Goal: Communication & Community: Connect with others

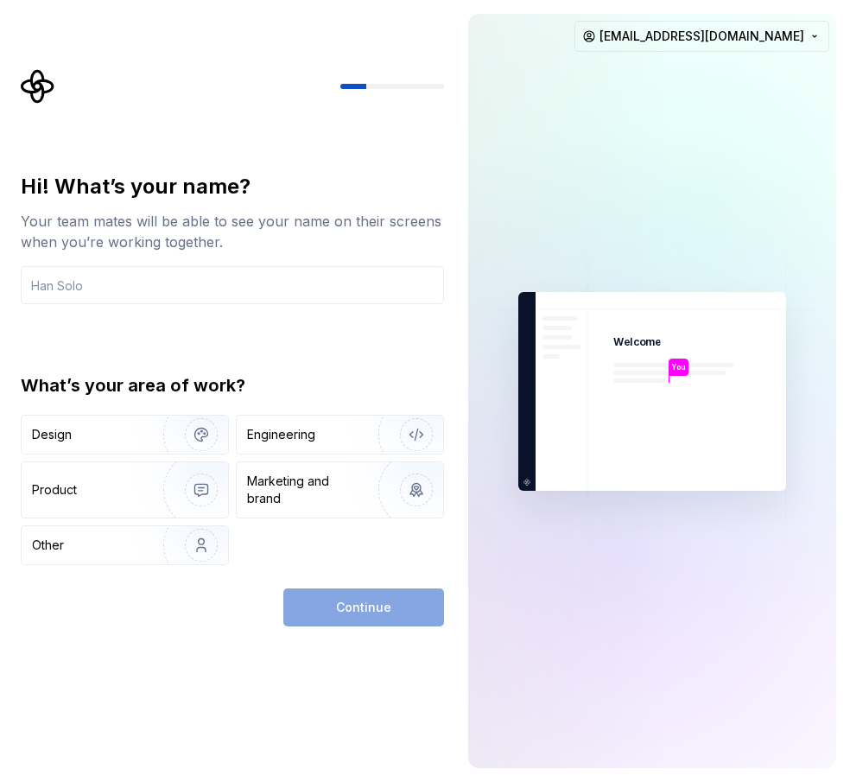
click at [365, 153] on div "Hi! What’s your name? Your team mates will be able to see your name on their sc…" at bounding box center [237, 347] width 454 height 557
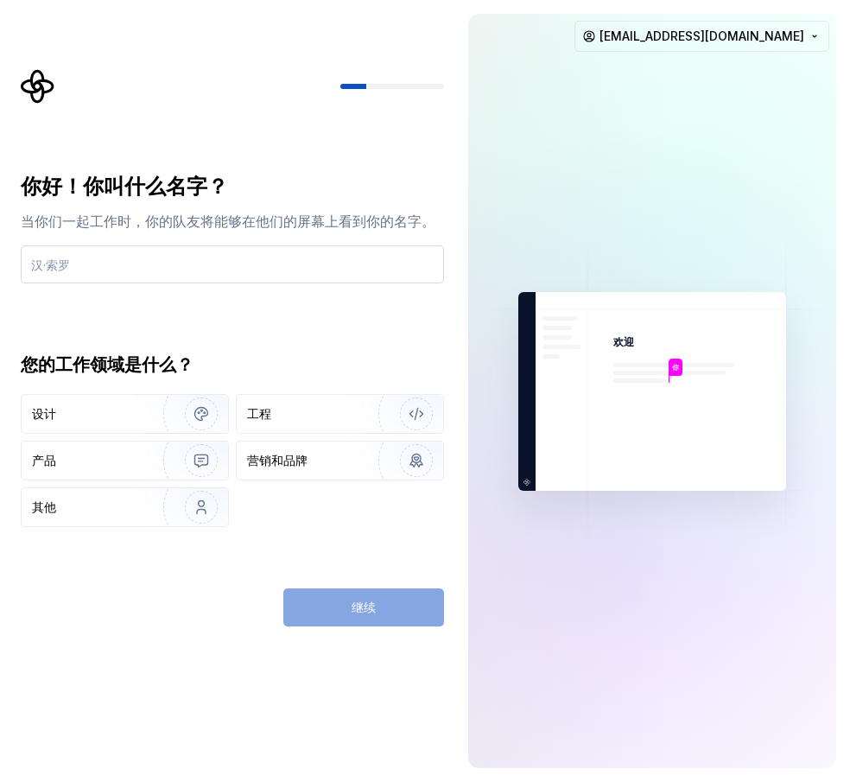
click at [112, 259] on input "text" at bounding box center [232, 264] width 423 height 38
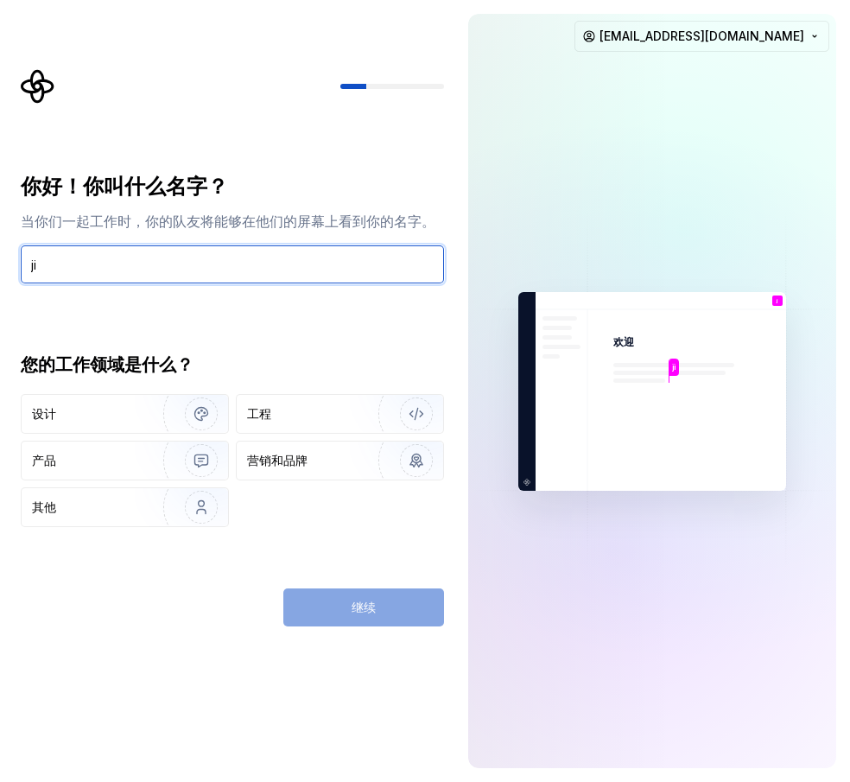
type input "j"
click at [108, 269] on input "text" at bounding box center [232, 264] width 423 height 38
paste input "𝐉𝐍𝐃💠甲旺旺𝟐𝟐𝟐𝟐𝟐𝟔妙鬆𝟑𝟖"
click at [32, 264] on input "𝐉𝐍𝐃💠甲旺旺𝟐𝟐𝟐𝟐𝟐𝟔妙鬆𝟑𝟖" at bounding box center [232, 264] width 423 height 38
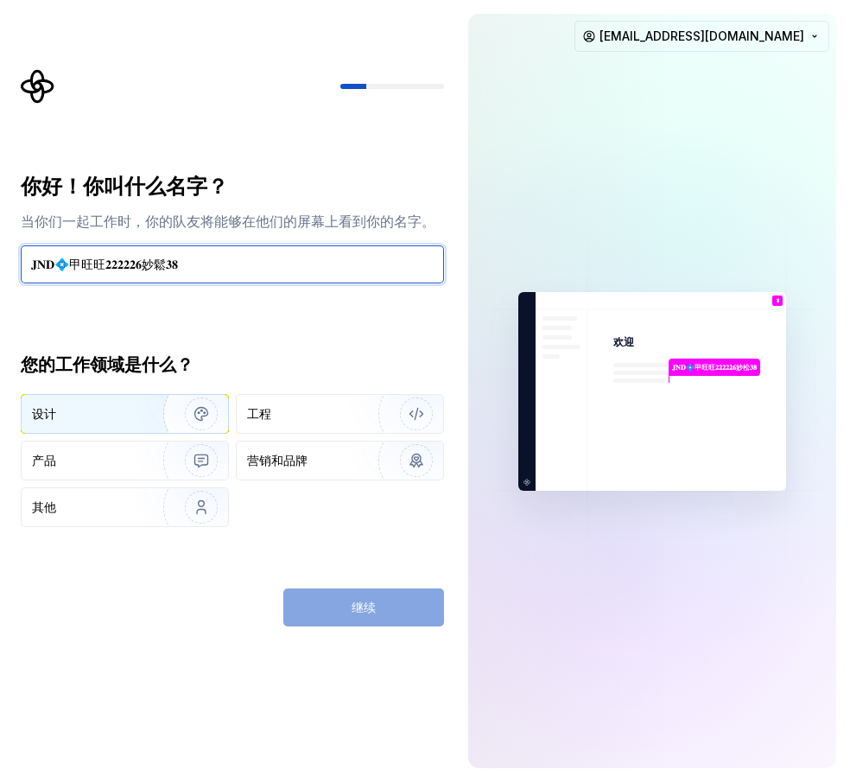
type input "𝐉𝐍𝐃💠甲旺旺𝟐𝟐𝟐𝟐𝟐𝟔妙鬆𝟑𝟖"
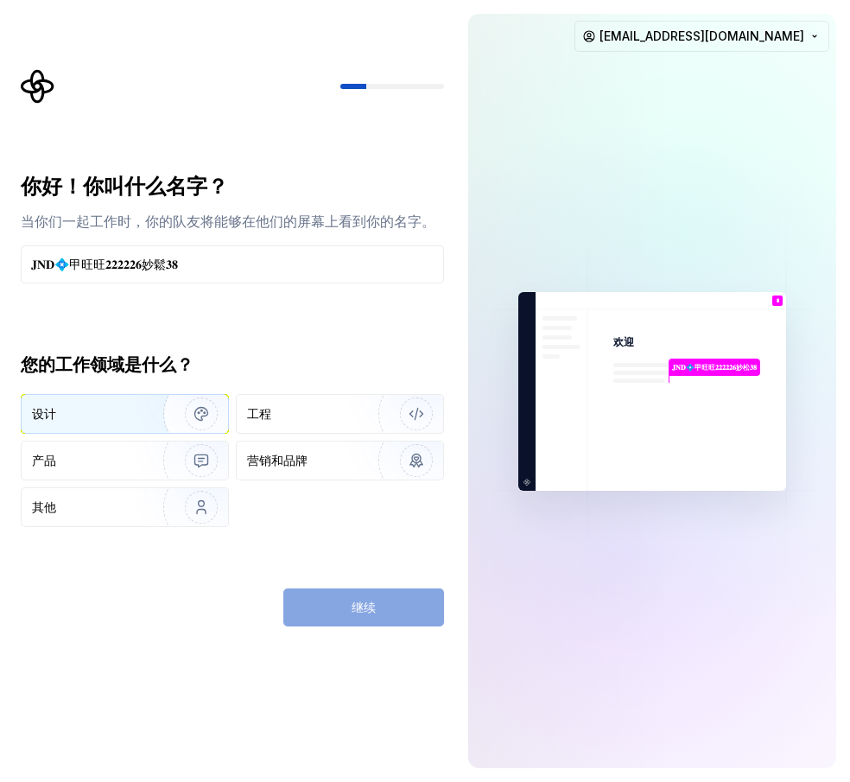
click at [118, 413] on div "设计" at bounding box center [78, 413] width 93 height 17
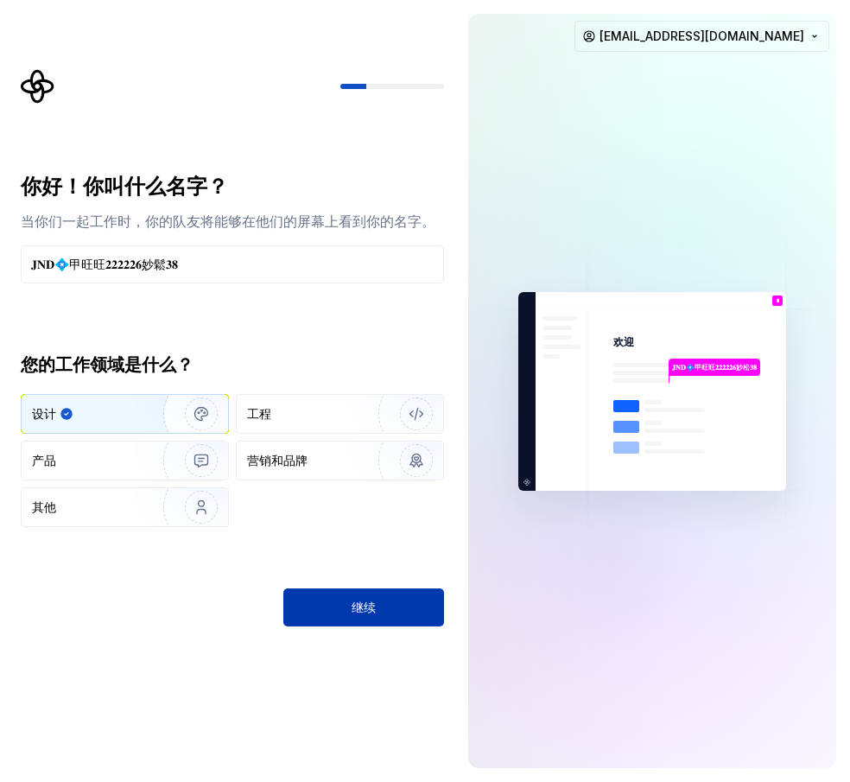
click at [399, 607] on button "继续" at bounding box center [363, 607] width 161 height 38
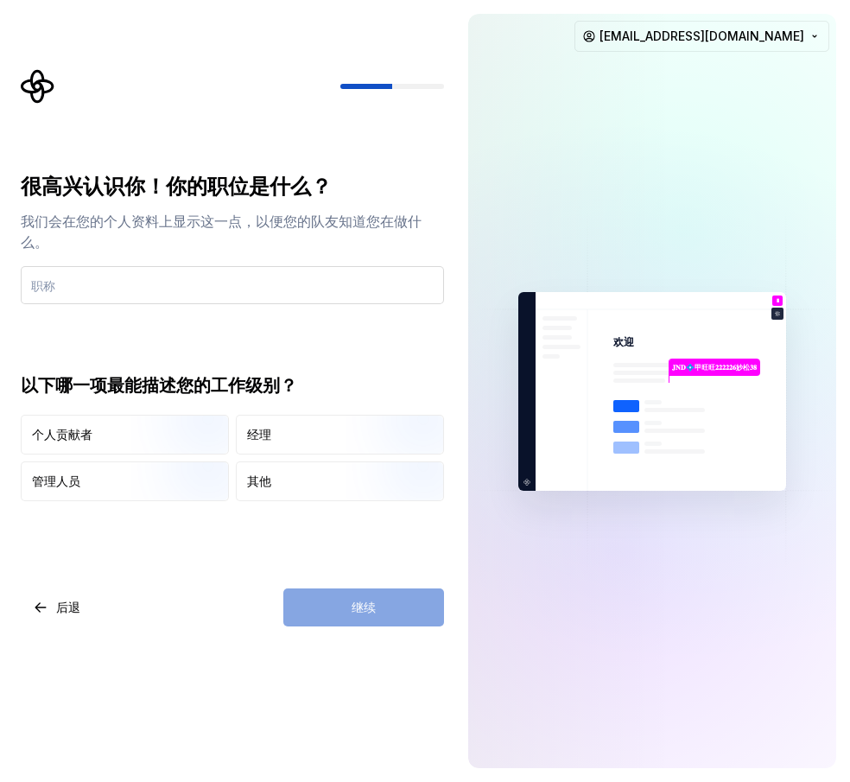
click at [102, 290] on input "text" at bounding box center [232, 285] width 423 height 38
type input "JND"
click at [340, 609] on div "继续" at bounding box center [363, 607] width 161 height 38
click at [76, 442] on div "个人贡献者" at bounding box center [62, 434] width 60 height 17
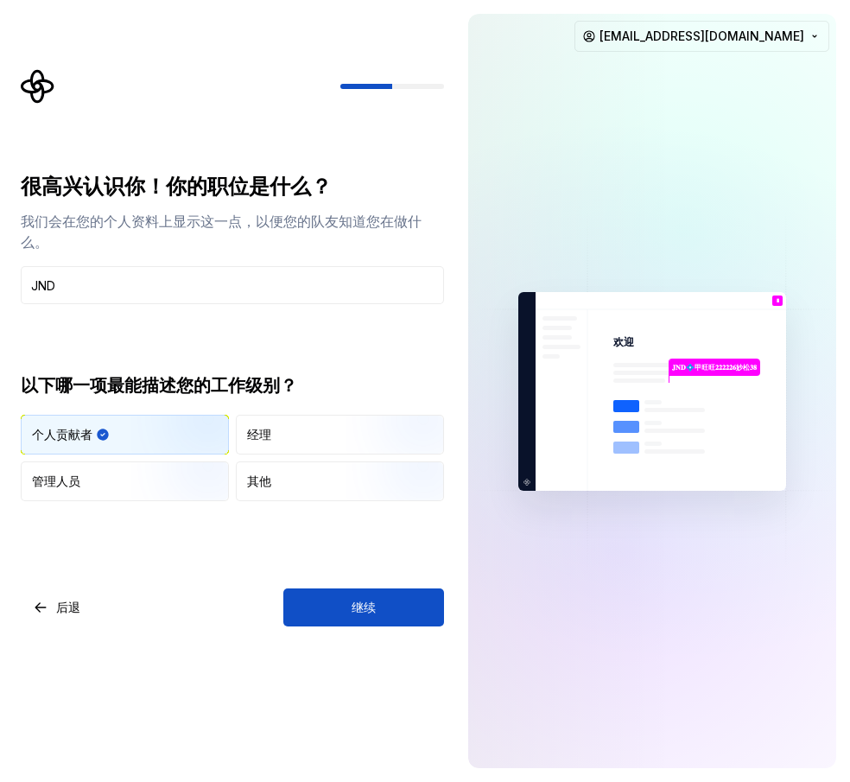
click at [113, 445] on div "个人贡献者" at bounding box center [125, 435] width 207 height 38
click at [286, 442] on div "经理" at bounding box center [340, 435] width 207 height 38
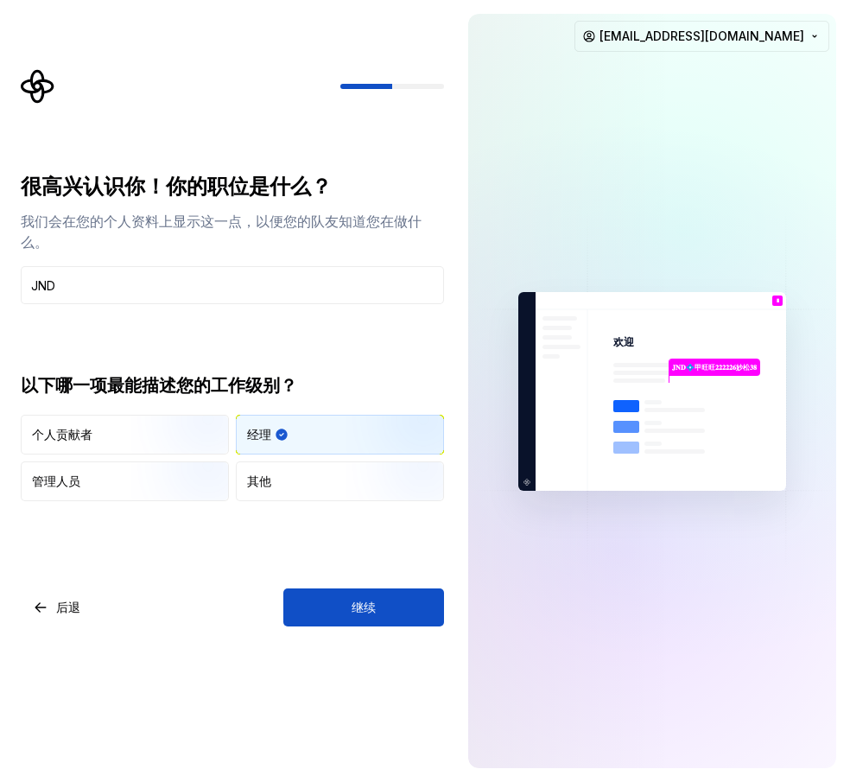
click at [405, 609] on button "继续" at bounding box center [363, 607] width 161 height 38
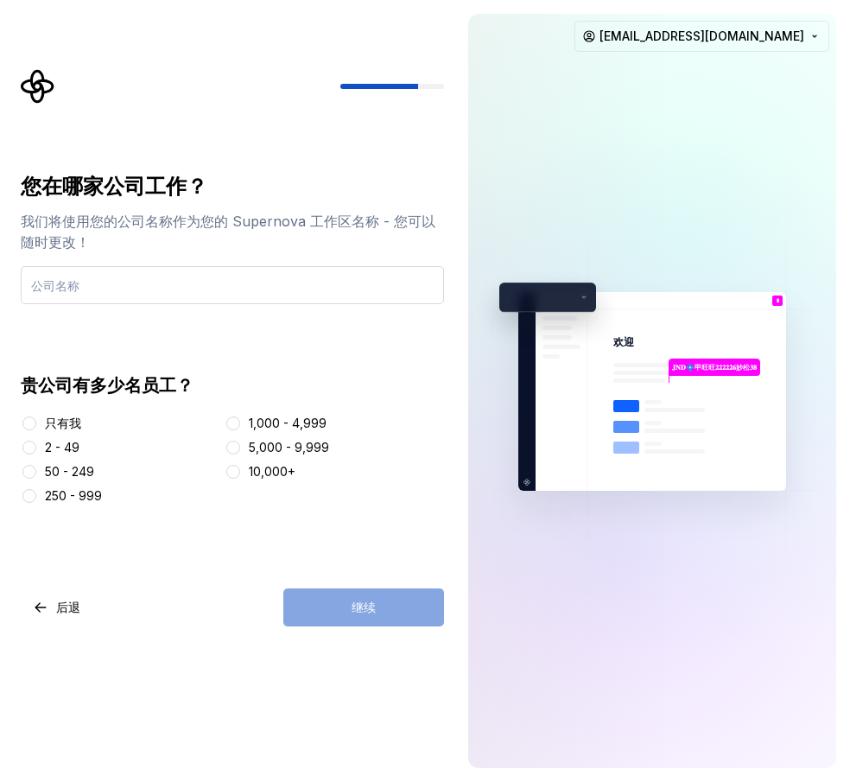
click at [134, 293] on input "text" at bounding box center [232, 285] width 423 height 38
type input "JNDD"
click at [244, 424] on div "1,000 - 4,999" at bounding box center [335, 423] width 220 height 17
click at [238, 423] on button "1,000 - 4,999" at bounding box center [233, 423] width 14 height 14
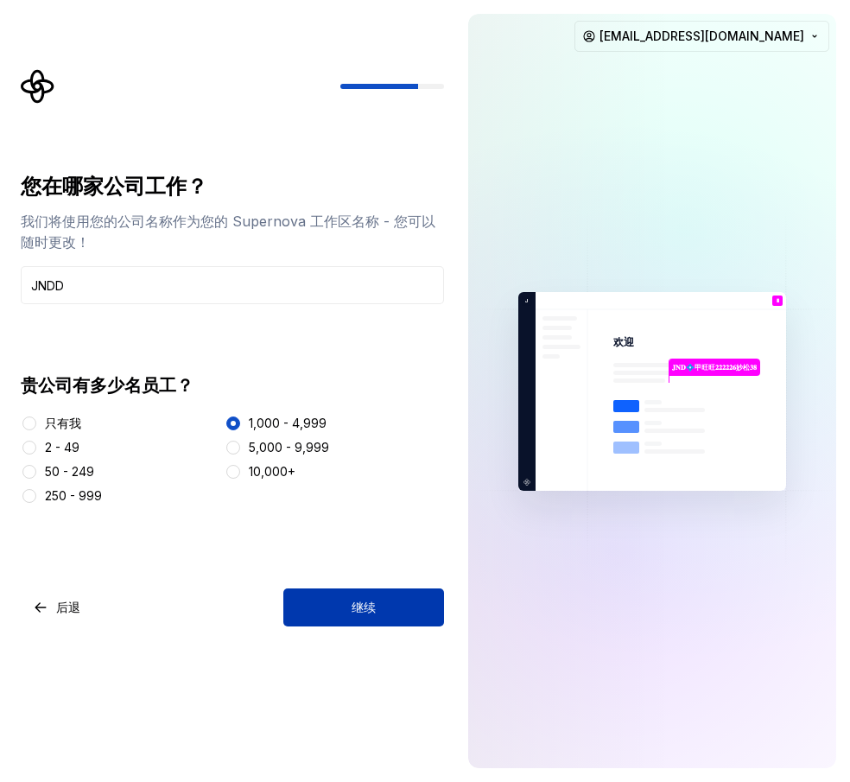
click at [395, 607] on button "继续" at bounding box center [363, 607] width 161 height 38
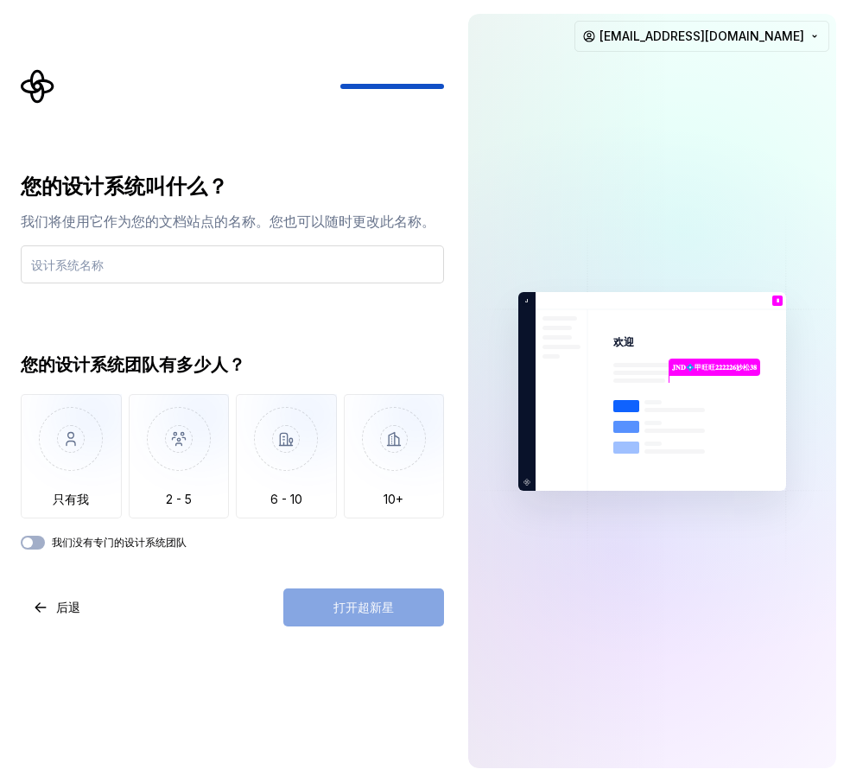
click at [126, 272] on input "text" at bounding box center [232, 264] width 423 height 38
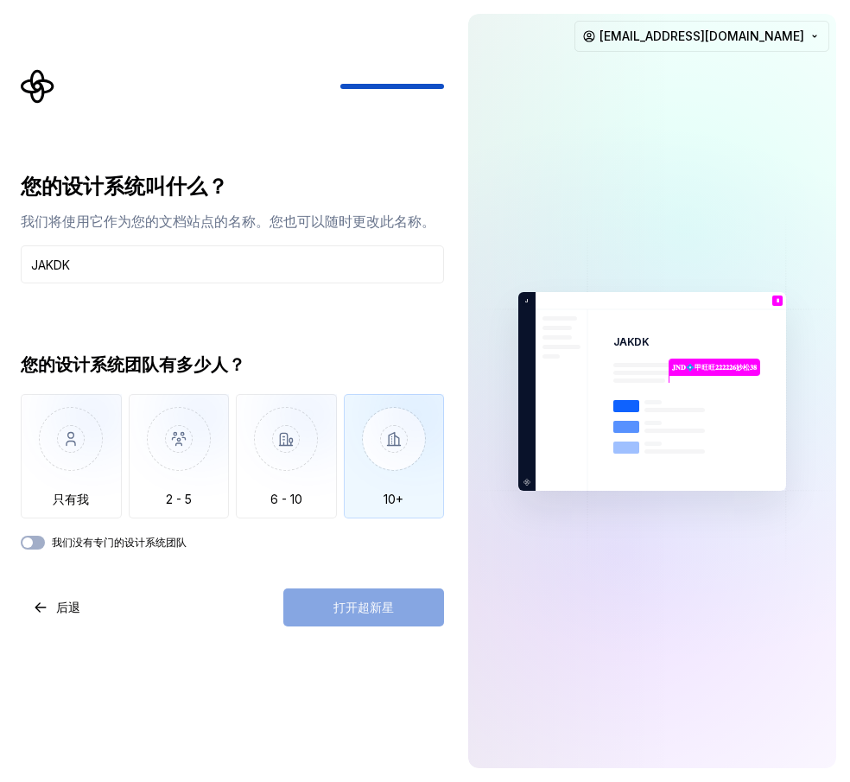
type input "JAKDK"
click at [399, 454] on img "button" at bounding box center [394, 452] width 101 height 116
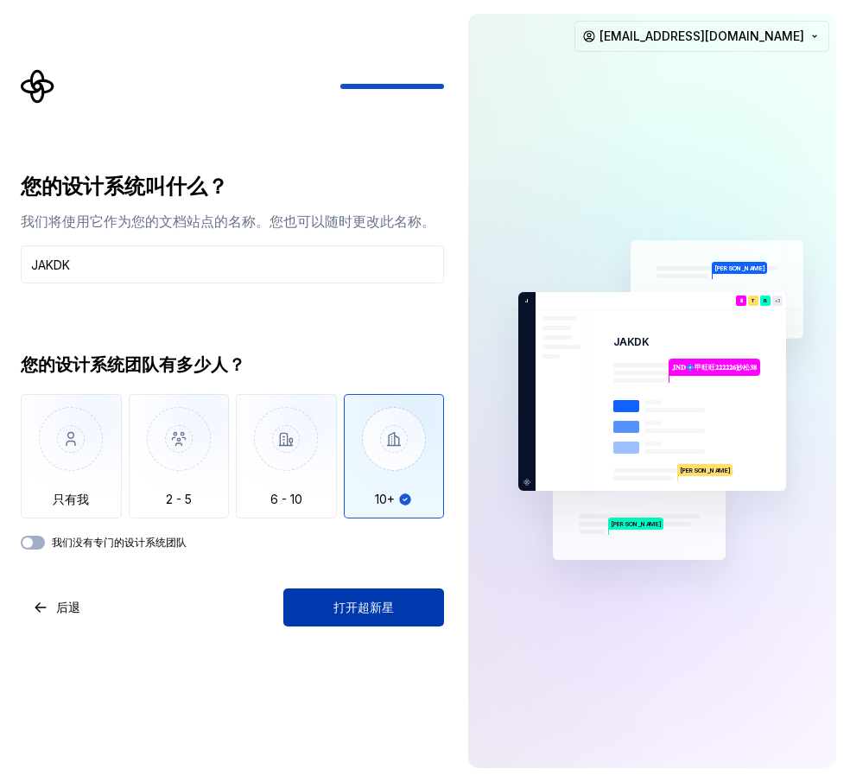
click at [384, 600] on font "打开超新星" at bounding box center [364, 607] width 60 height 15
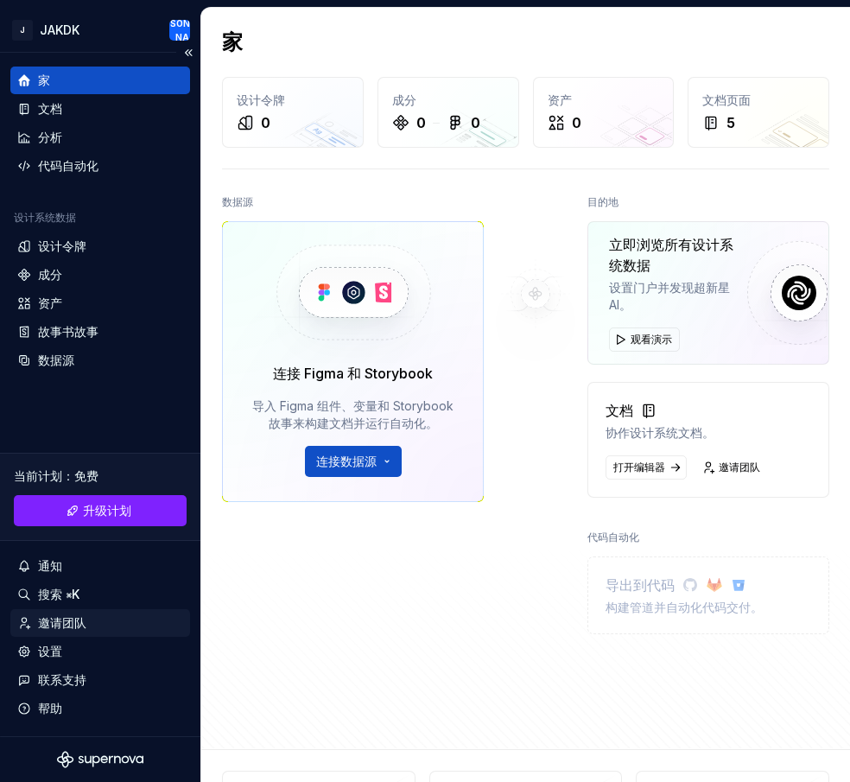
click at [87, 626] on div "邀请团队" at bounding box center [100, 622] width 166 height 17
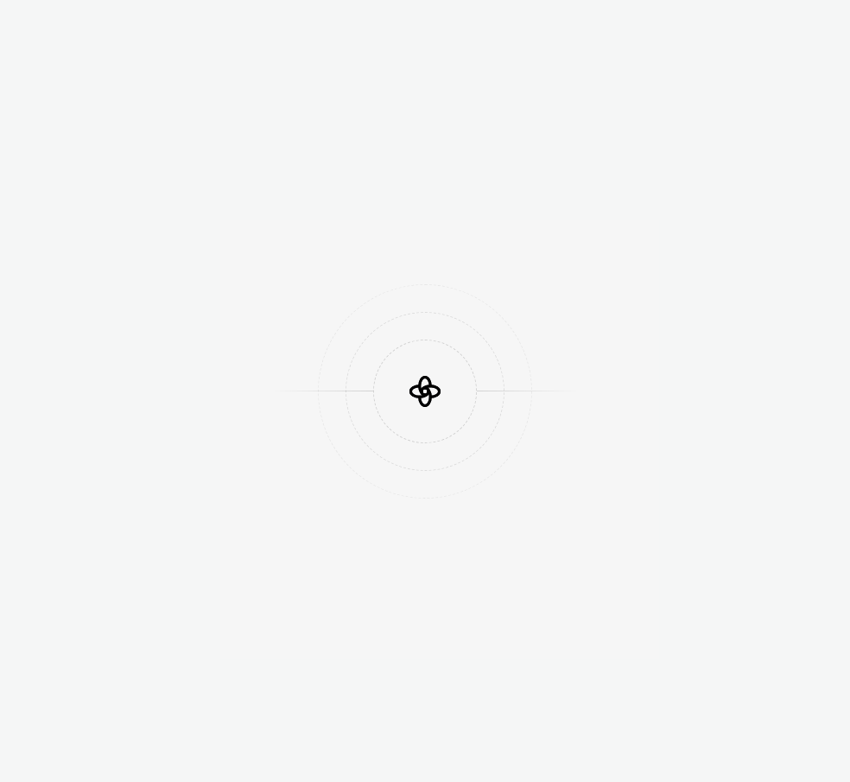
click at [489, 213] on div at bounding box center [425, 391] width 850 height 782
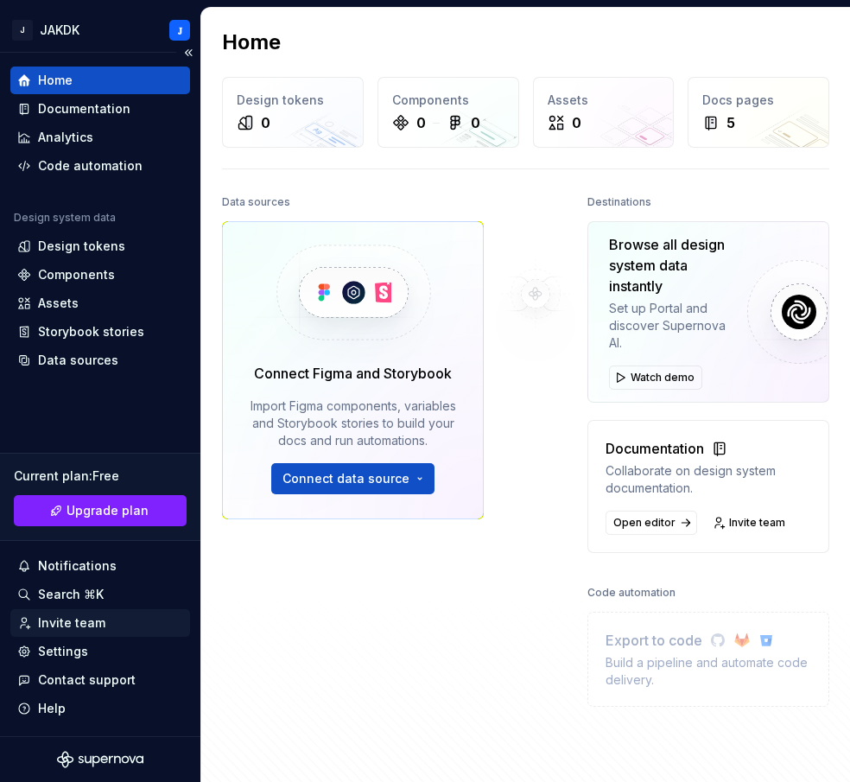
click at [63, 618] on div "Invite team" at bounding box center [71, 622] width 67 height 17
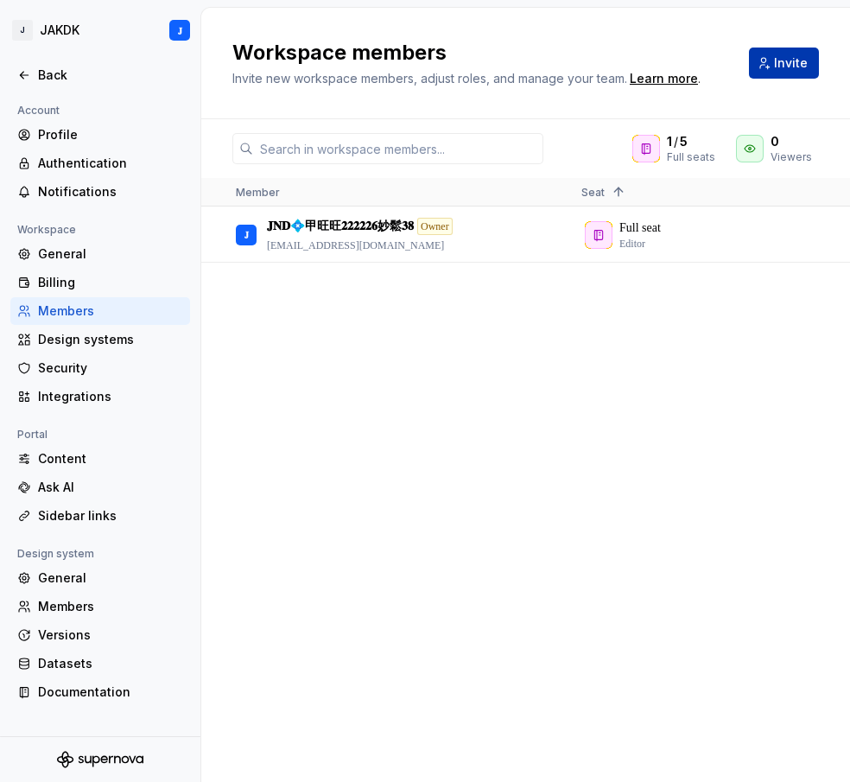
click at [777, 65] on span "Invite" at bounding box center [791, 62] width 34 height 17
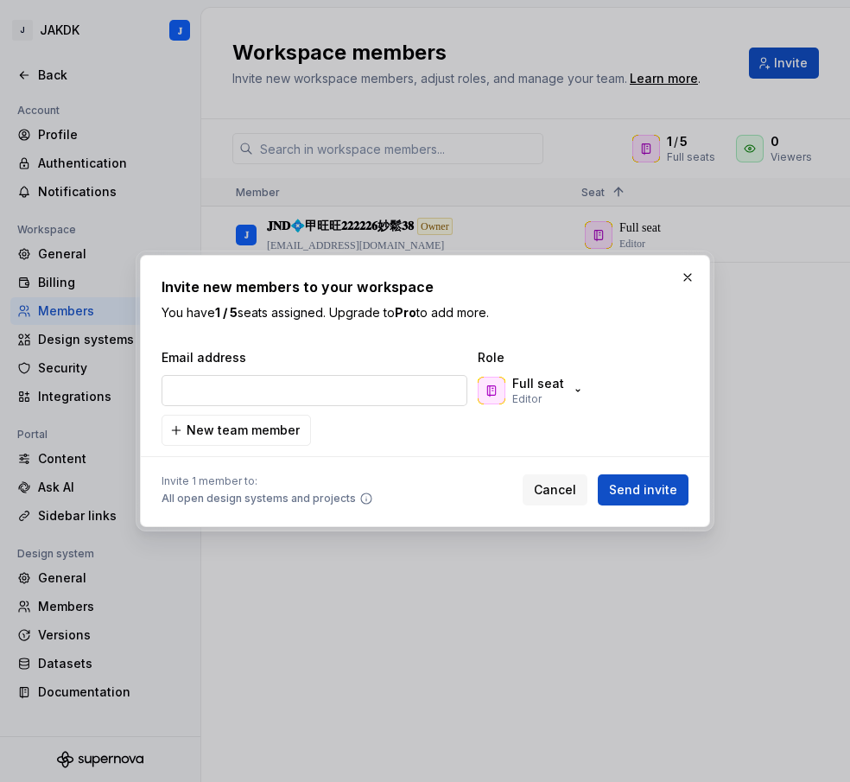
click at [255, 387] on input "email" at bounding box center [315, 390] width 306 height 31
type input "[EMAIL_ADDRESS][DOMAIN_NAME]"
click at [253, 428] on span "New team member" at bounding box center [243, 430] width 113 height 17
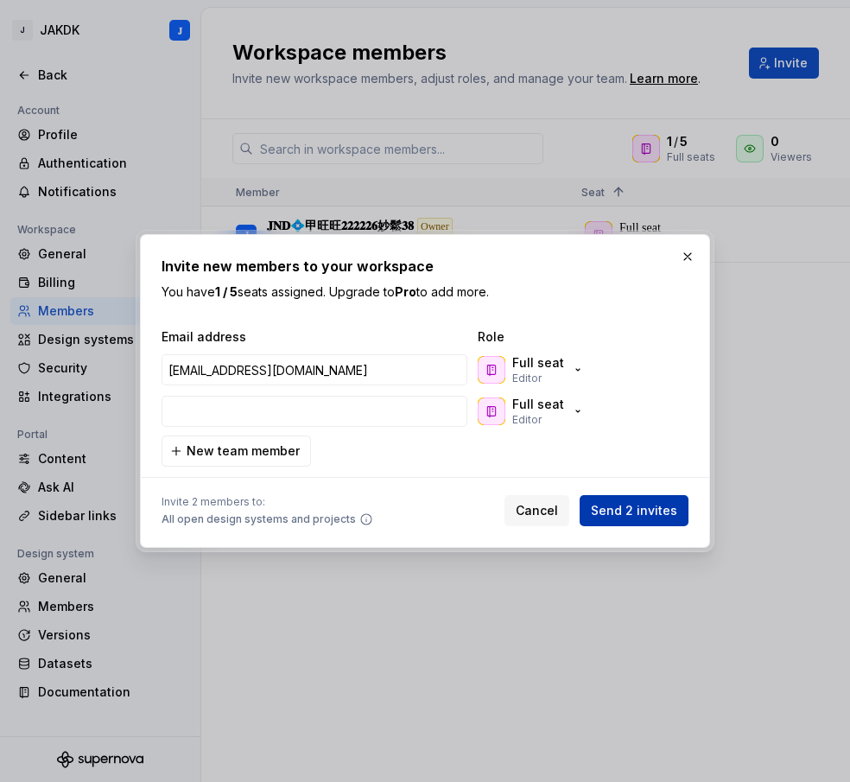
click at [658, 512] on span "Send 2 invites" at bounding box center [634, 510] width 86 height 17
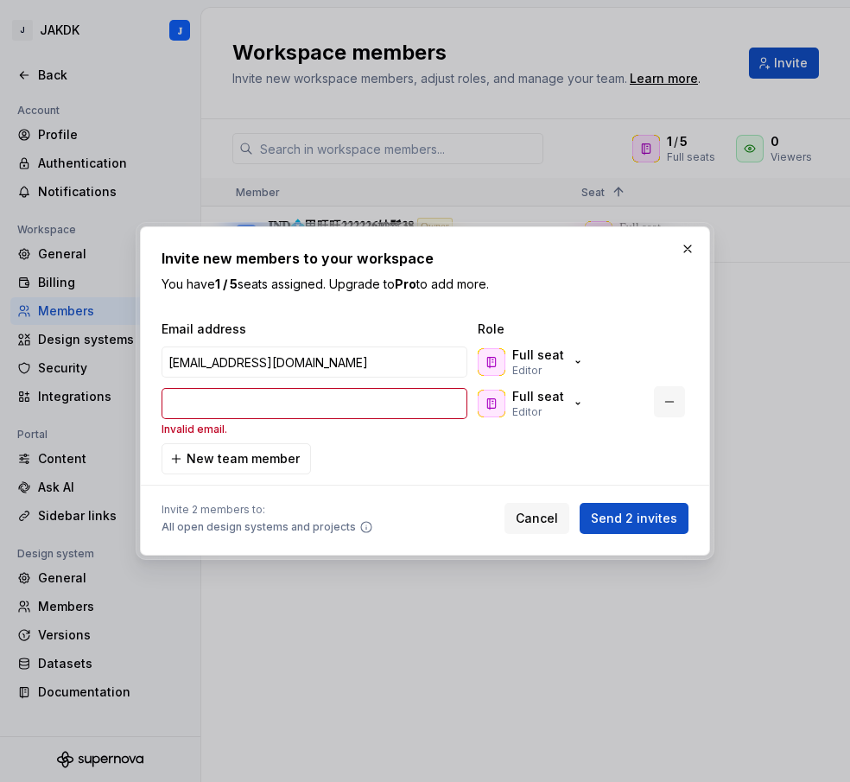
click at [669, 403] on button "button" at bounding box center [669, 401] width 31 height 31
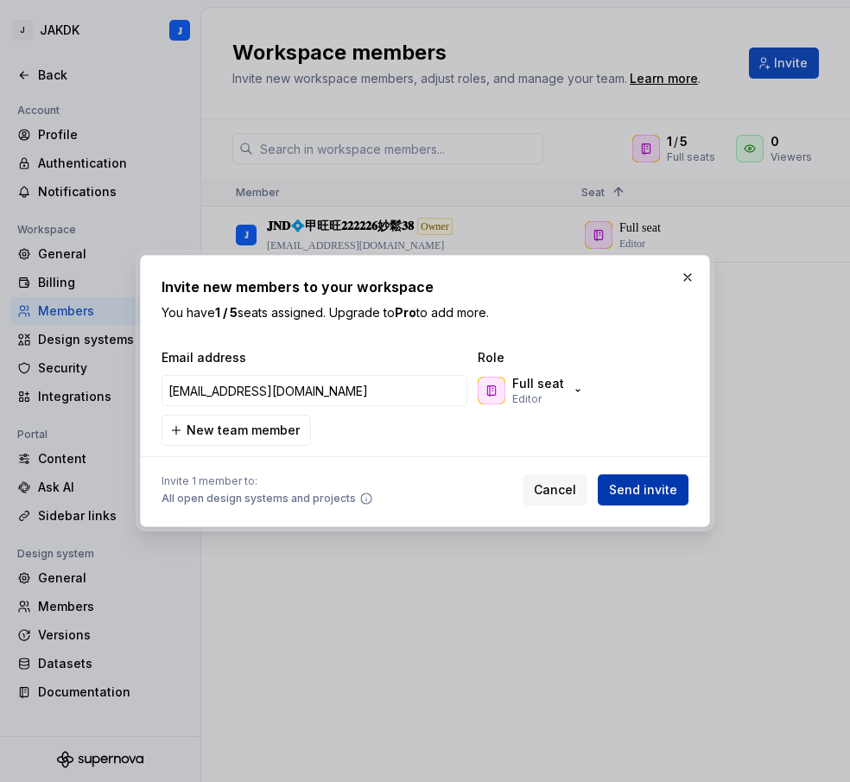
click at [657, 489] on span "Send invite" at bounding box center [643, 489] width 68 height 17
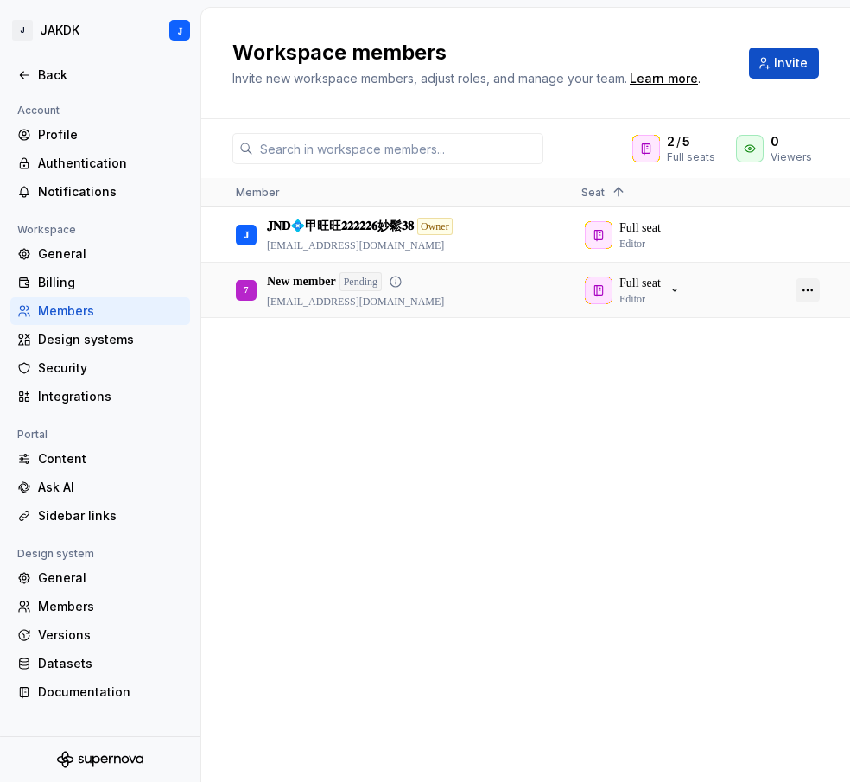
click at [812, 288] on button "button" at bounding box center [808, 290] width 24 height 24
click at [402, 394] on div "𝐉 𝐉𝐍𝐃💠甲旺旺𝟐𝟐𝟐𝟐𝟐𝟔妙鬆𝟑𝟖 Owner [EMAIL_ADDRESS][DOMAIN_NAME] Full seat Editor 7 New m…" at bounding box center [525, 494] width 649 height 574
click at [766, 66] on button "Invite" at bounding box center [784, 63] width 70 height 31
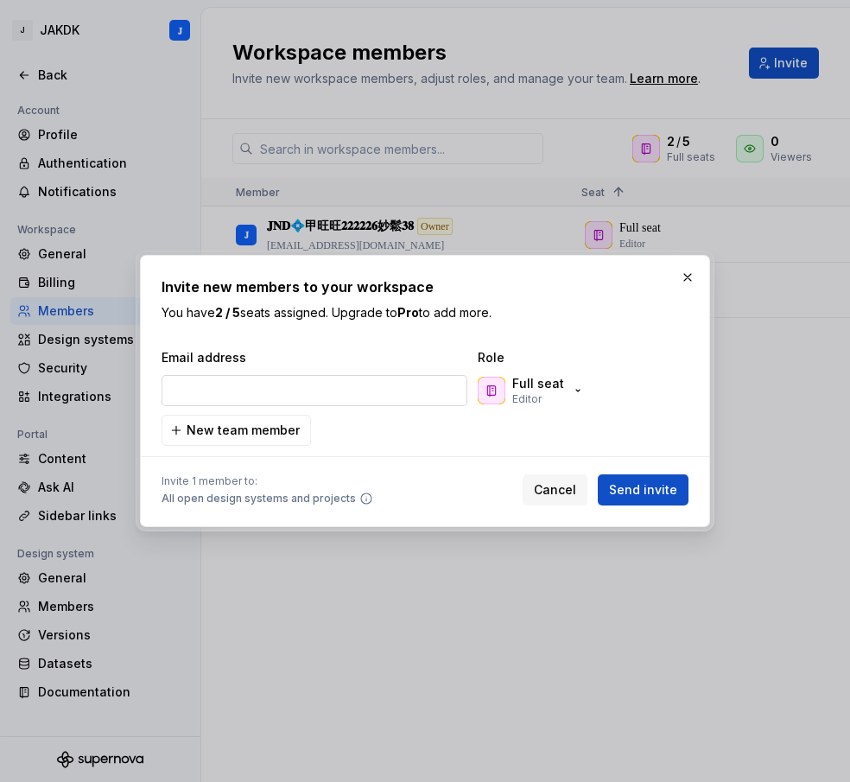
click at [212, 399] on input "email" at bounding box center [315, 390] width 306 height 31
type input "[EMAIL_ADDRESS][DOMAIN_NAME]"
click at [673, 488] on span "Send invite" at bounding box center [643, 489] width 68 height 17
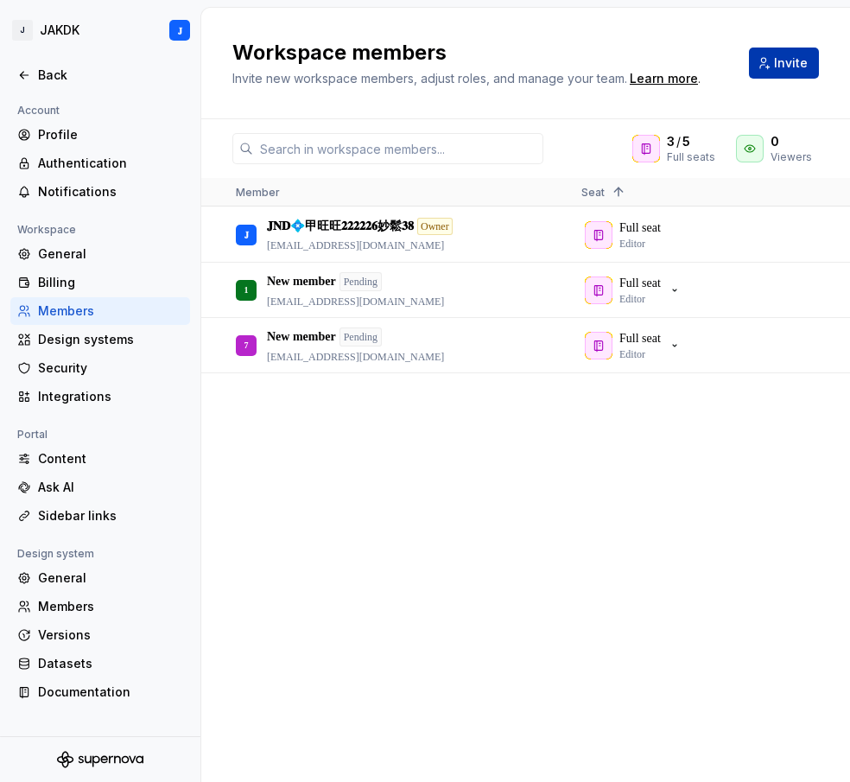
click at [772, 67] on button "Invite" at bounding box center [784, 63] width 70 height 31
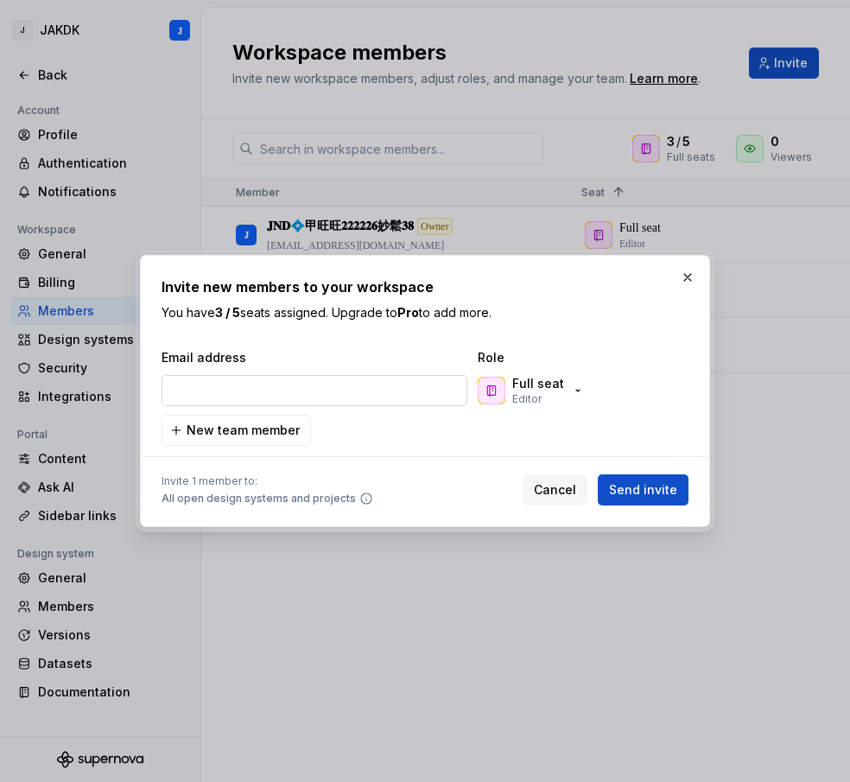
click at [238, 385] on input "email" at bounding box center [315, 390] width 306 height 31
type input "[EMAIL_ADDRESS][DOMAIN_NAME]"
click at [664, 482] on span "Send invite" at bounding box center [643, 489] width 68 height 17
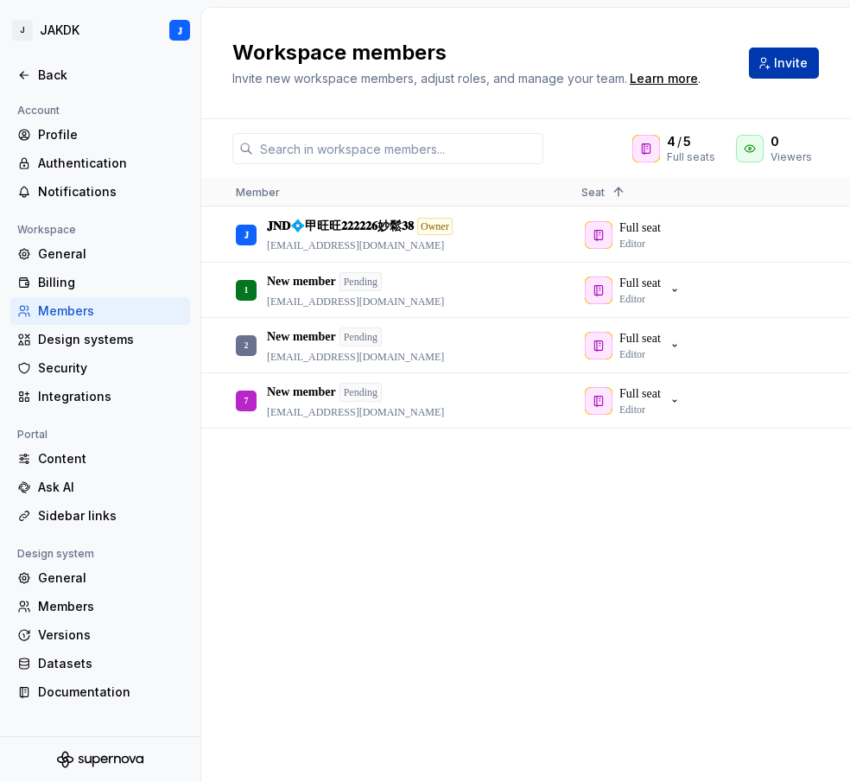
click at [783, 65] on span "Invite" at bounding box center [791, 62] width 34 height 17
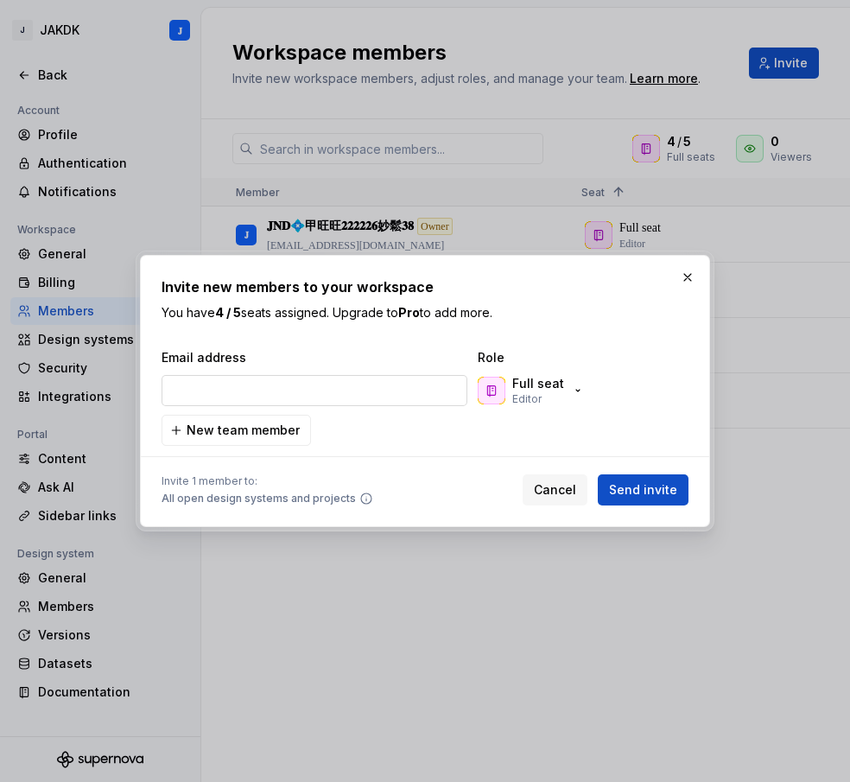
drag, startPoint x: 232, startPoint y: 391, endPoint x: 229, endPoint y: 378, distance: 12.4
click at [231, 391] on input "email" at bounding box center [315, 390] width 306 height 31
type input "[EMAIL_ADDRESS][DOMAIN_NAME]"
click at [632, 484] on span "Send invite" at bounding box center [643, 489] width 68 height 17
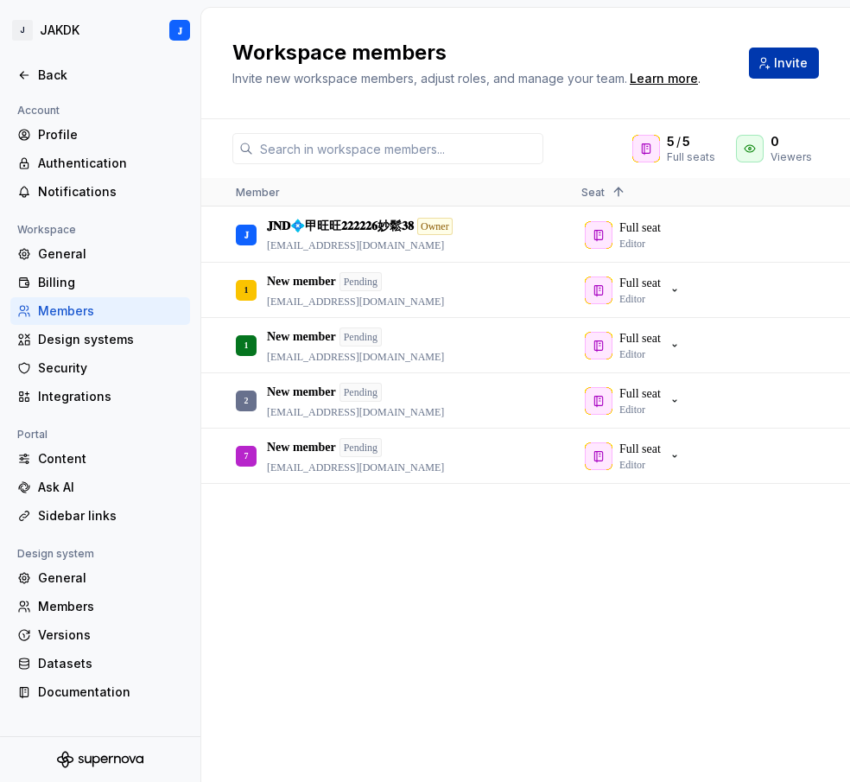
click at [783, 61] on span "Invite" at bounding box center [791, 62] width 34 height 17
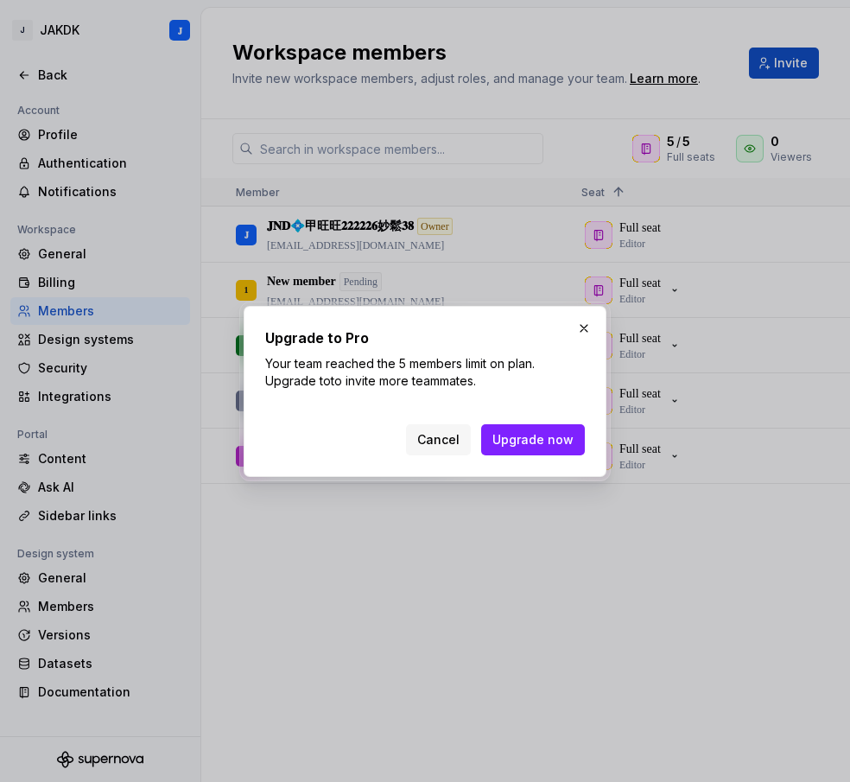
click at [451, 441] on span "Cancel" at bounding box center [438, 439] width 42 height 17
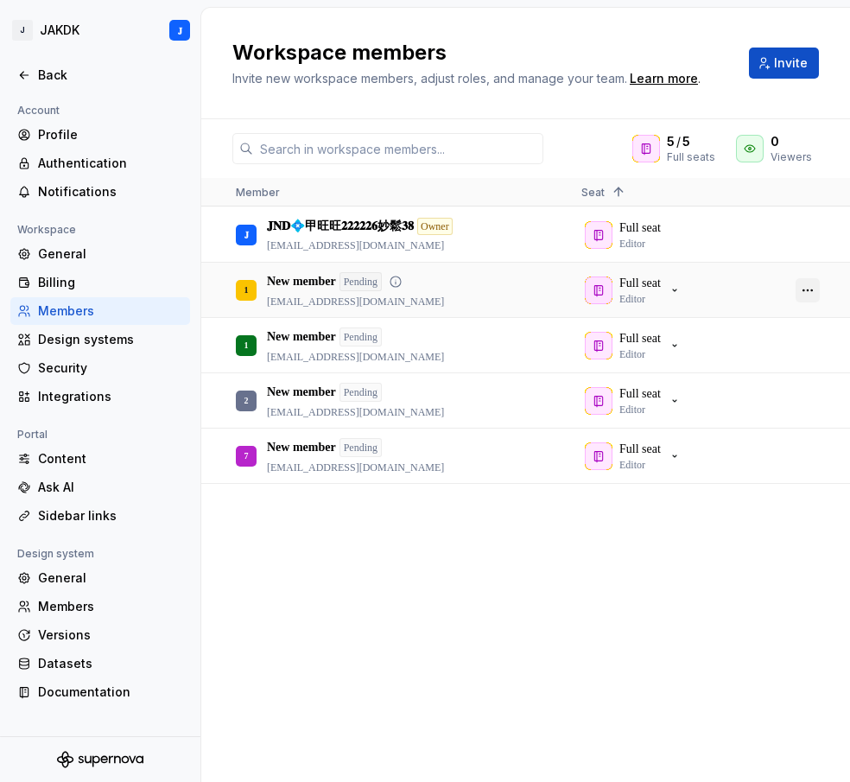
click at [811, 289] on button "button" at bounding box center [808, 290] width 24 height 24
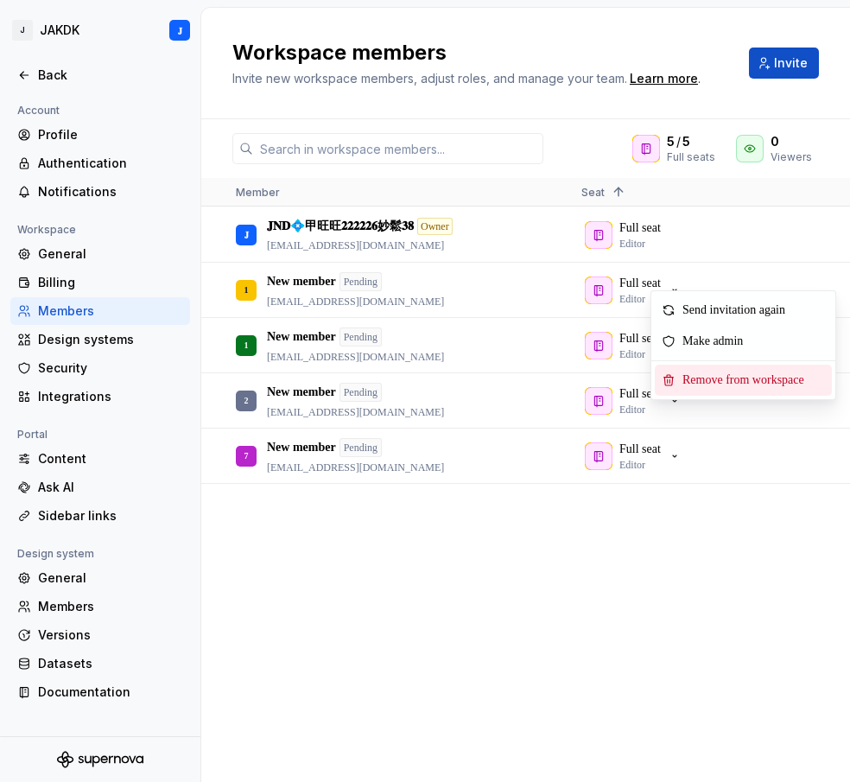
click at [711, 374] on span "Remove from workspace" at bounding box center [747, 380] width 143 height 31
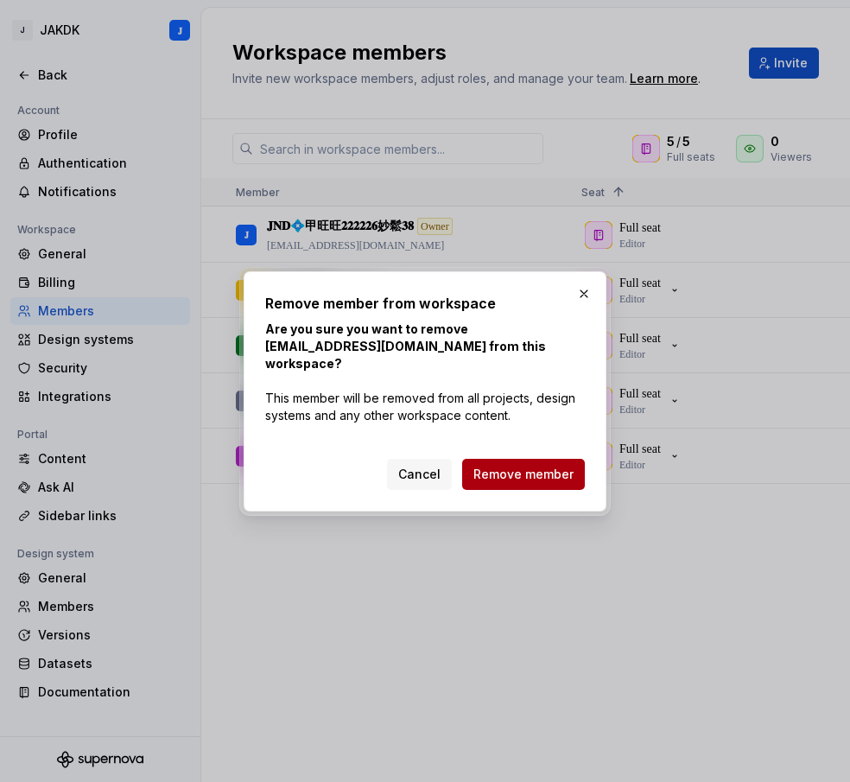
click at [518, 467] on span "Remove member" at bounding box center [523, 474] width 100 height 17
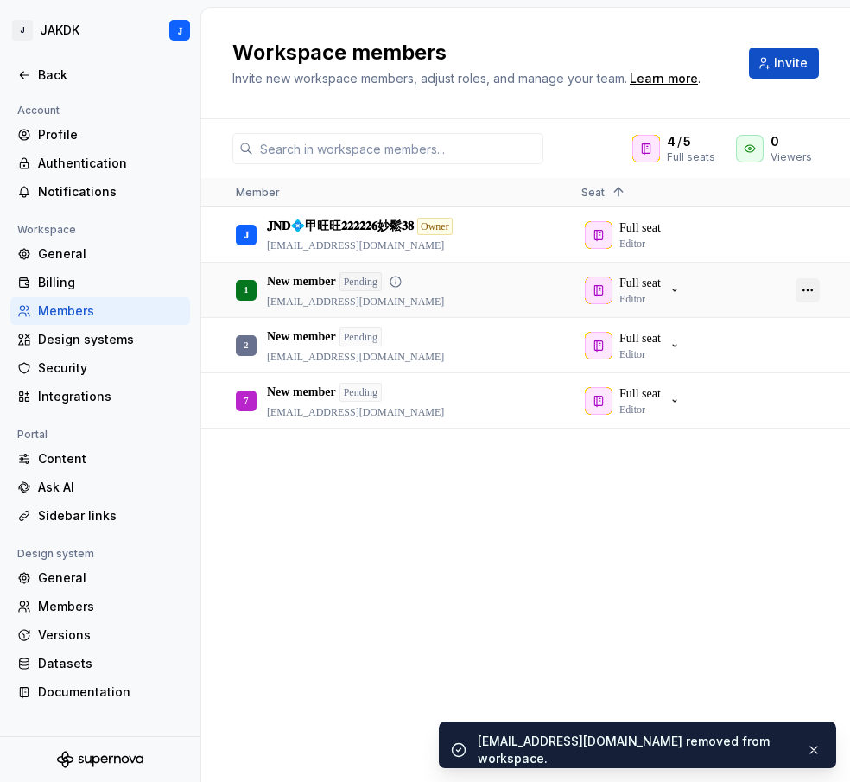
click at [807, 292] on button "button" at bounding box center [808, 290] width 24 height 24
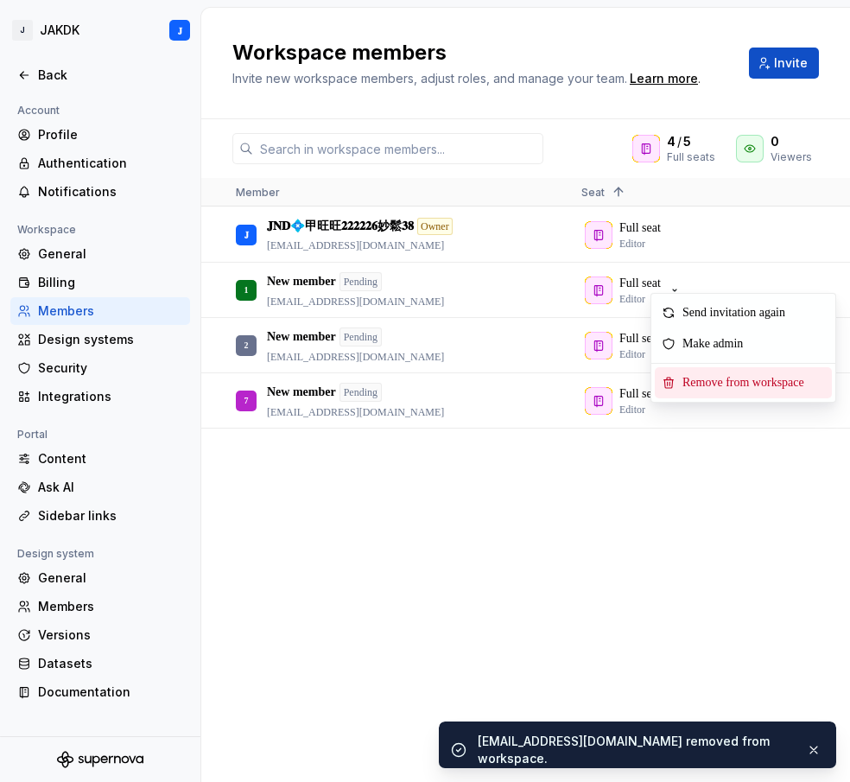
click at [708, 380] on span "Remove from workspace" at bounding box center [747, 382] width 143 height 31
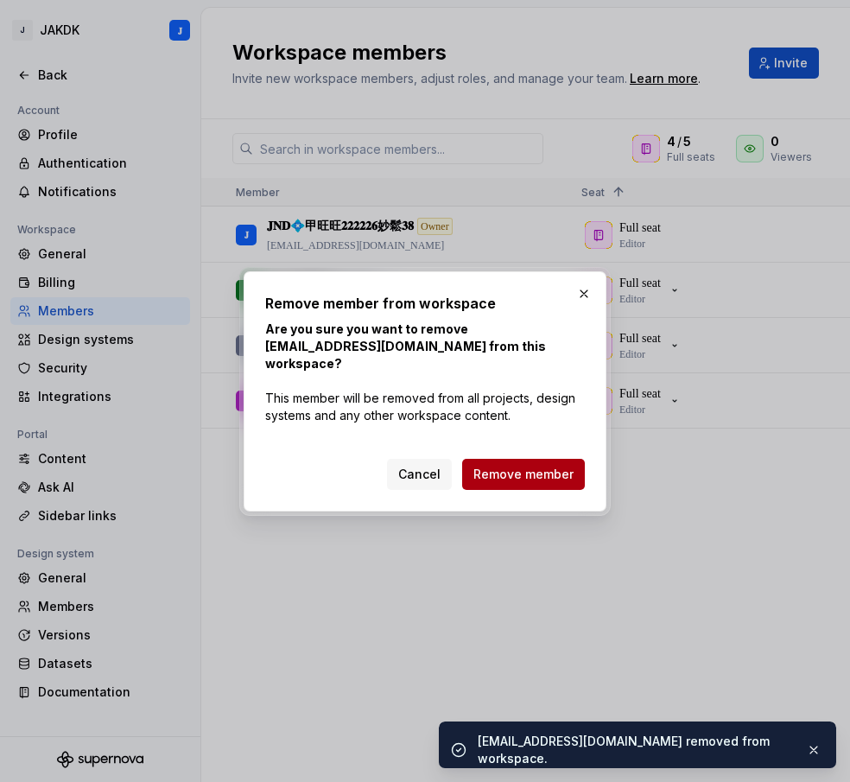
click at [517, 466] on span "Remove member" at bounding box center [523, 474] width 100 height 17
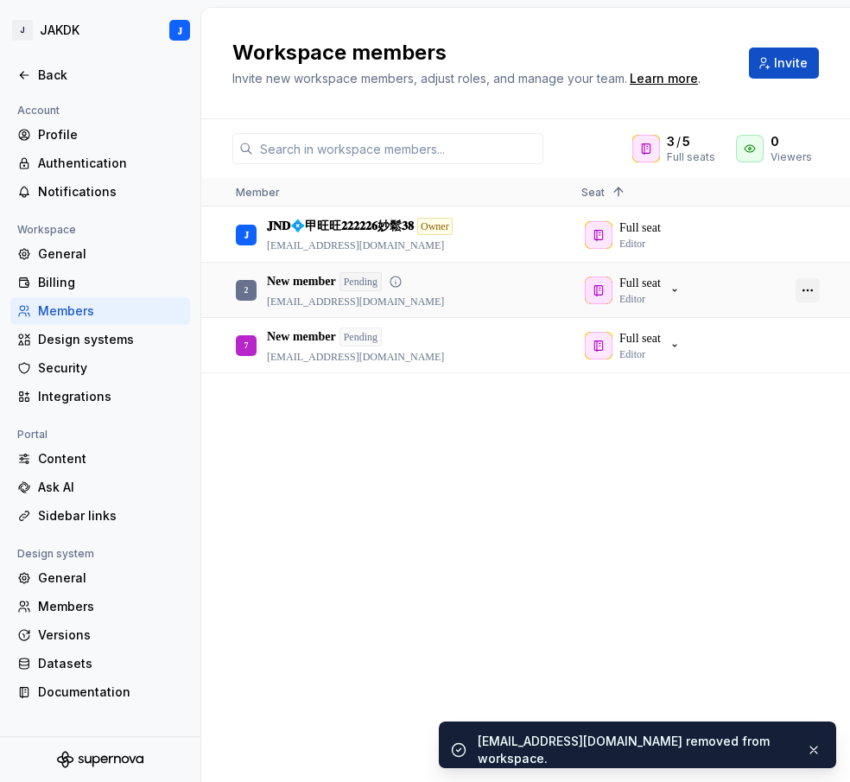
click at [810, 288] on button "button" at bounding box center [808, 290] width 24 height 24
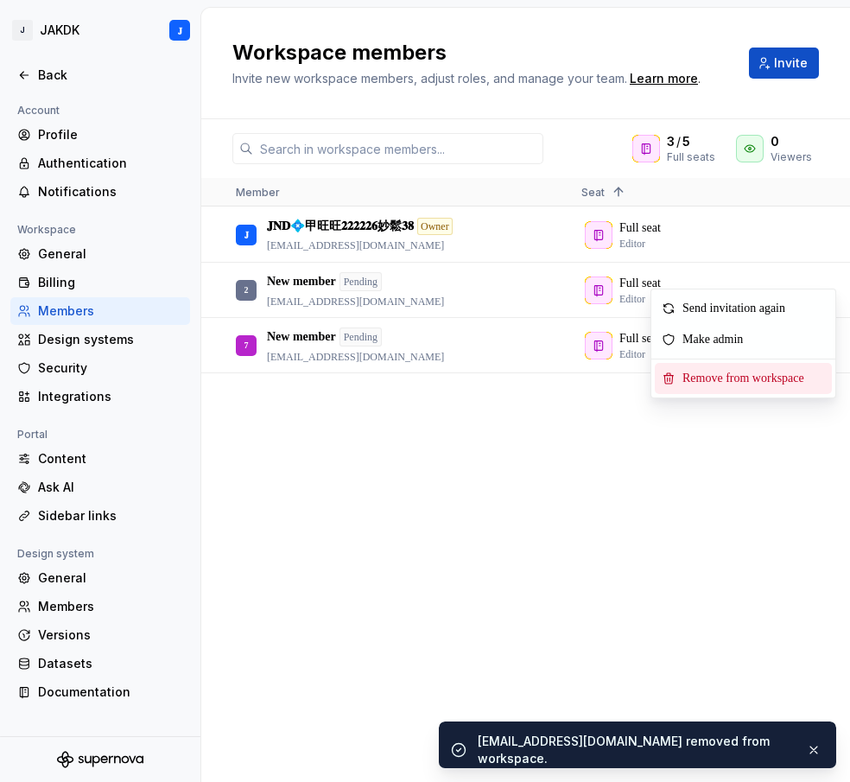
click at [689, 373] on span "Remove from workspace" at bounding box center [747, 378] width 143 height 31
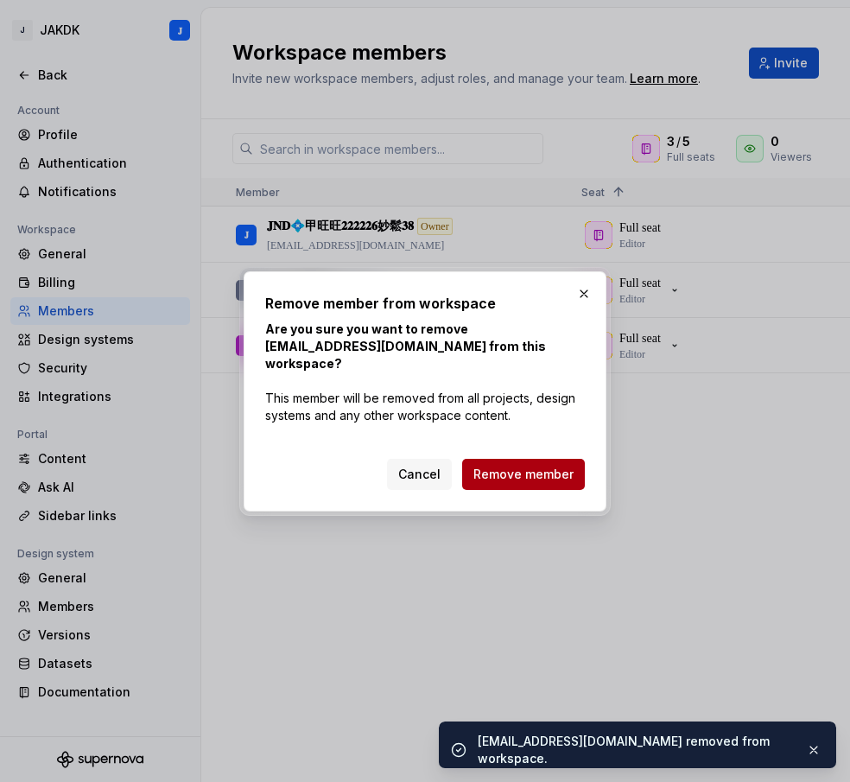
click at [508, 466] on span "Remove member" at bounding box center [523, 474] width 100 height 17
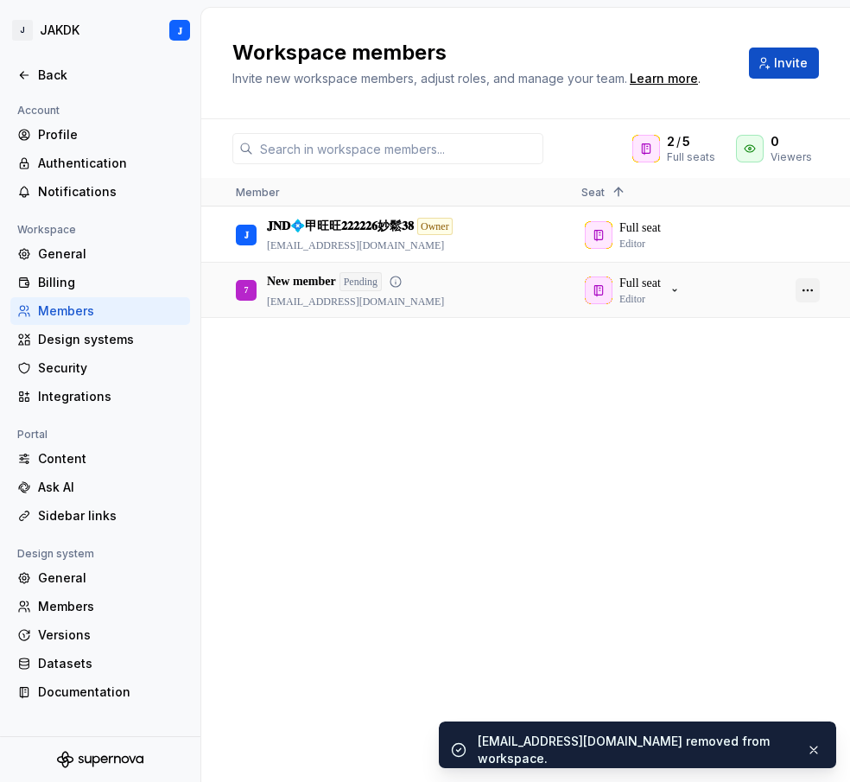
click at [810, 290] on button "button" at bounding box center [808, 290] width 24 height 24
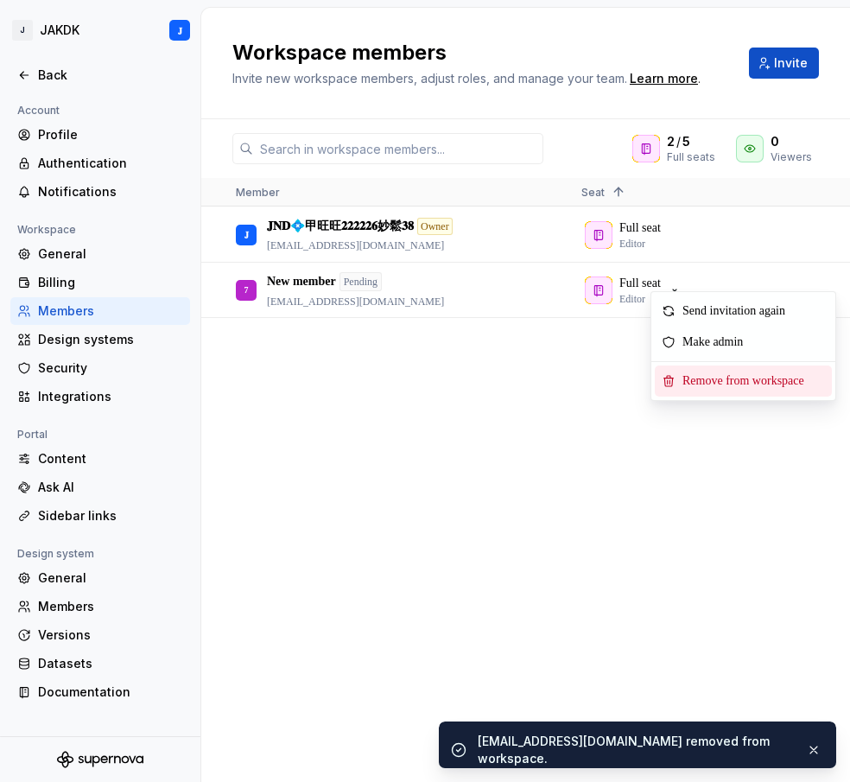
click at [710, 374] on span "Remove from workspace" at bounding box center [747, 380] width 143 height 31
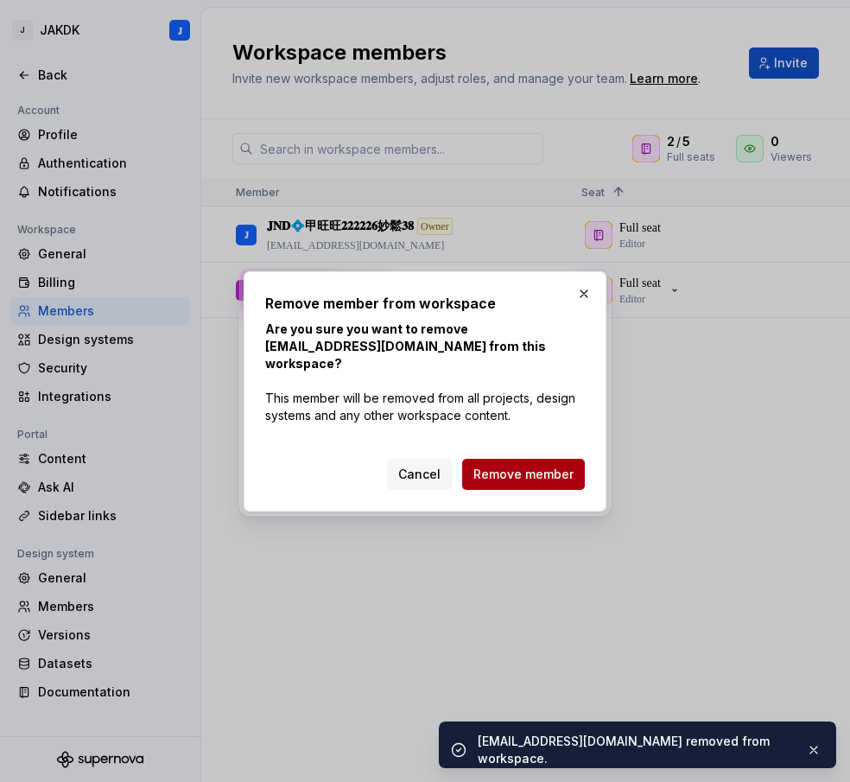
click at [492, 459] on button "Remove member" at bounding box center [523, 474] width 123 height 31
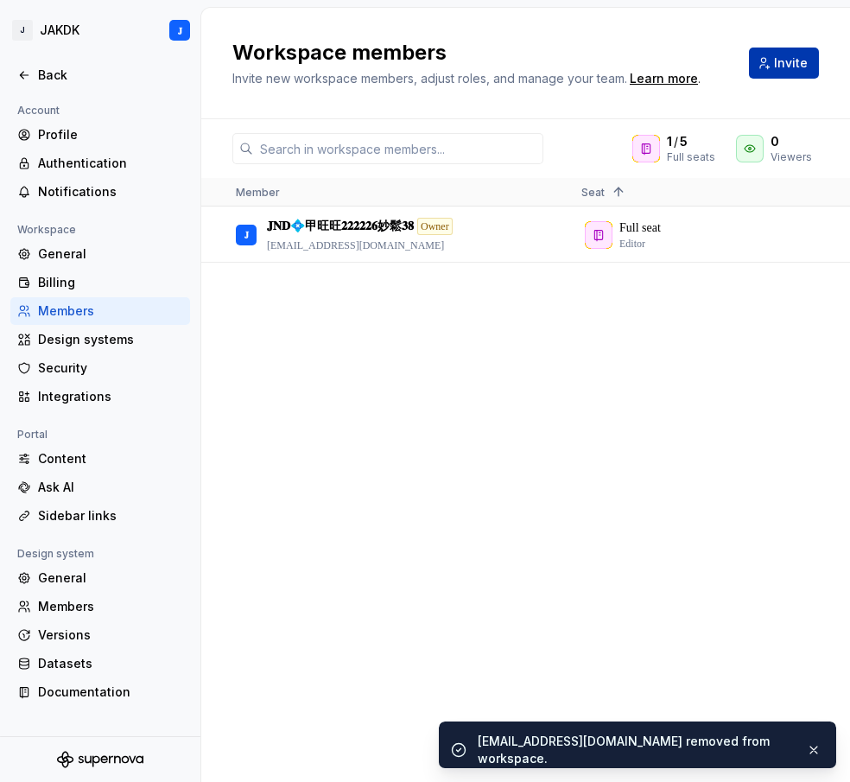
click at [772, 61] on button "Invite" at bounding box center [784, 63] width 70 height 31
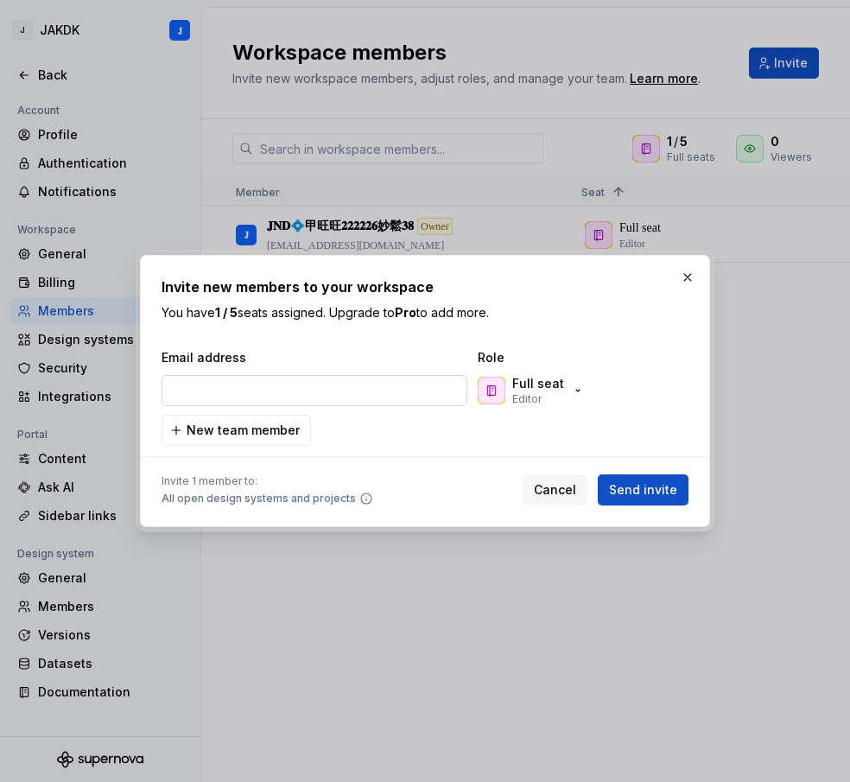
click at [251, 389] on input "email" at bounding box center [315, 390] width 306 height 31
type input "[EMAIL_ADDRESS][DOMAIN_NAME]"
click at [632, 488] on span "Send invite" at bounding box center [643, 489] width 68 height 17
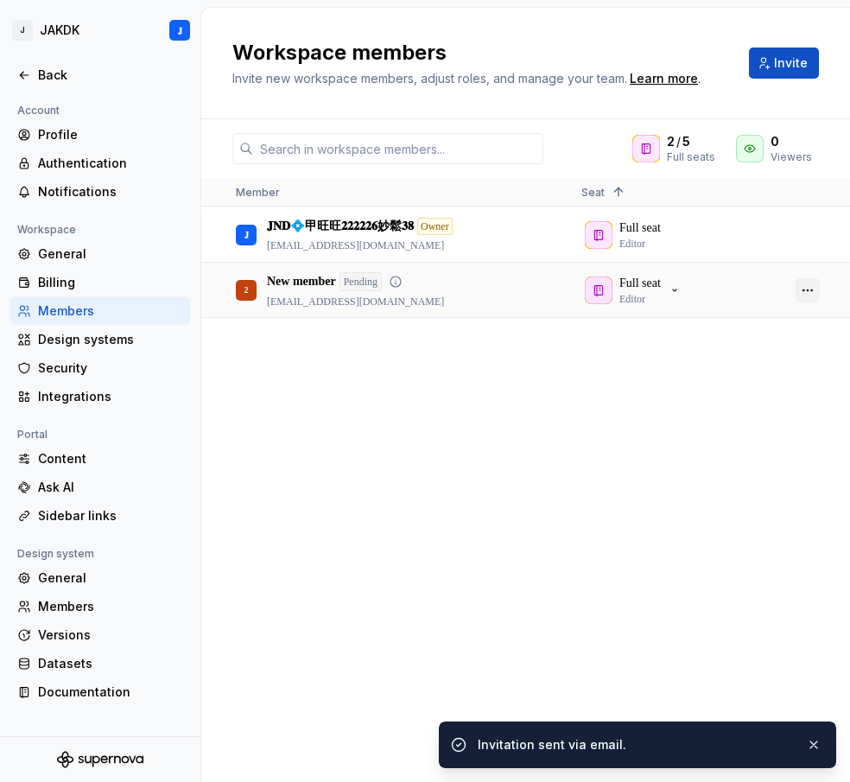
click at [810, 289] on button "button" at bounding box center [808, 290] width 24 height 24
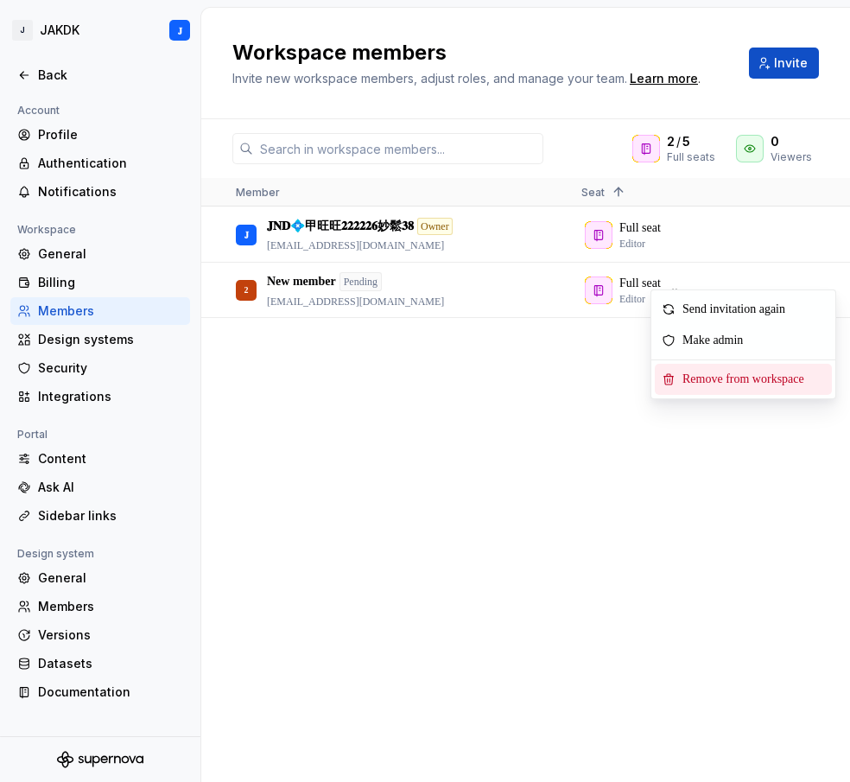
click at [684, 382] on span "Remove from workspace" at bounding box center [747, 379] width 143 height 31
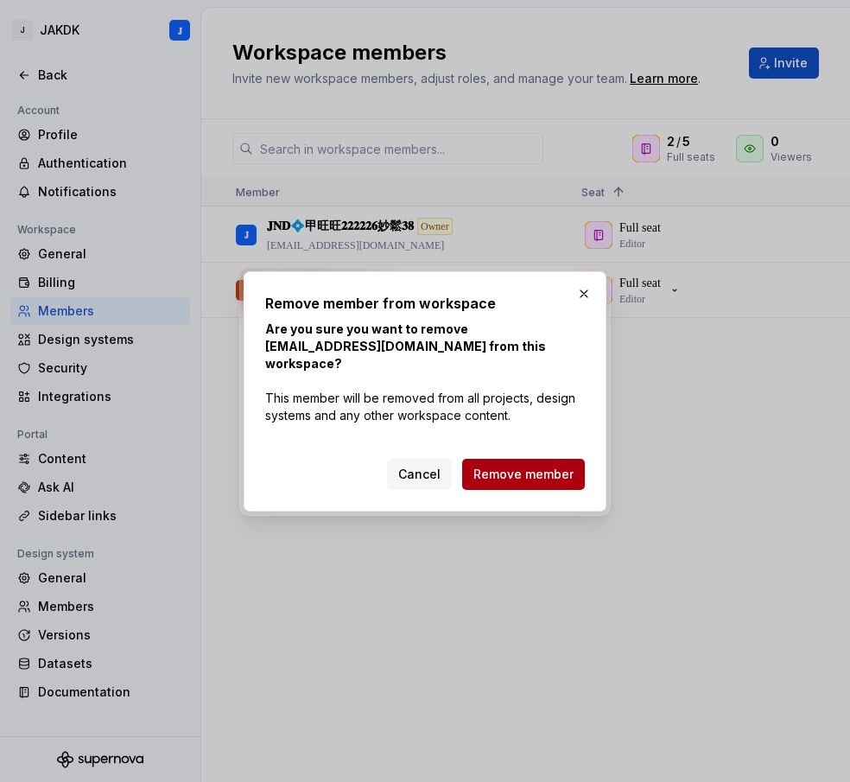
click at [513, 466] on span "Remove member" at bounding box center [523, 474] width 100 height 17
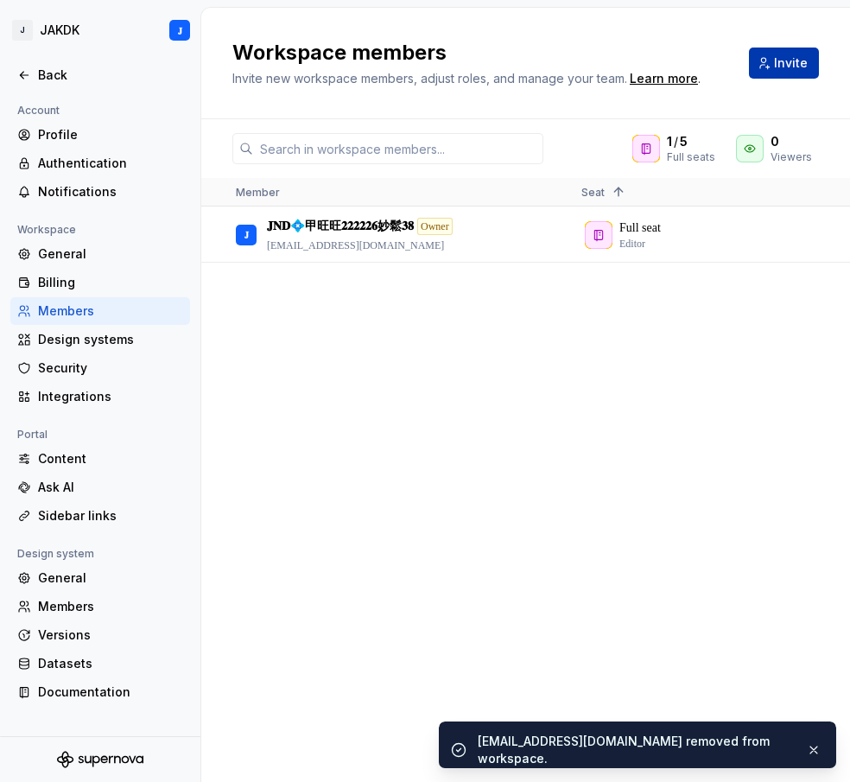
click at [772, 65] on button "Invite" at bounding box center [784, 63] width 70 height 31
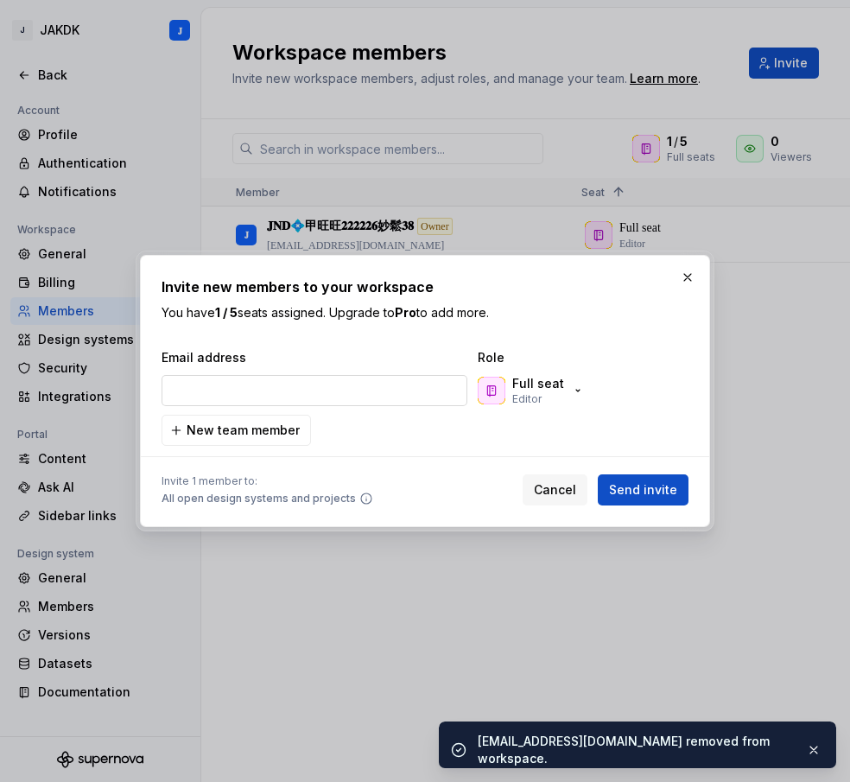
click at [258, 399] on input "email" at bounding box center [315, 390] width 306 height 31
type input "[EMAIL_ADDRESS][DOMAIN_NAME]"
click at [248, 440] on button "New team member" at bounding box center [236, 430] width 149 height 31
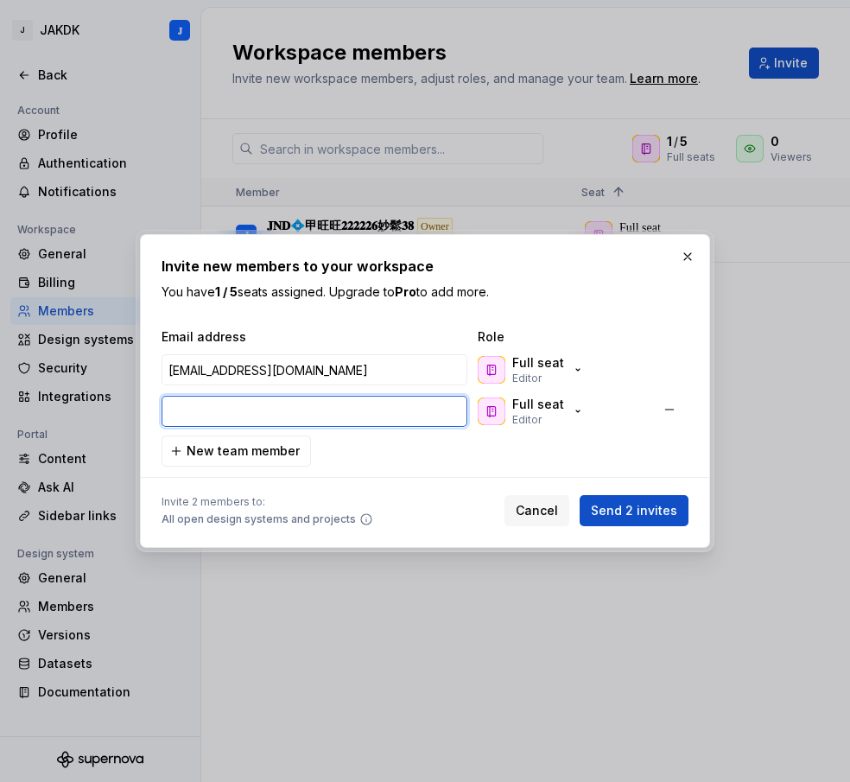
click at [263, 414] on input "email" at bounding box center [315, 411] width 306 height 31
paste input "[EMAIL_ADDRESS][DOMAIN_NAME]"
type input "[EMAIL_ADDRESS][DOMAIN_NAME]"
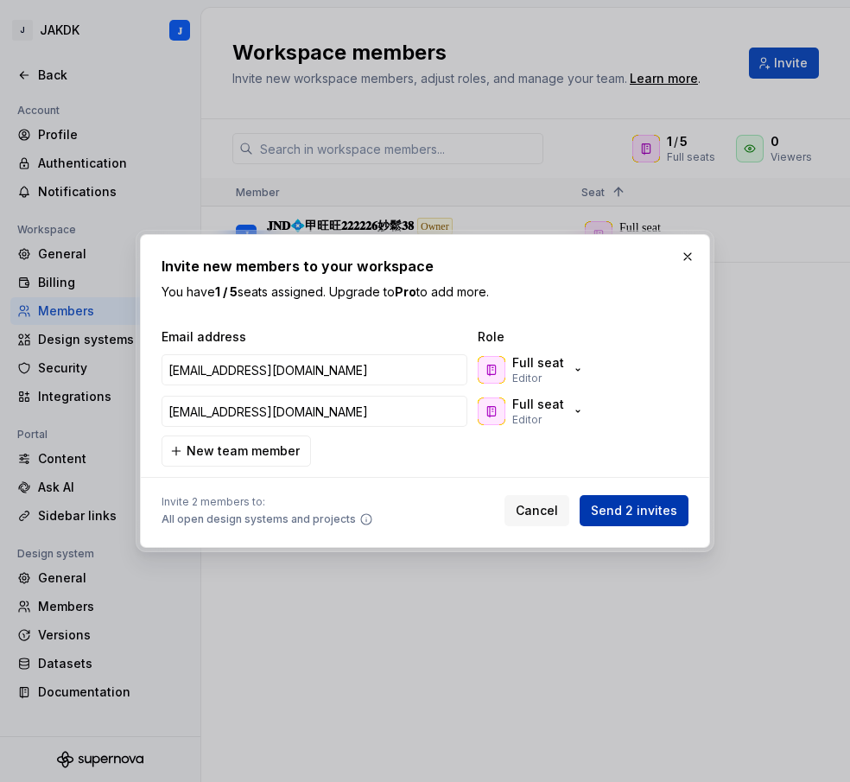
click at [630, 507] on span "Send 2 invites" at bounding box center [634, 510] width 86 height 17
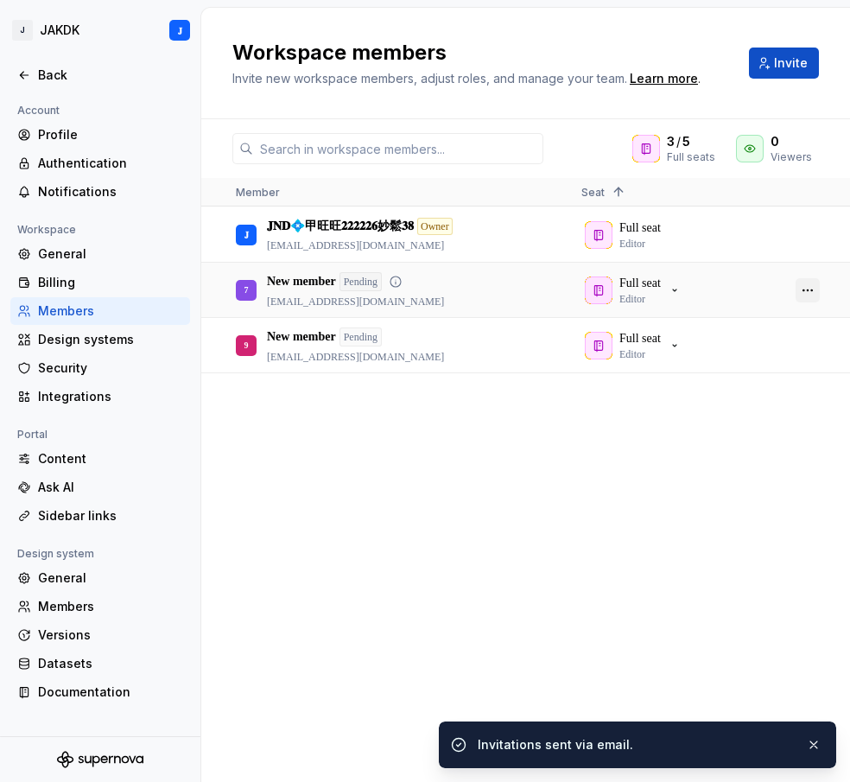
click at [810, 294] on button "button" at bounding box center [808, 290] width 24 height 24
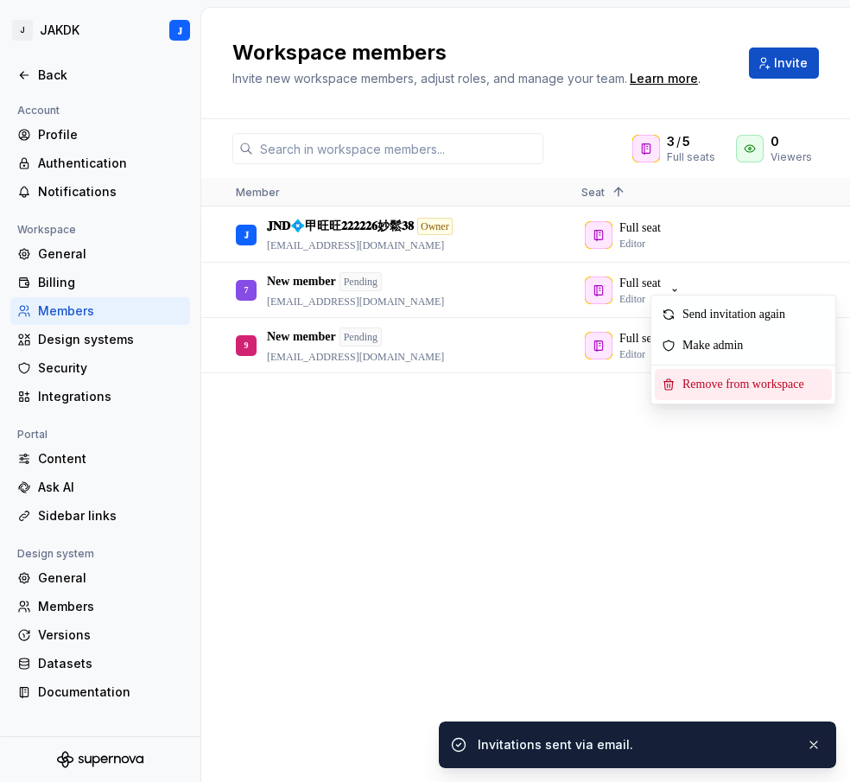
click at [728, 381] on span "Remove from workspace" at bounding box center [747, 384] width 143 height 31
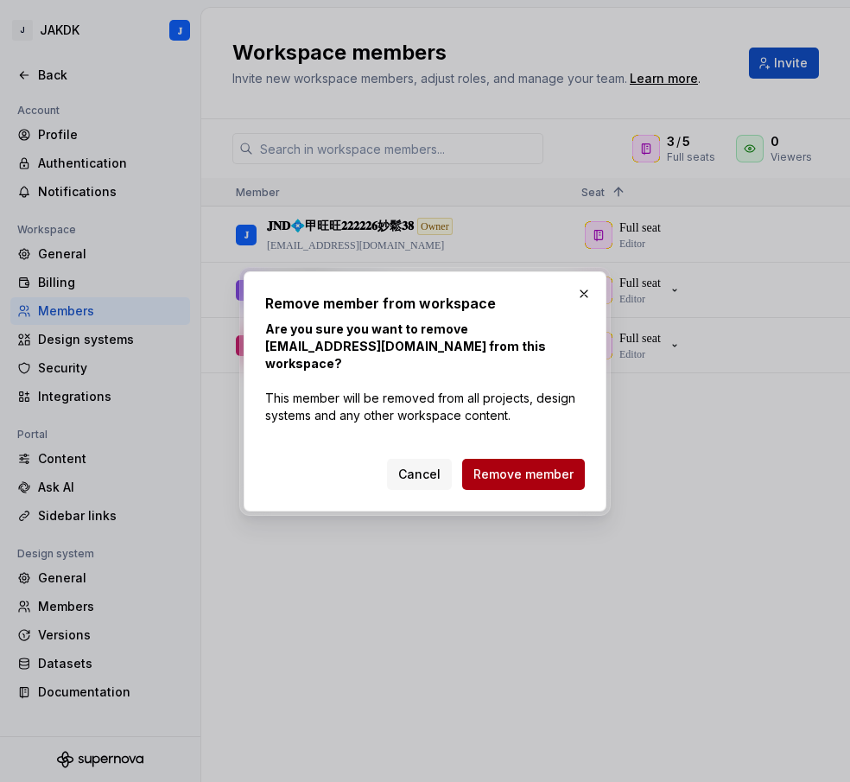
click at [485, 467] on span "Remove member" at bounding box center [523, 474] width 100 height 17
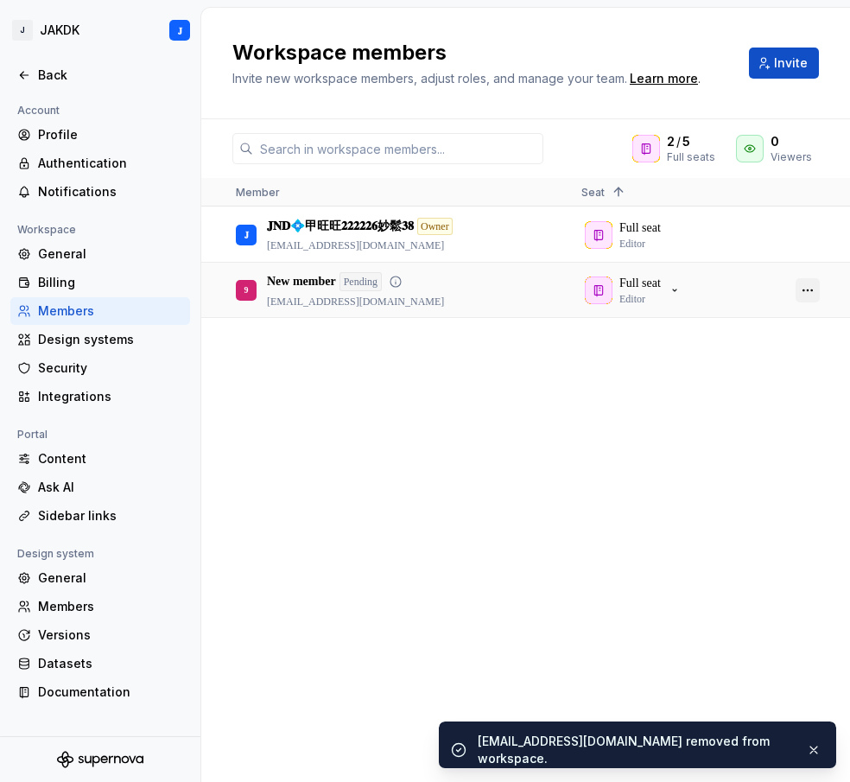
click at [812, 295] on button "button" at bounding box center [808, 290] width 24 height 24
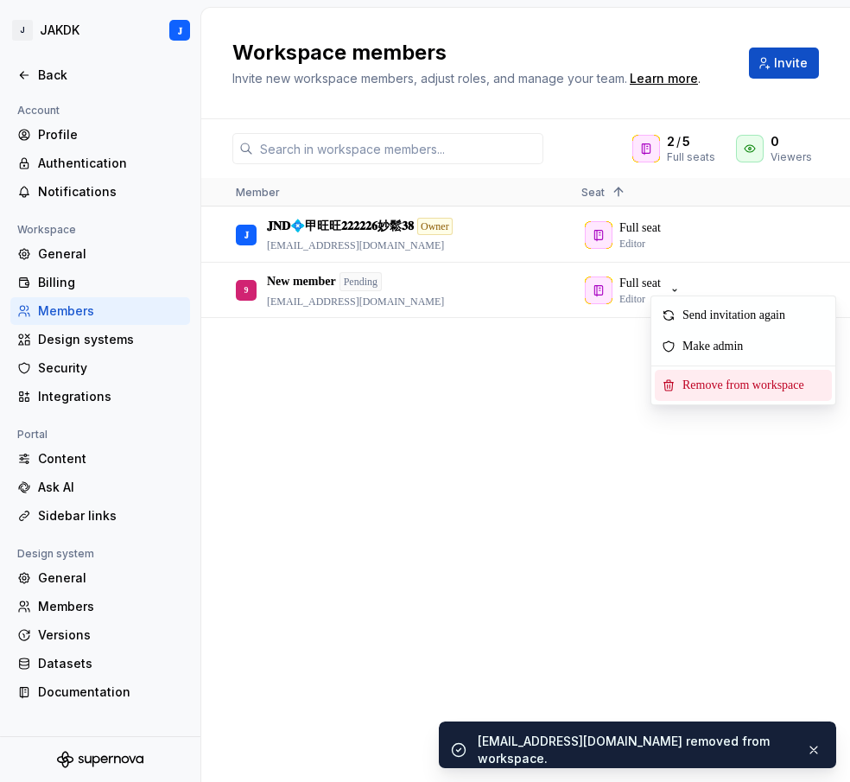
click at [714, 385] on span "Remove from workspace" at bounding box center [747, 385] width 143 height 31
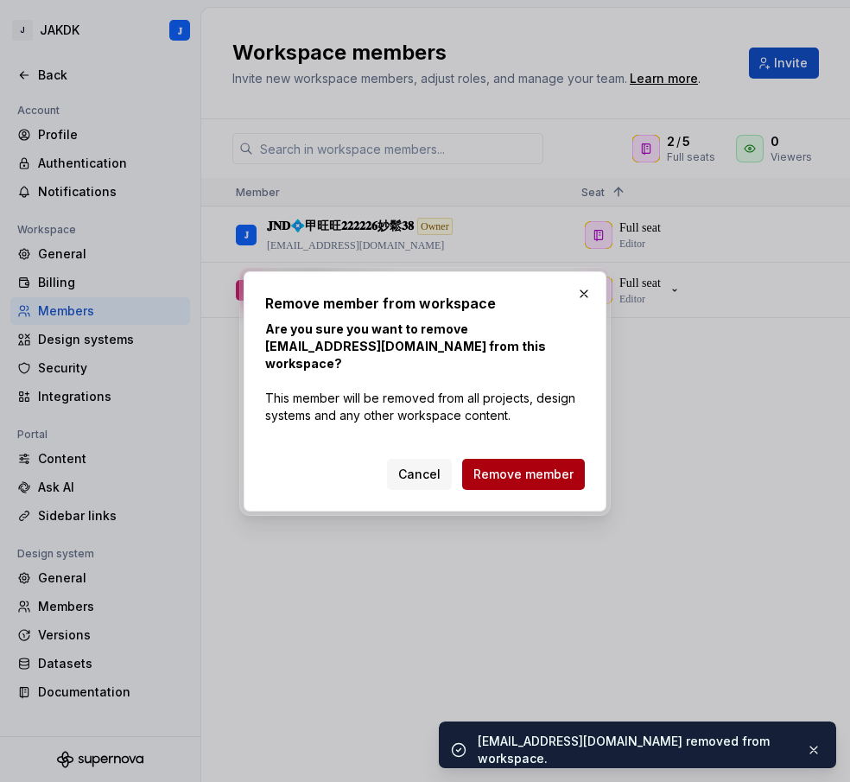
click at [492, 459] on button "Remove member" at bounding box center [523, 474] width 123 height 31
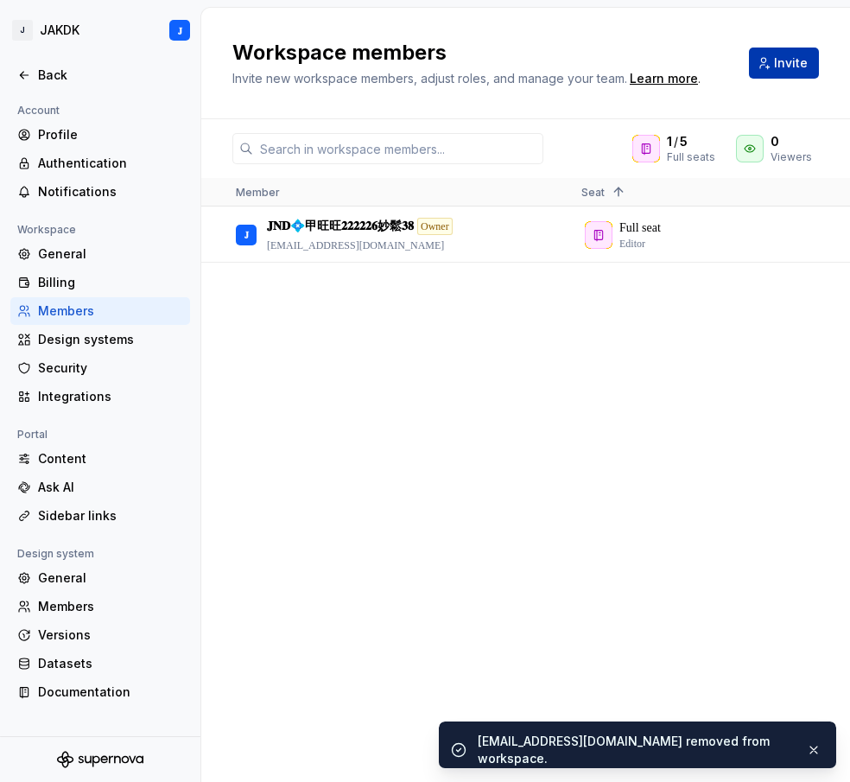
click at [782, 73] on button "Invite" at bounding box center [784, 63] width 70 height 31
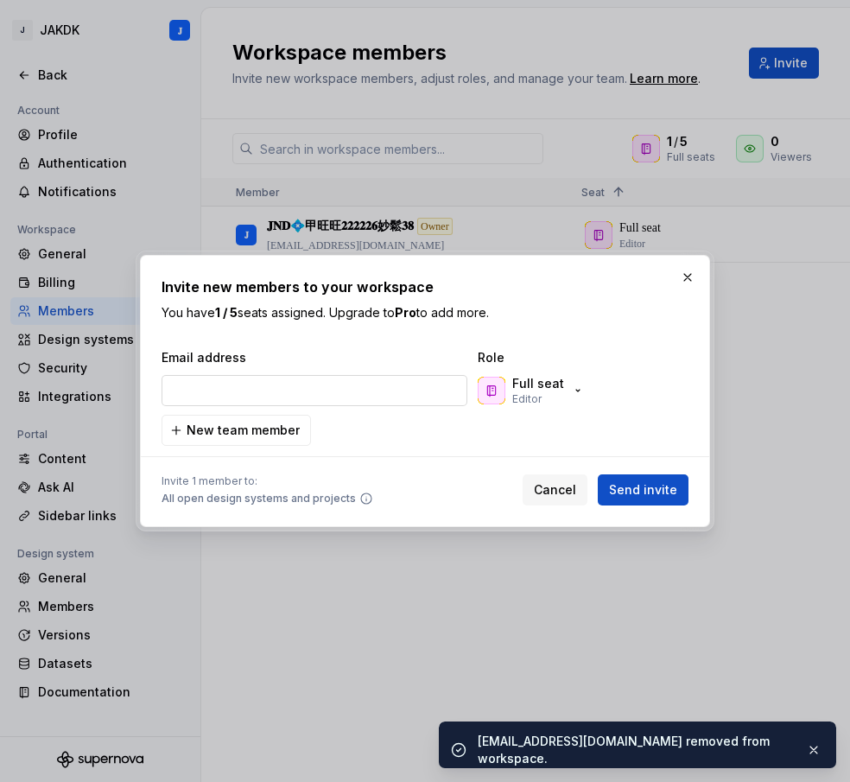
click at [247, 392] on input "email" at bounding box center [315, 390] width 306 height 31
type input "[EMAIL_ADDRESS][DOMAIN_NAME]"
click at [628, 483] on span "Send invite" at bounding box center [643, 489] width 68 height 17
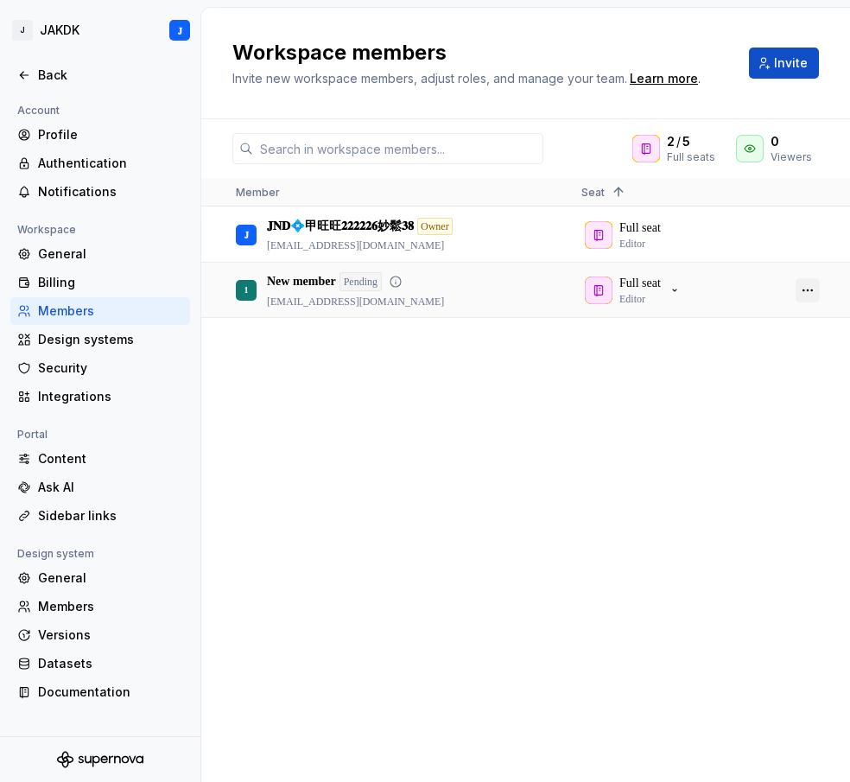
click at [804, 291] on button "button" at bounding box center [808, 290] width 24 height 24
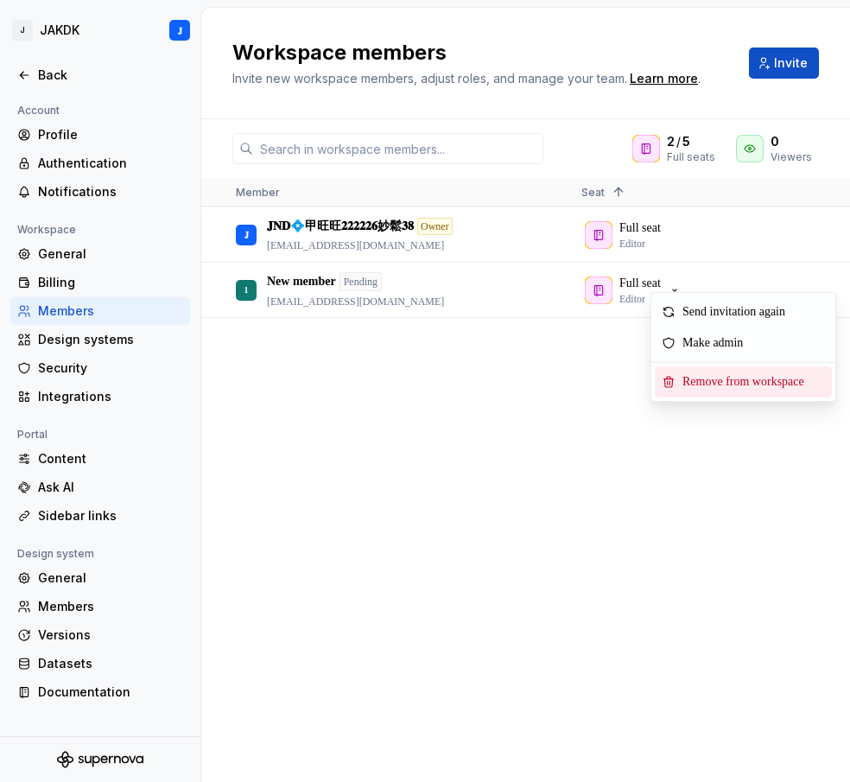
click at [712, 373] on span "Remove from workspace" at bounding box center [747, 381] width 143 height 31
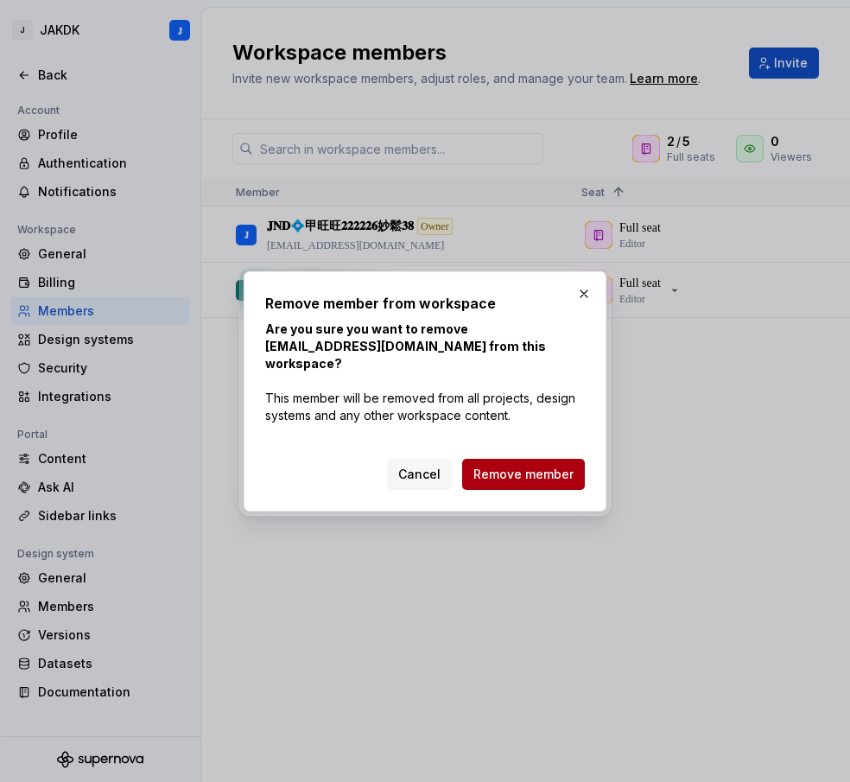
click at [488, 459] on button "Remove member" at bounding box center [523, 474] width 123 height 31
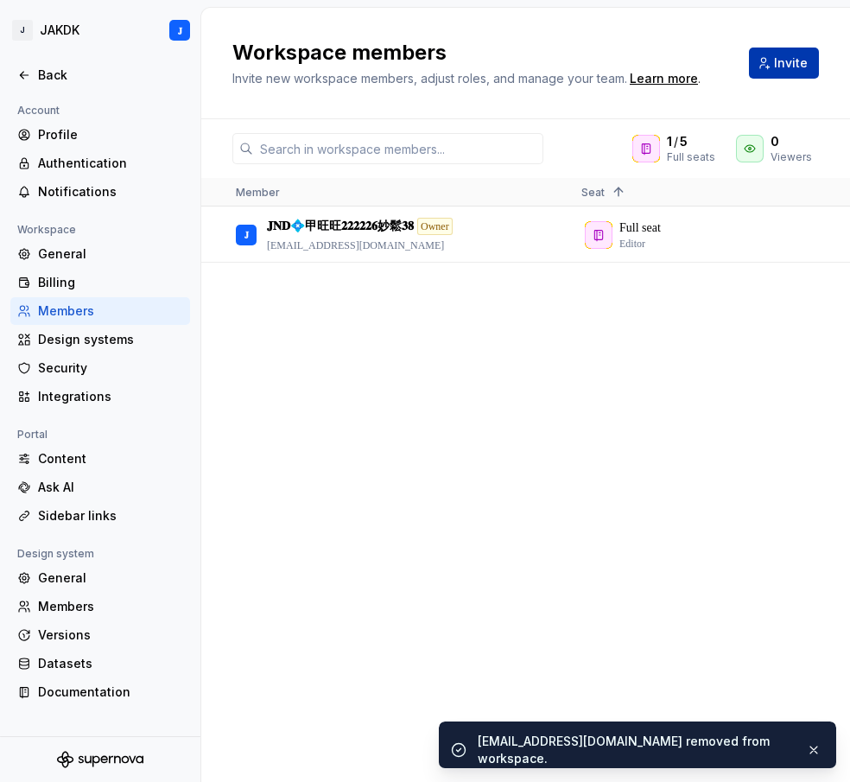
click at [782, 67] on span "Invite" at bounding box center [791, 62] width 34 height 17
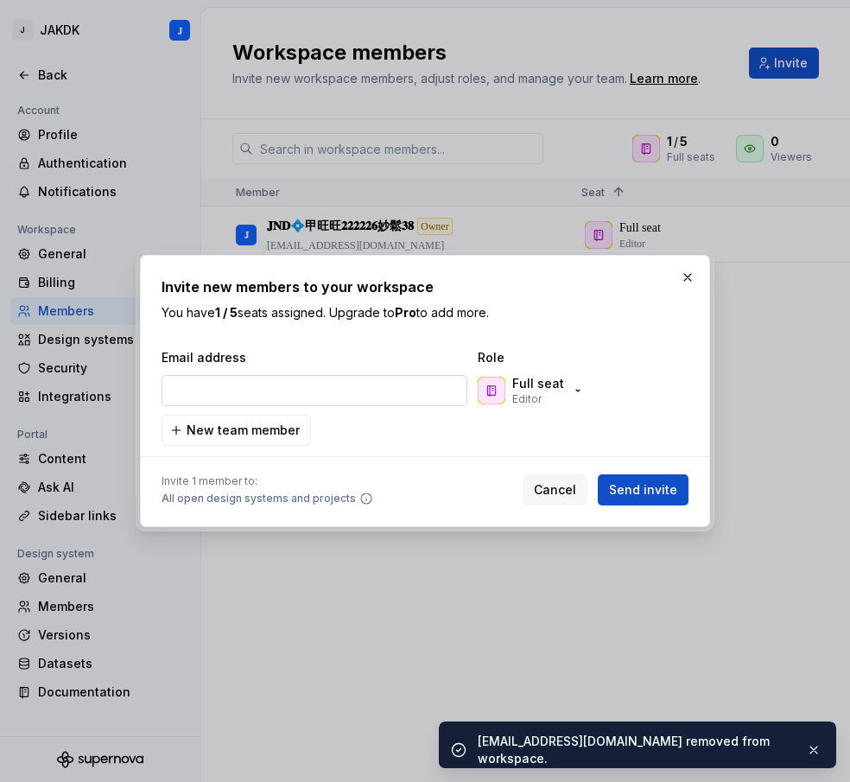
click at [253, 393] on input "email" at bounding box center [315, 390] width 306 height 31
type input "[EMAIL_ADDRESS][DOMAIN_NAME]"
click at [640, 485] on span "Send invite" at bounding box center [643, 489] width 68 height 17
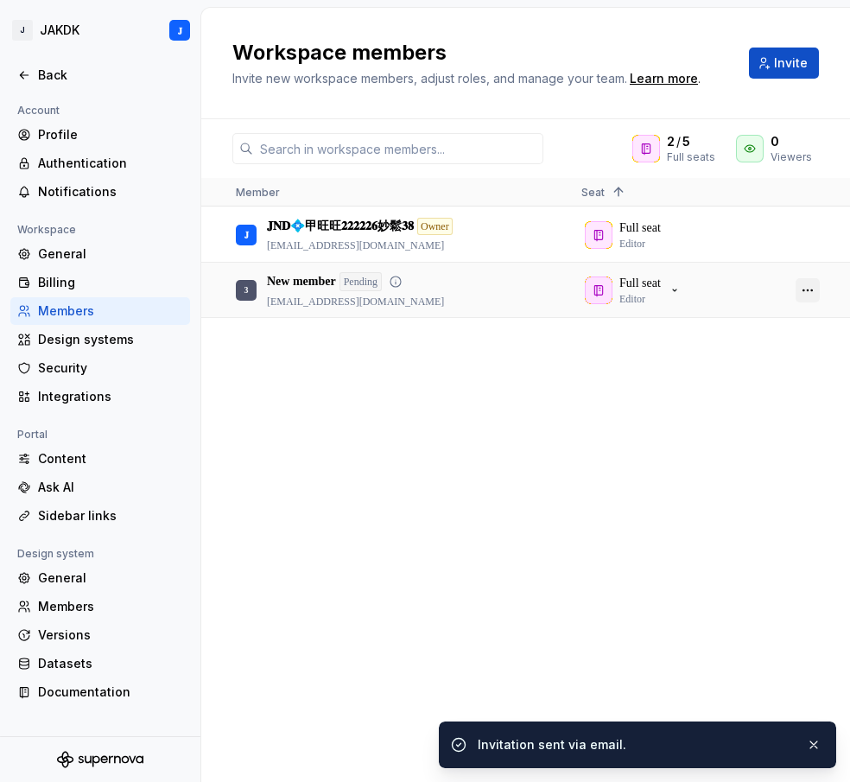
click at [810, 294] on button "button" at bounding box center [808, 290] width 24 height 24
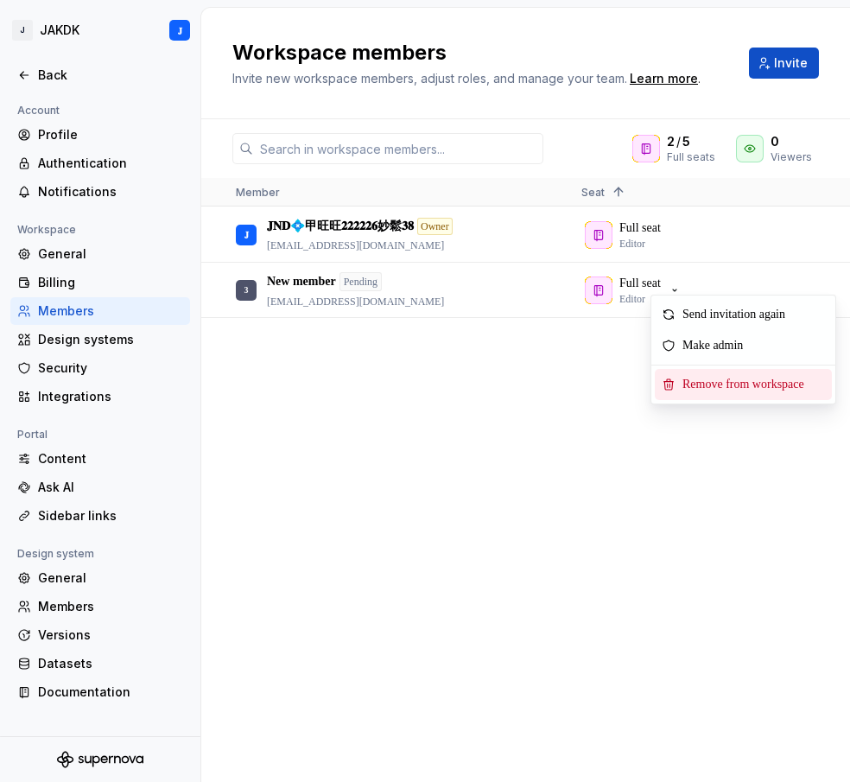
click at [750, 372] on span "Remove from workspace" at bounding box center [747, 384] width 143 height 31
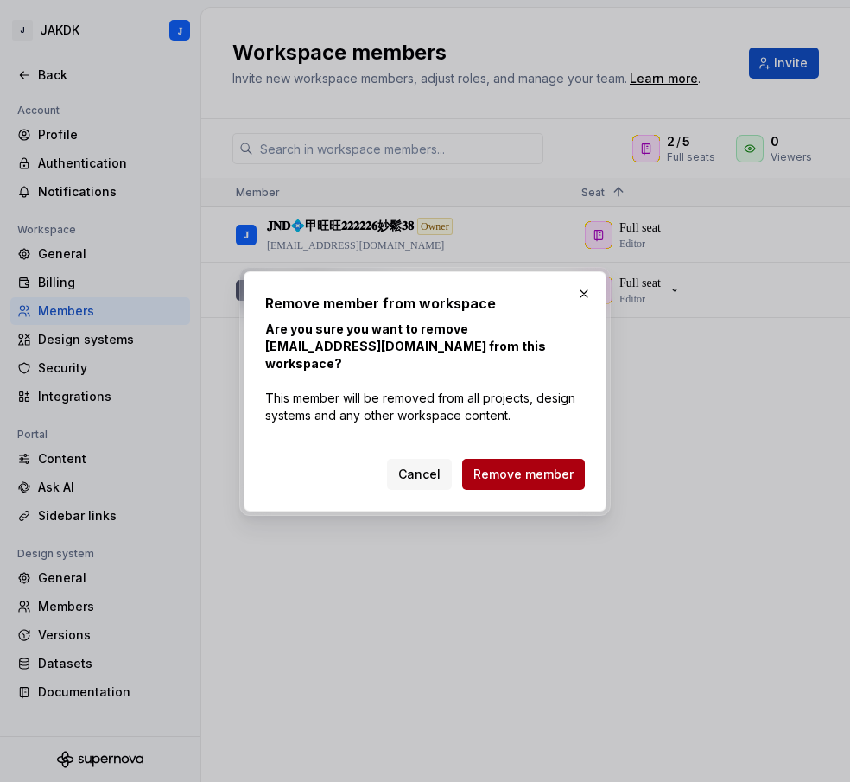
click at [510, 459] on button "Remove member" at bounding box center [523, 474] width 123 height 31
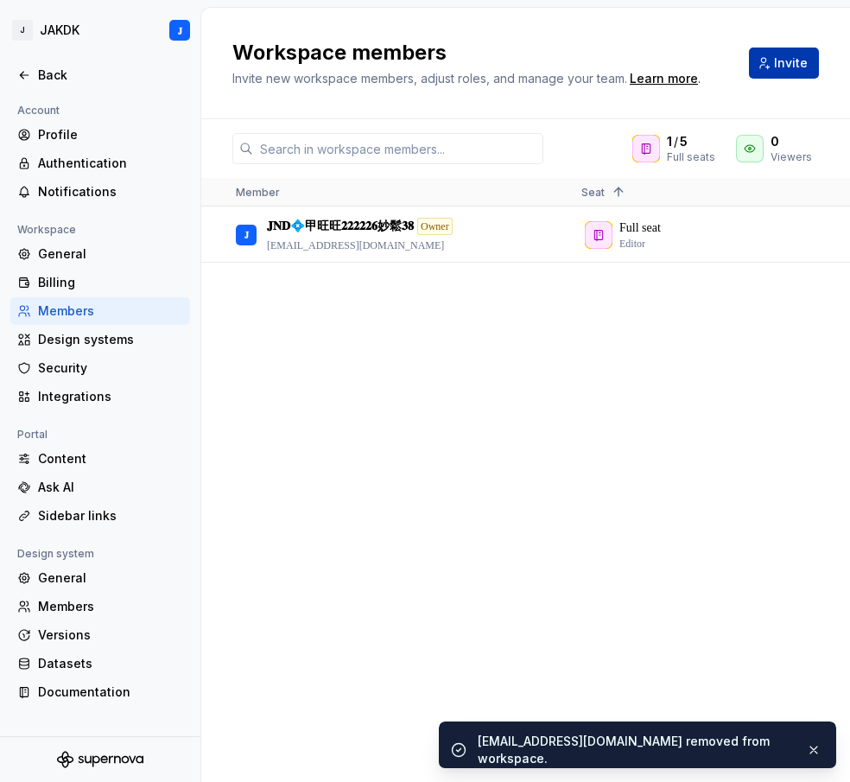
click at [778, 67] on span "Invite" at bounding box center [791, 62] width 34 height 17
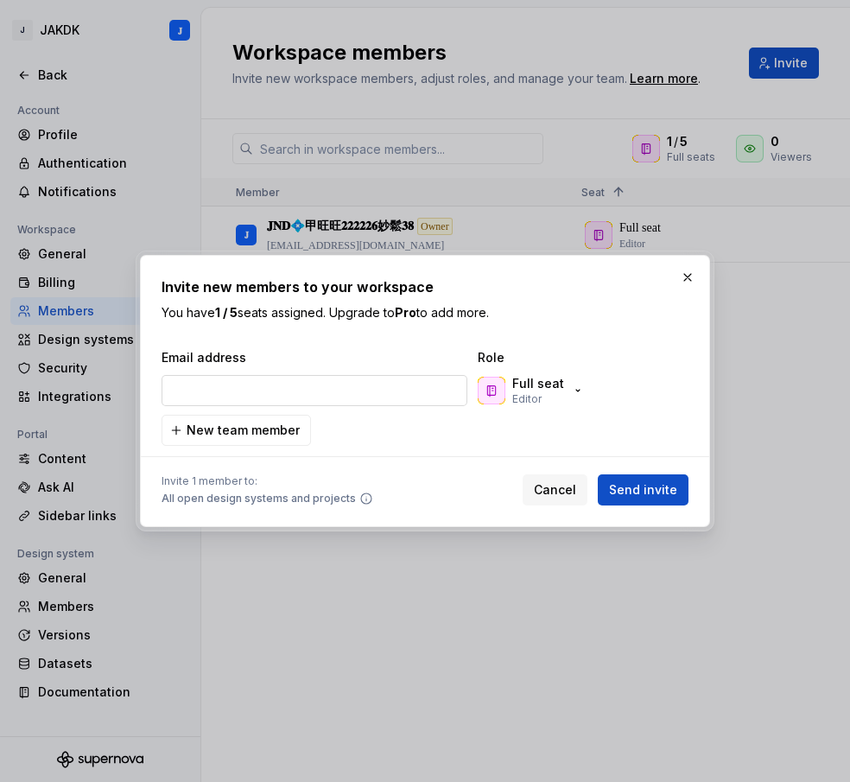
click at [249, 397] on input "email" at bounding box center [315, 390] width 306 height 31
paste input "[EMAIL_ADDRESS][DOMAIN_NAME]"
type input "[EMAIL_ADDRESS][DOMAIN_NAME]"
click at [630, 485] on span "Send invite" at bounding box center [643, 489] width 68 height 17
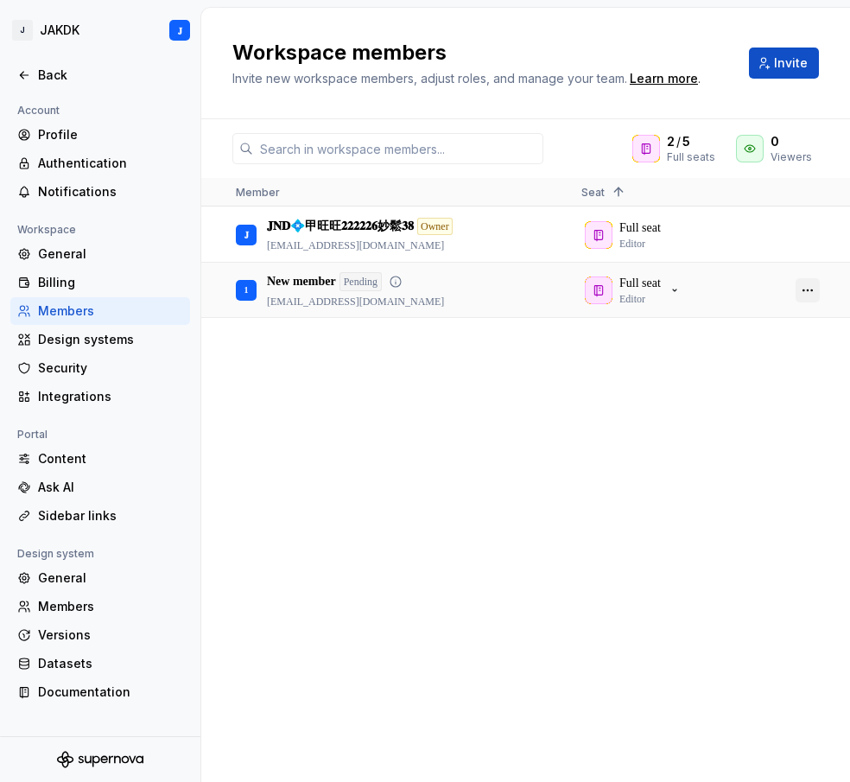
click at [801, 293] on button "button" at bounding box center [808, 290] width 24 height 24
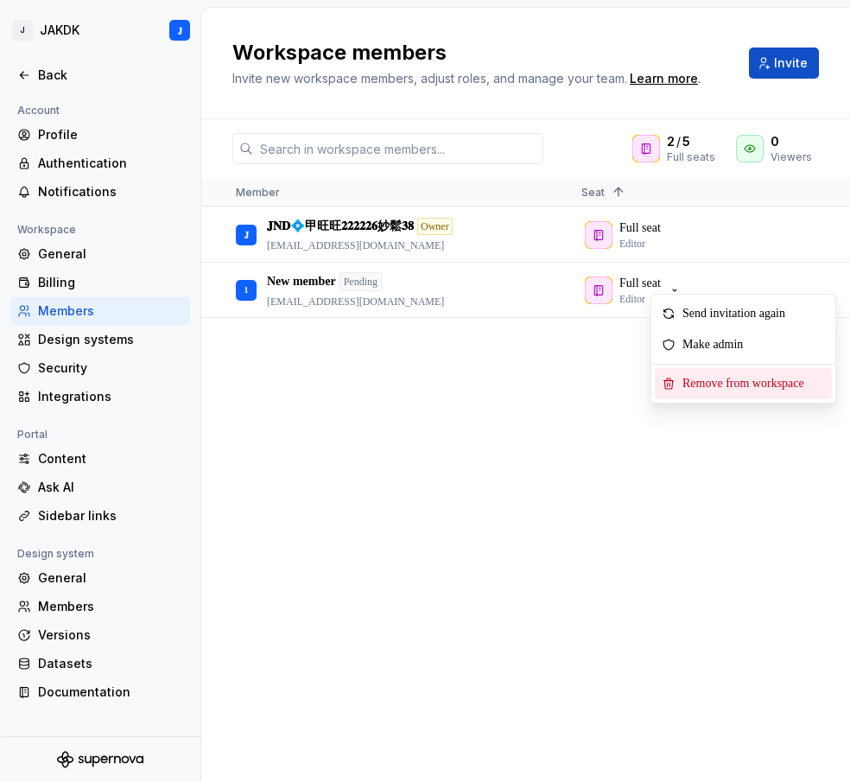
click at [729, 384] on span "Remove from workspace" at bounding box center [747, 383] width 143 height 31
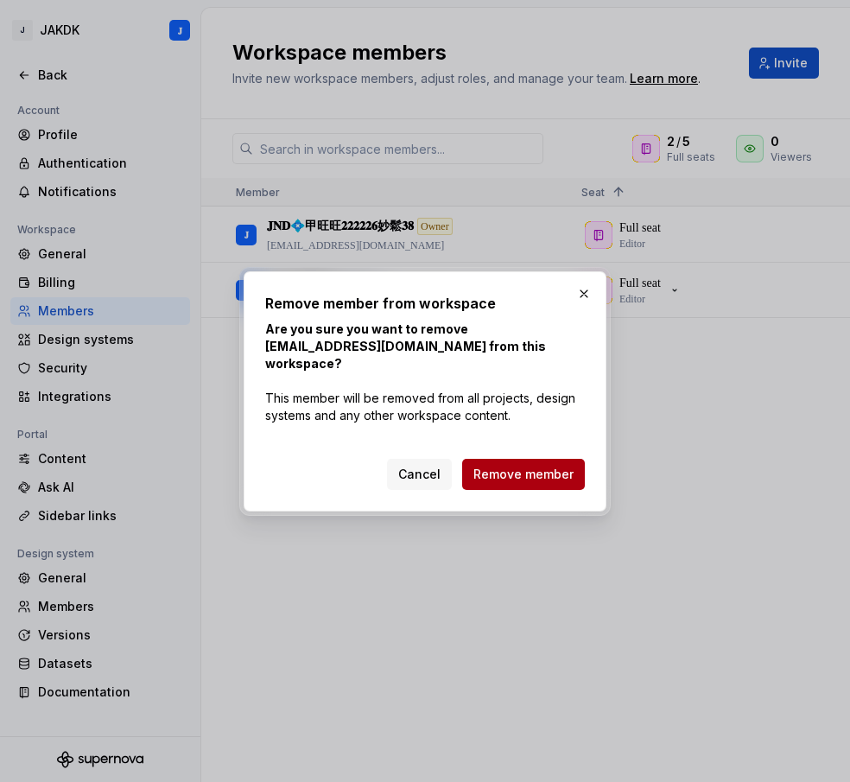
click at [531, 467] on span "Remove member" at bounding box center [523, 474] width 100 height 17
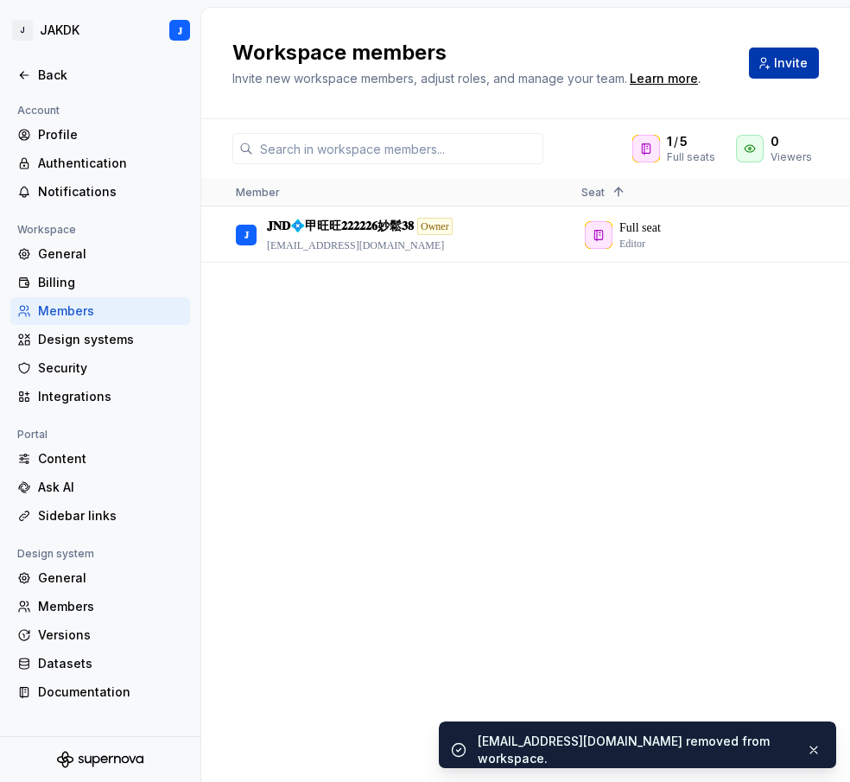
click at [786, 69] on span "Invite" at bounding box center [791, 62] width 34 height 17
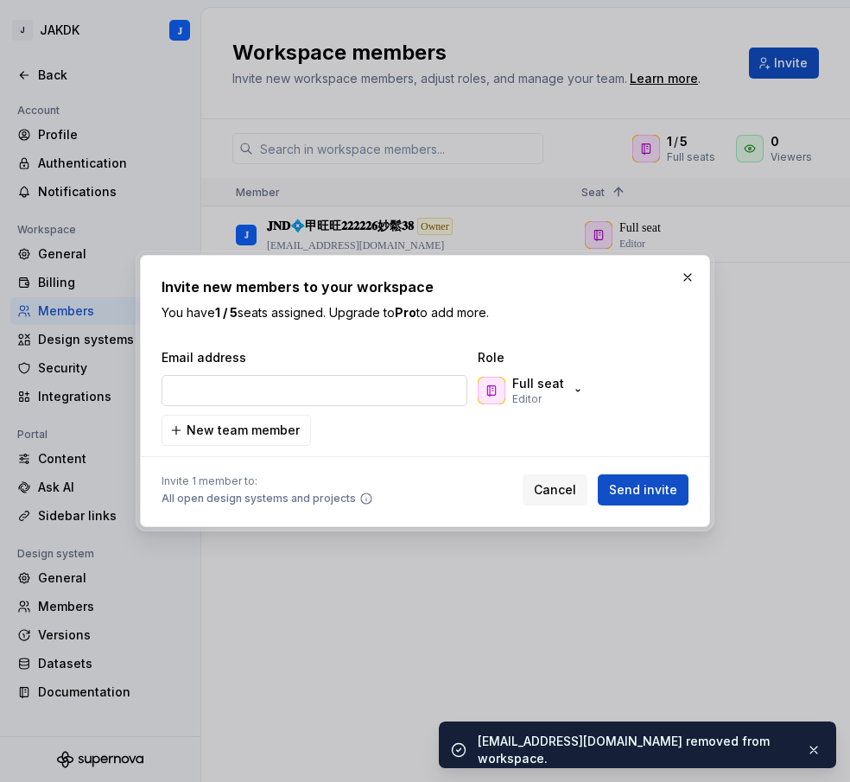
click at [273, 392] on input "email" at bounding box center [315, 390] width 306 height 31
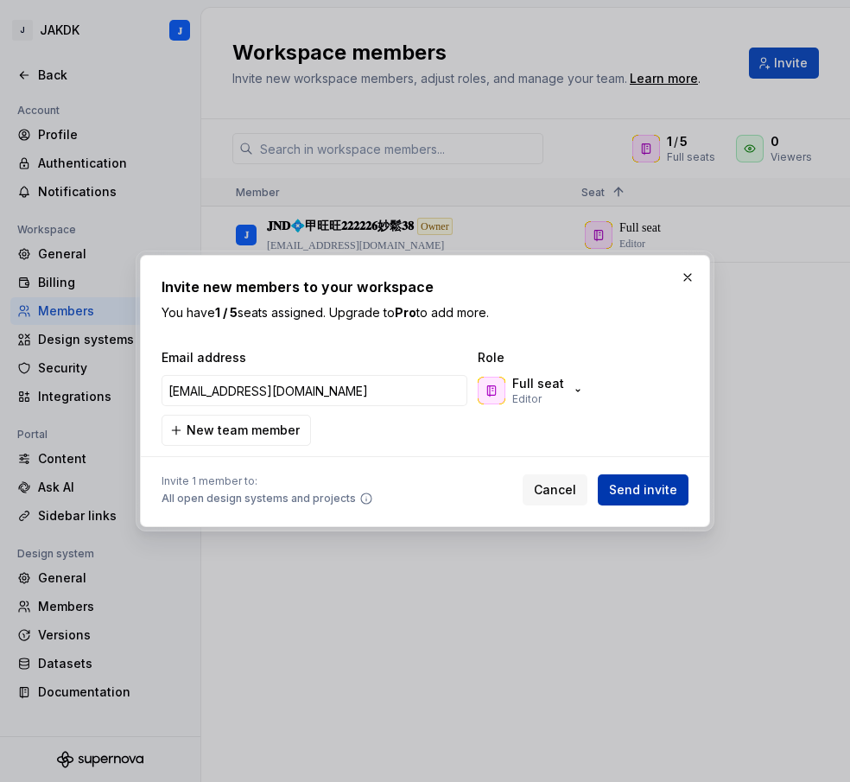
type input "[EMAIL_ADDRESS][DOMAIN_NAME]"
click at [633, 486] on span "Send invite" at bounding box center [643, 489] width 68 height 17
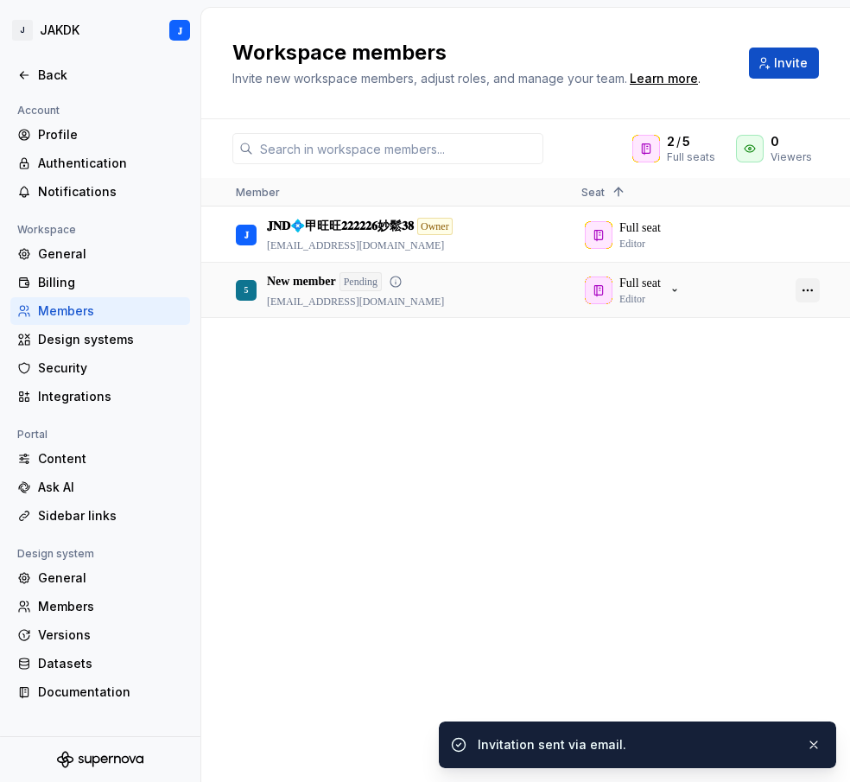
click at [808, 293] on button "button" at bounding box center [808, 290] width 24 height 24
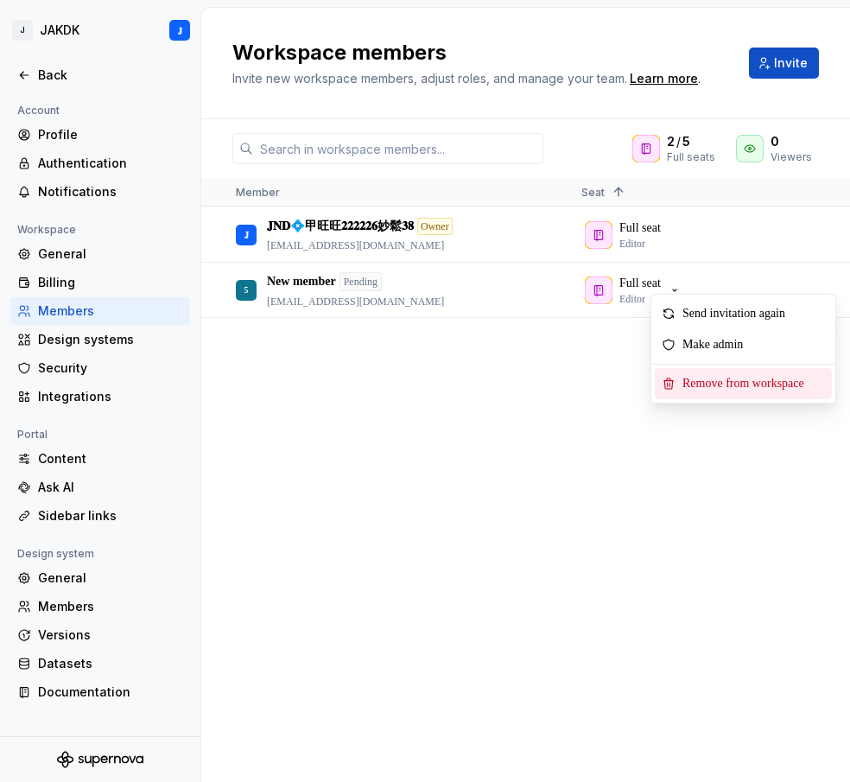
click at [748, 387] on span "Remove from workspace" at bounding box center [747, 383] width 143 height 31
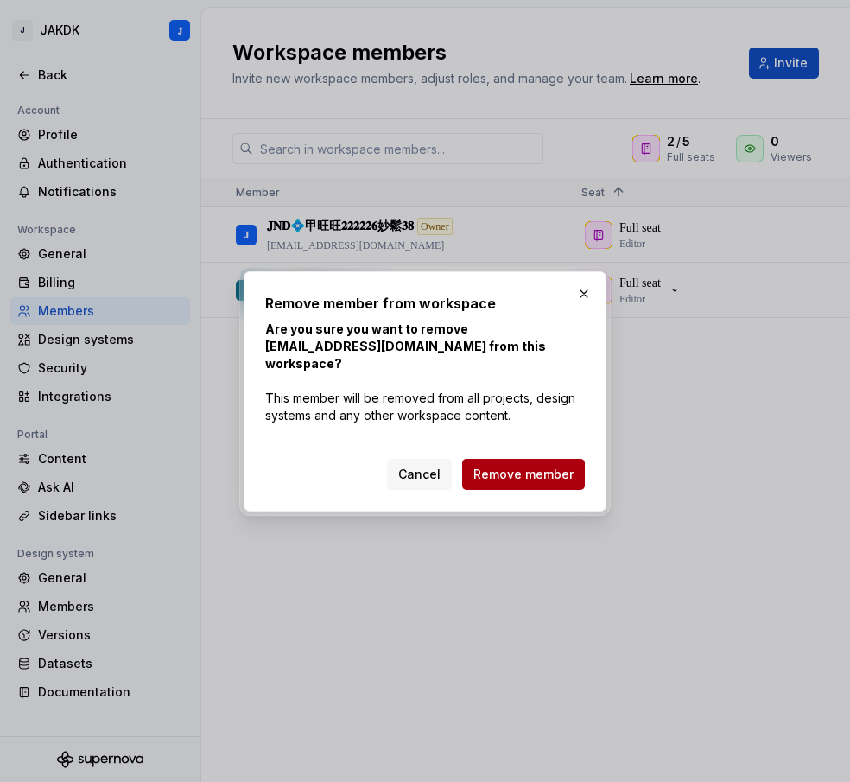
click at [505, 466] on span "Remove member" at bounding box center [523, 474] width 100 height 17
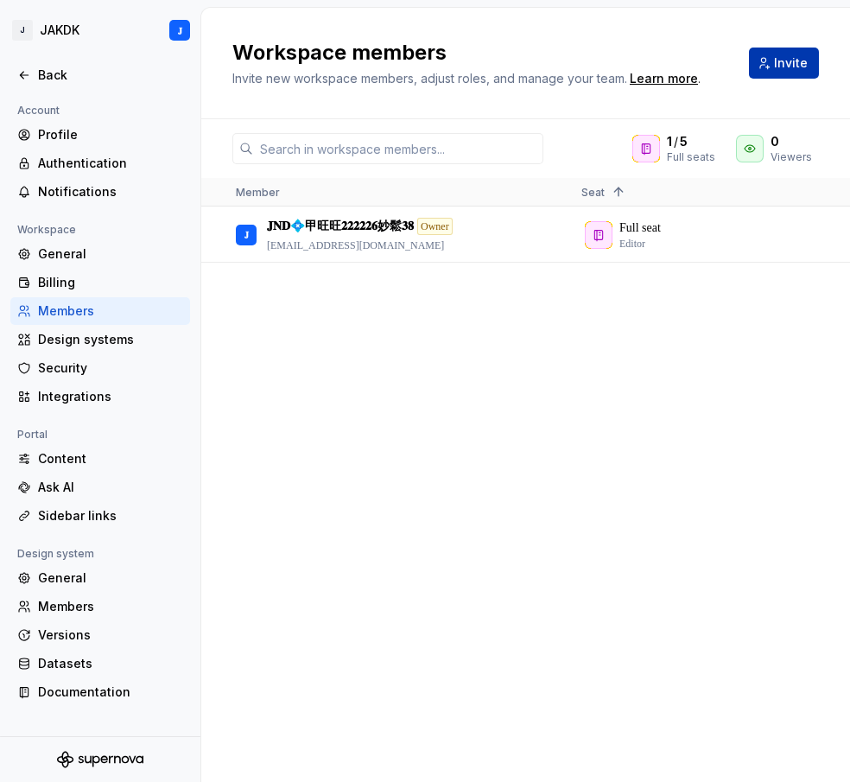
click at [797, 67] on span "Invite" at bounding box center [791, 62] width 34 height 17
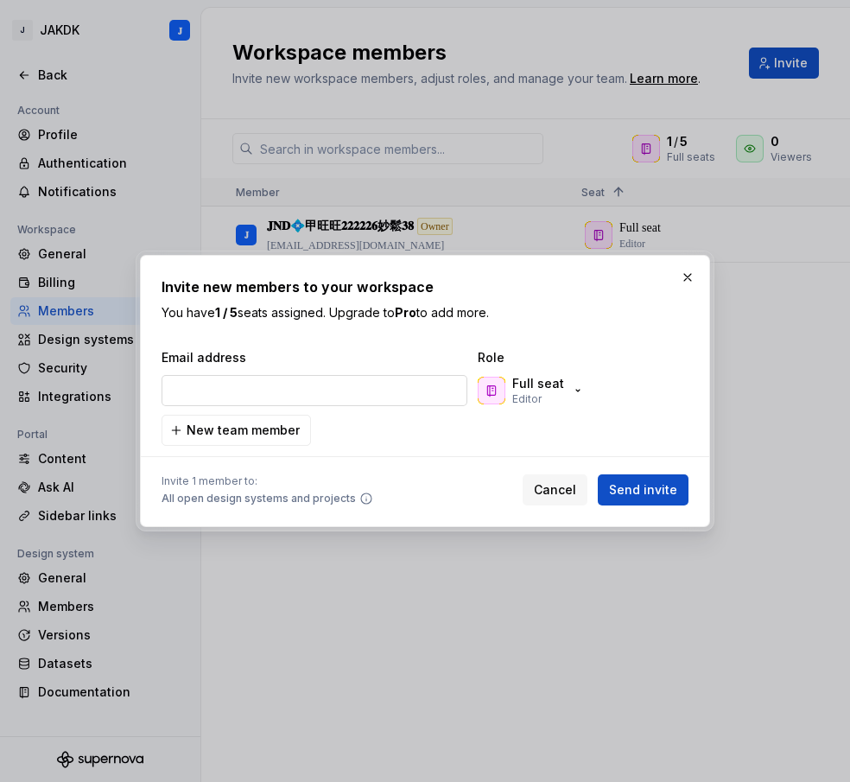
click at [249, 397] on input "email" at bounding box center [315, 390] width 306 height 31
type input "[EMAIL_ADDRESS][DOMAIN_NAME]"
click at [653, 486] on span "Send invite" at bounding box center [643, 489] width 68 height 17
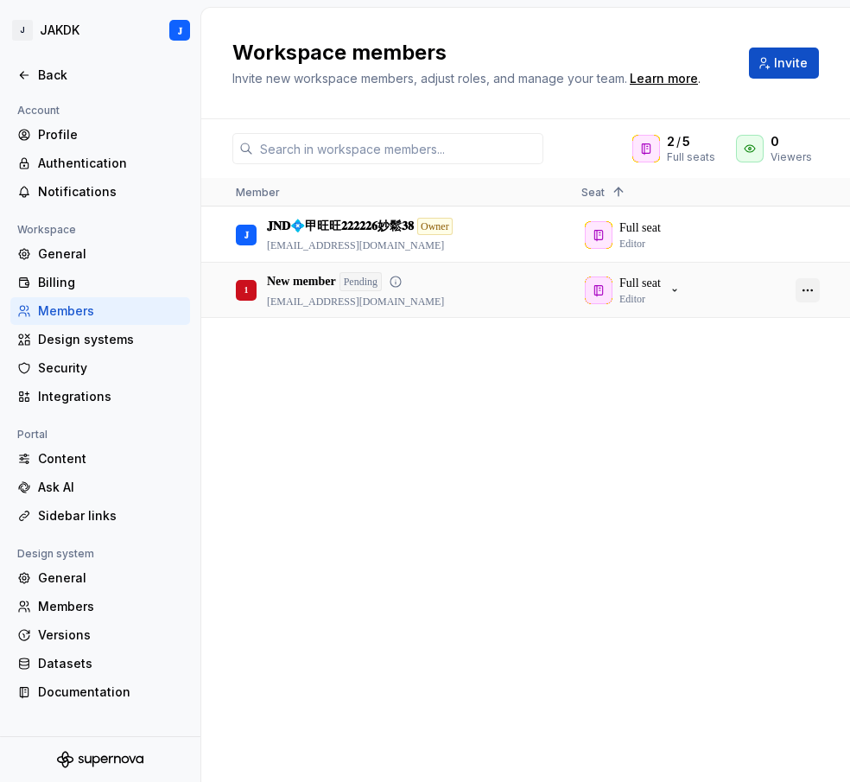
click at [806, 287] on button "button" at bounding box center [808, 290] width 24 height 24
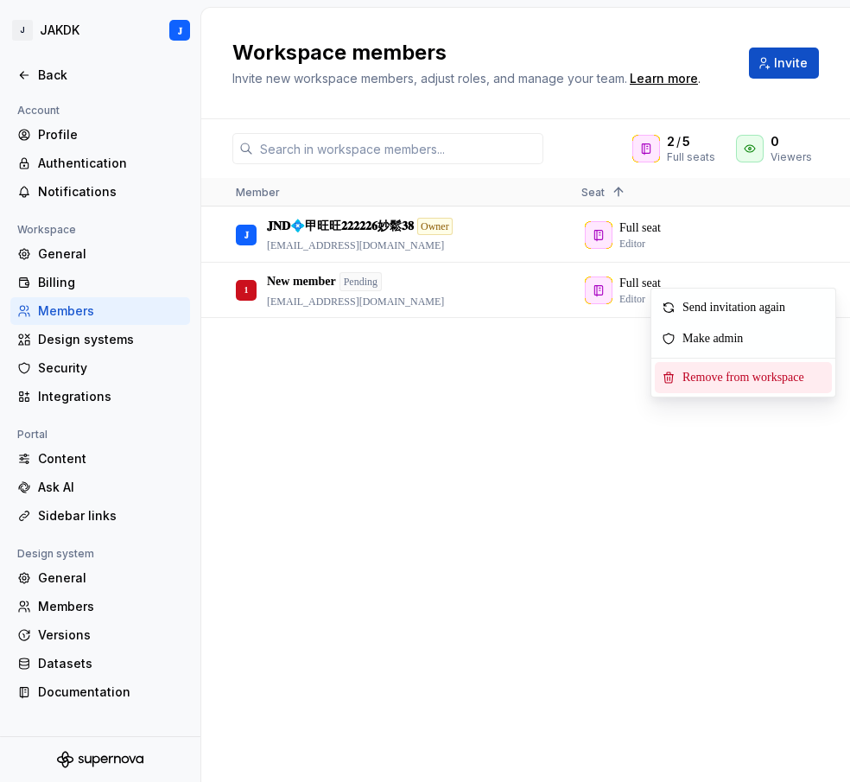
click at [726, 370] on span "Remove from workspace" at bounding box center [747, 377] width 143 height 31
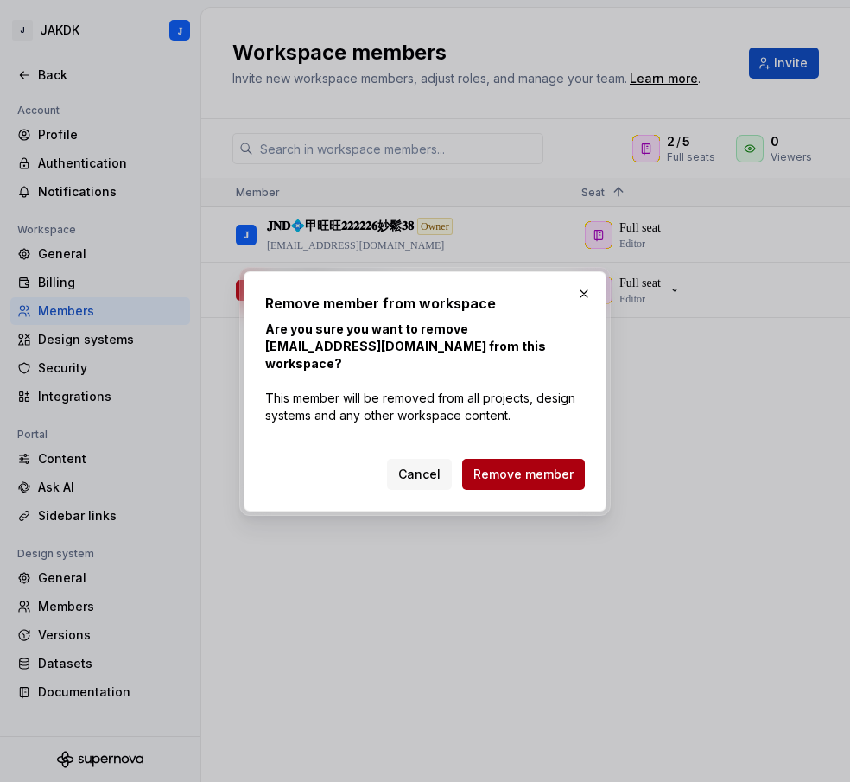
drag, startPoint x: 508, startPoint y: 469, endPoint x: 538, endPoint y: 421, distance: 57.1
click at [507, 470] on span "Remove member" at bounding box center [523, 474] width 100 height 17
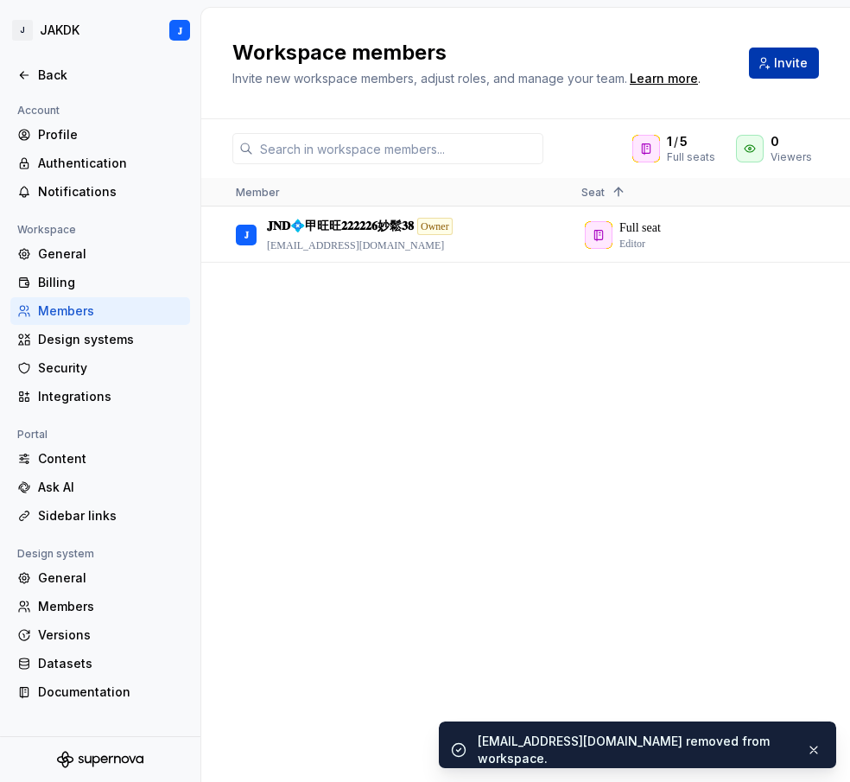
click at [783, 56] on span "Invite" at bounding box center [791, 62] width 34 height 17
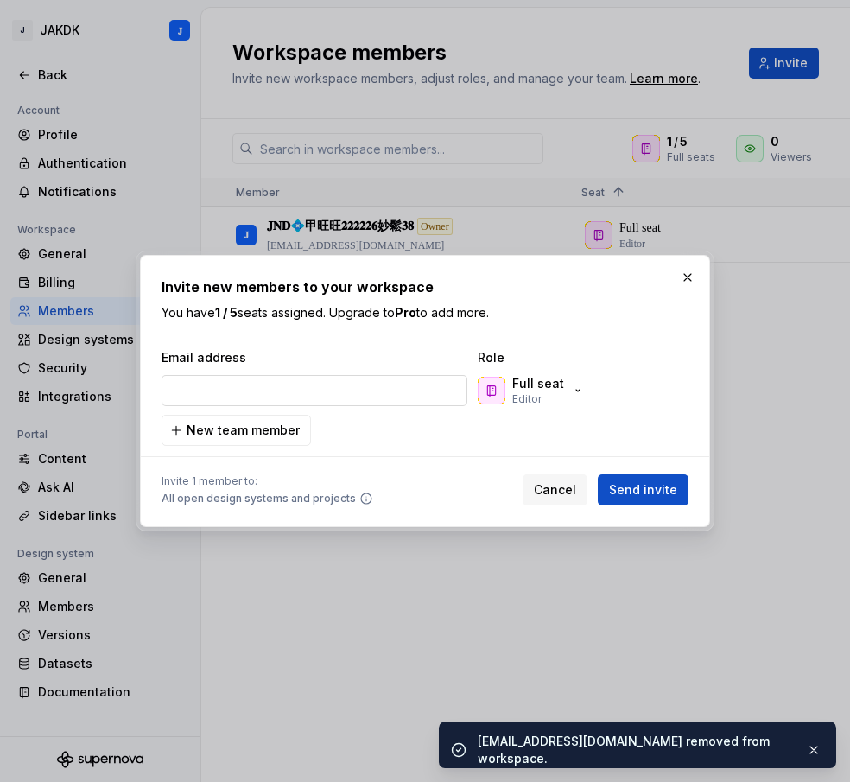
click at [268, 385] on input "email" at bounding box center [315, 390] width 306 height 31
type input "[EMAIL_ADDRESS][DOMAIN_NAME]"
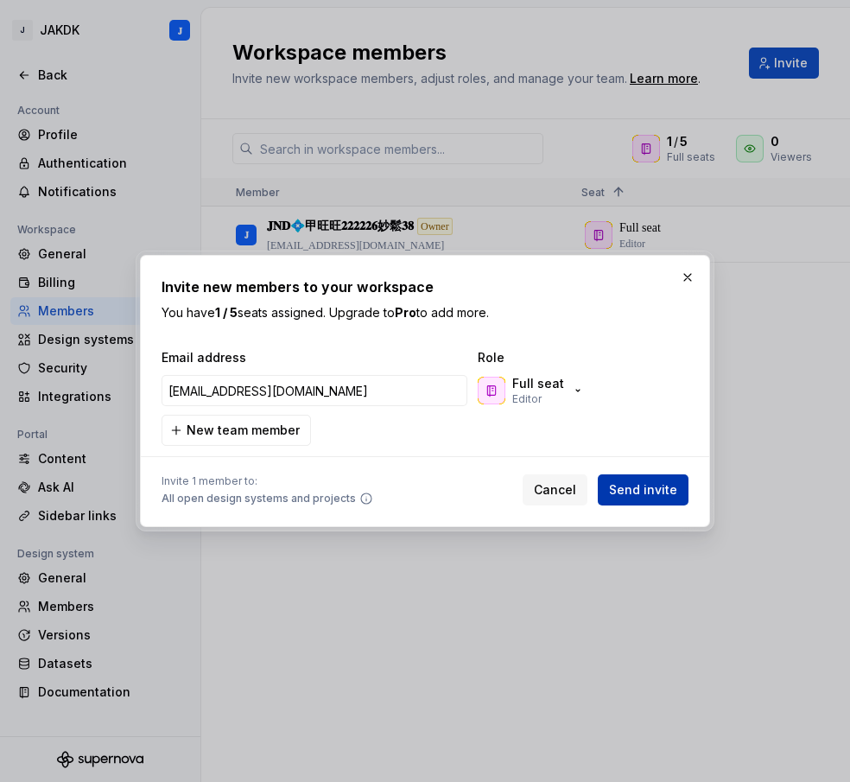
click at [636, 487] on span "Send invite" at bounding box center [643, 489] width 68 height 17
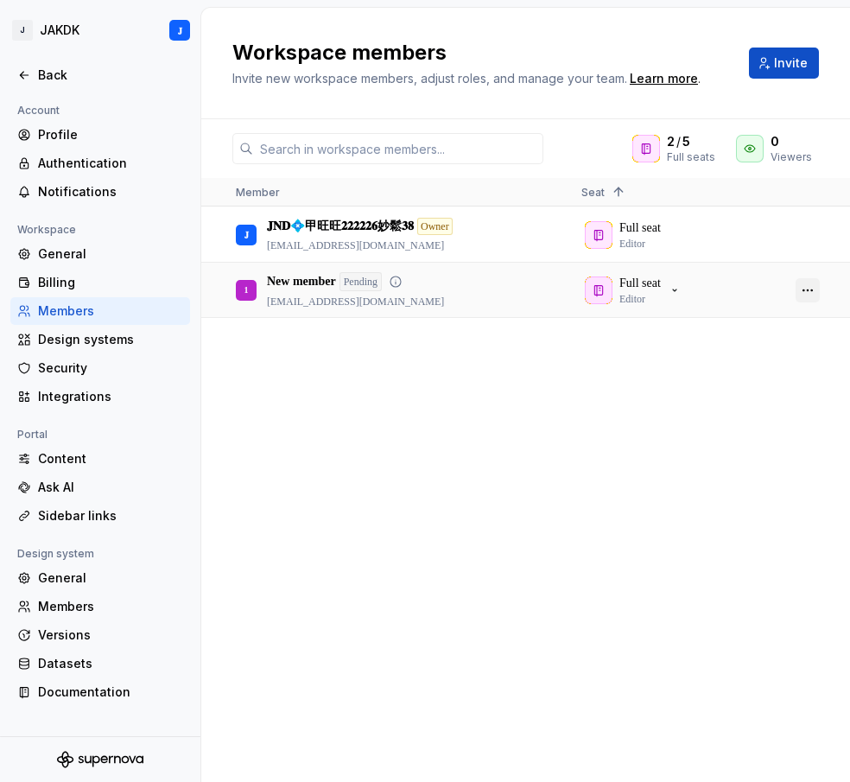
click at [802, 290] on button "button" at bounding box center [808, 290] width 24 height 24
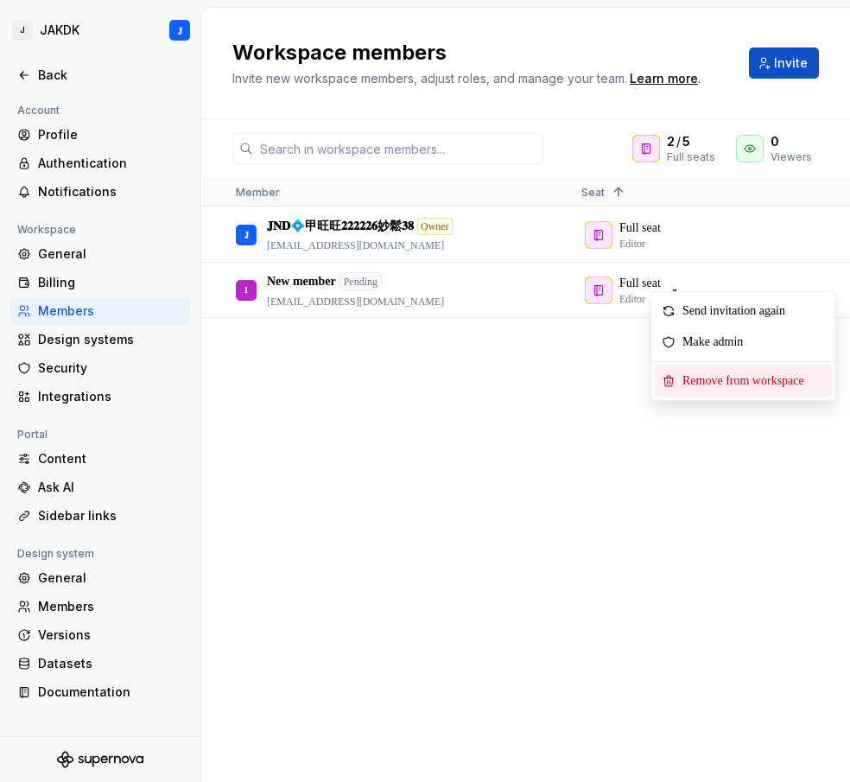
click at [716, 378] on span "Remove from workspace" at bounding box center [747, 380] width 143 height 31
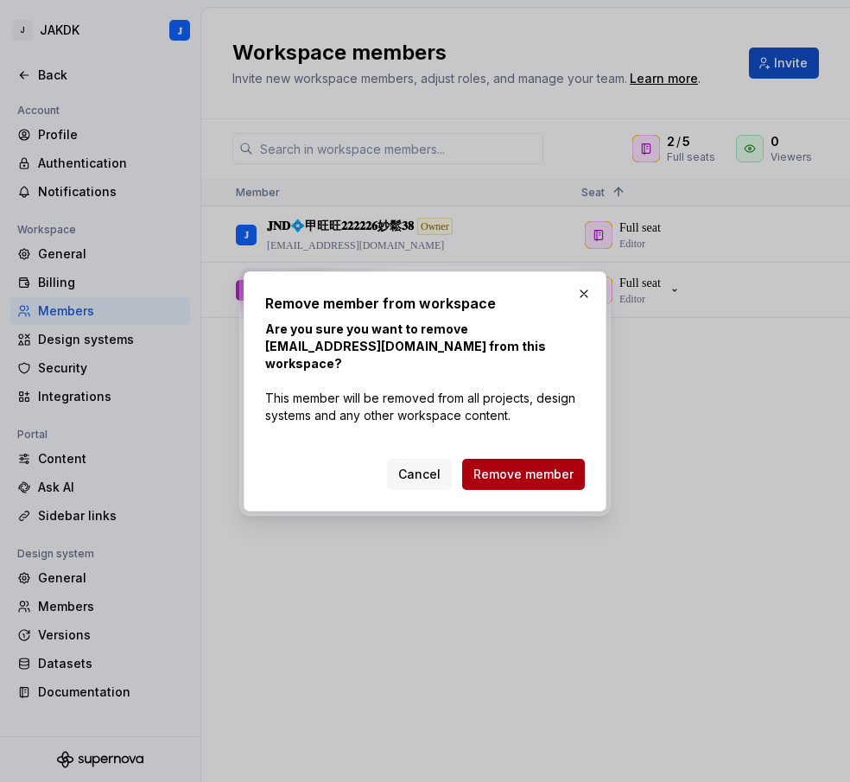
click at [531, 466] on span "Remove member" at bounding box center [523, 474] width 100 height 17
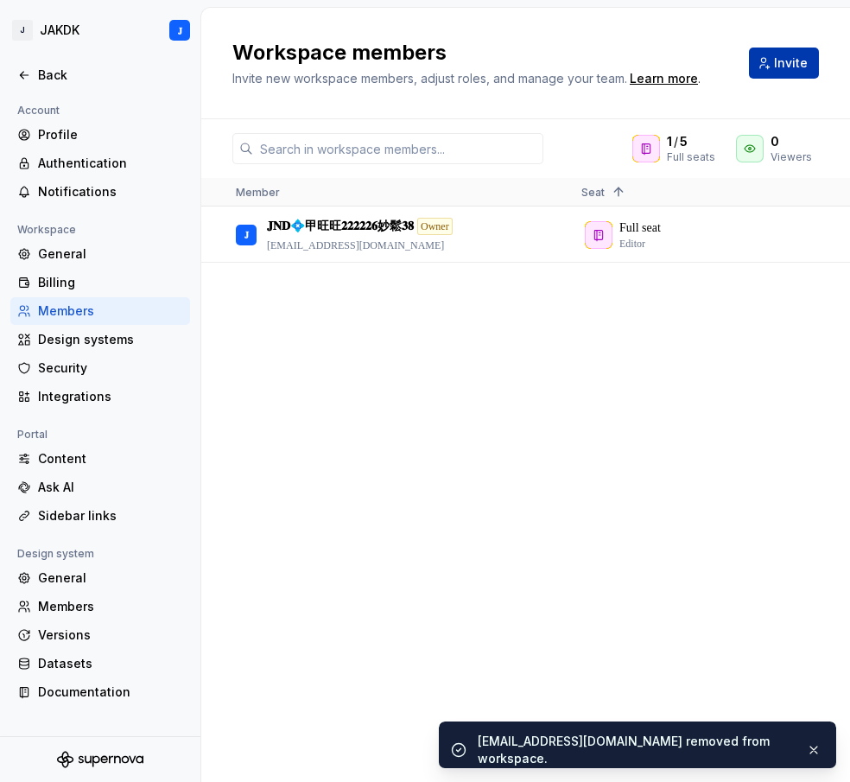
click at [785, 65] on span "Invite" at bounding box center [791, 62] width 34 height 17
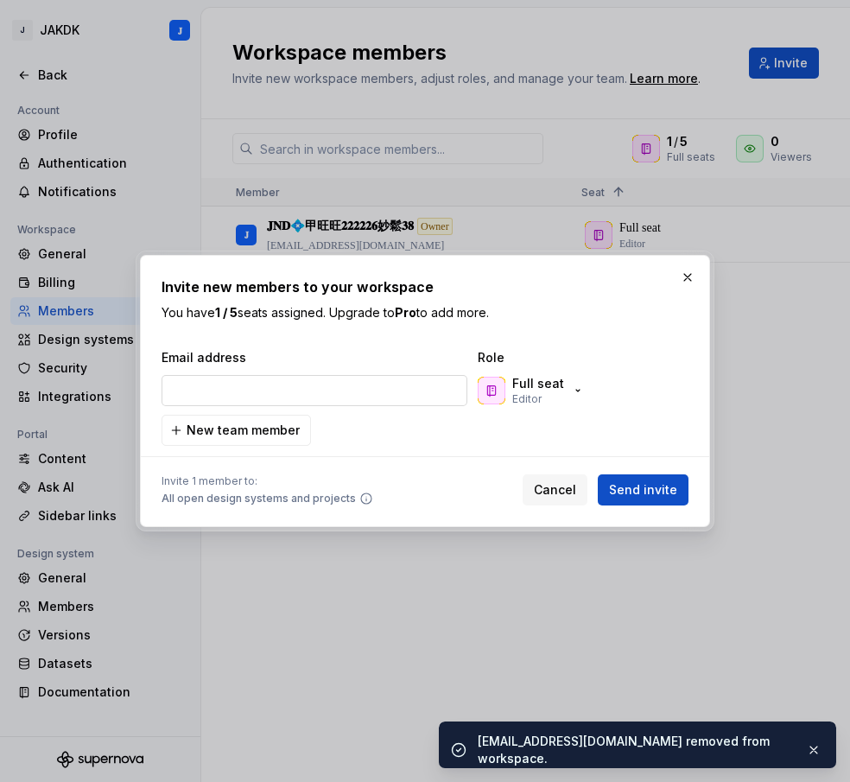
click at [240, 392] on input "email" at bounding box center [315, 390] width 306 height 31
type input "[EMAIL_ADDRESS][DOMAIN_NAME]"
click at [663, 491] on span "Send invite" at bounding box center [643, 489] width 68 height 17
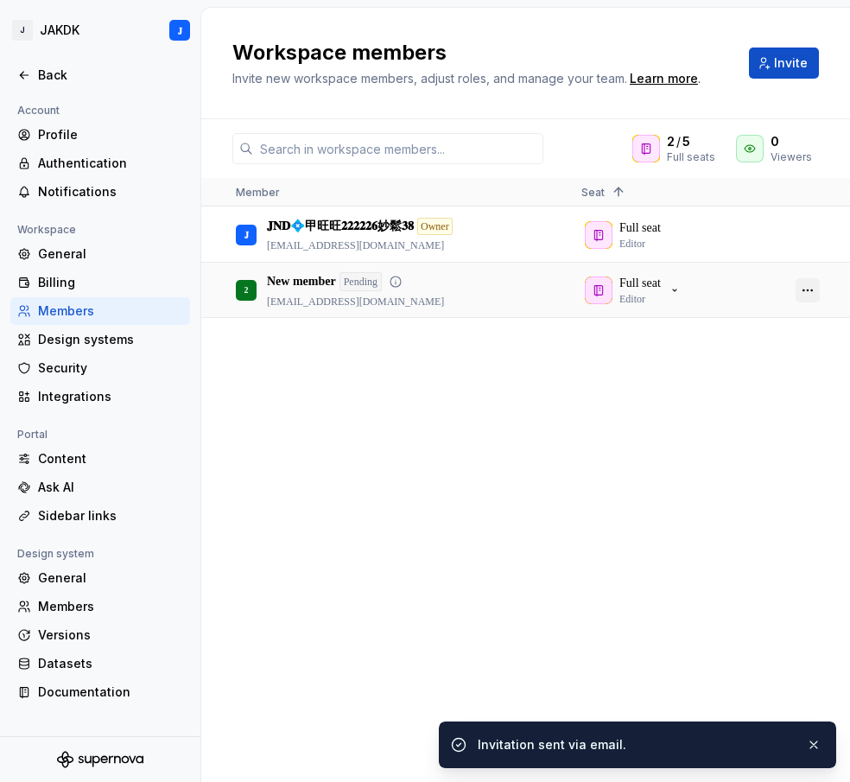
click at [808, 295] on button "button" at bounding box center [808, 290] width 24 height 24
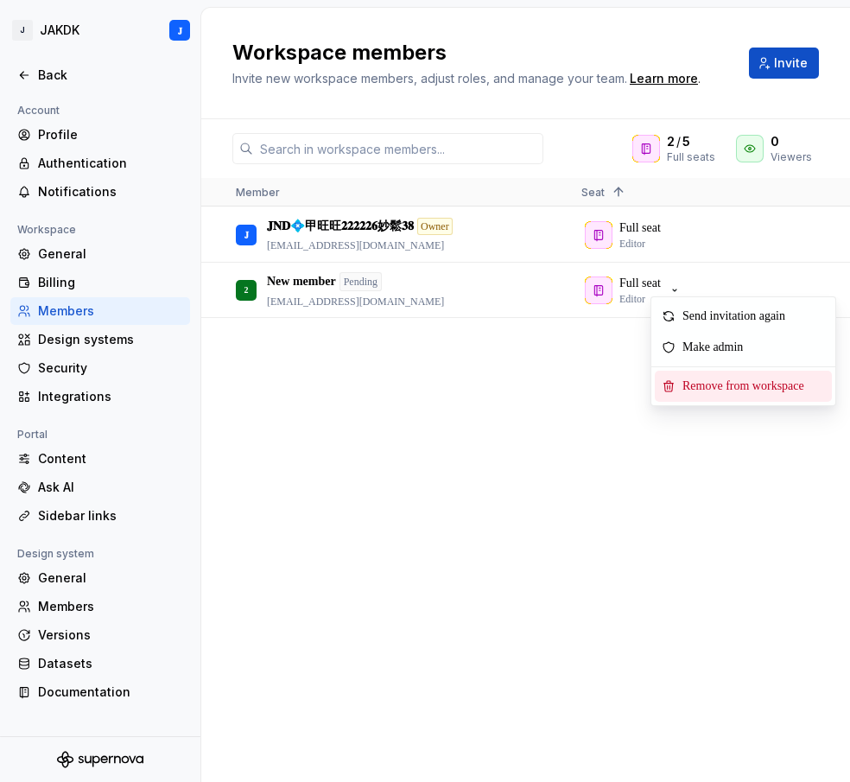
click at [746, 381] on span "Remove from workspace" at bounding box center [747, 386] width 143 height 31
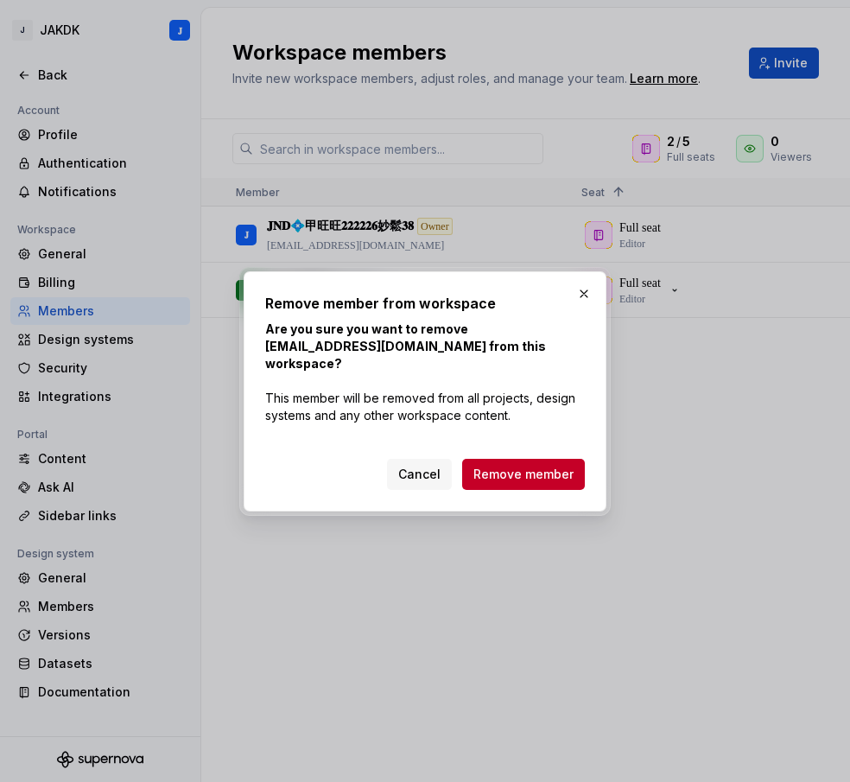
click at [538, 466] on span "Remove member" at bounding box center [523, 474] width 100 height 17
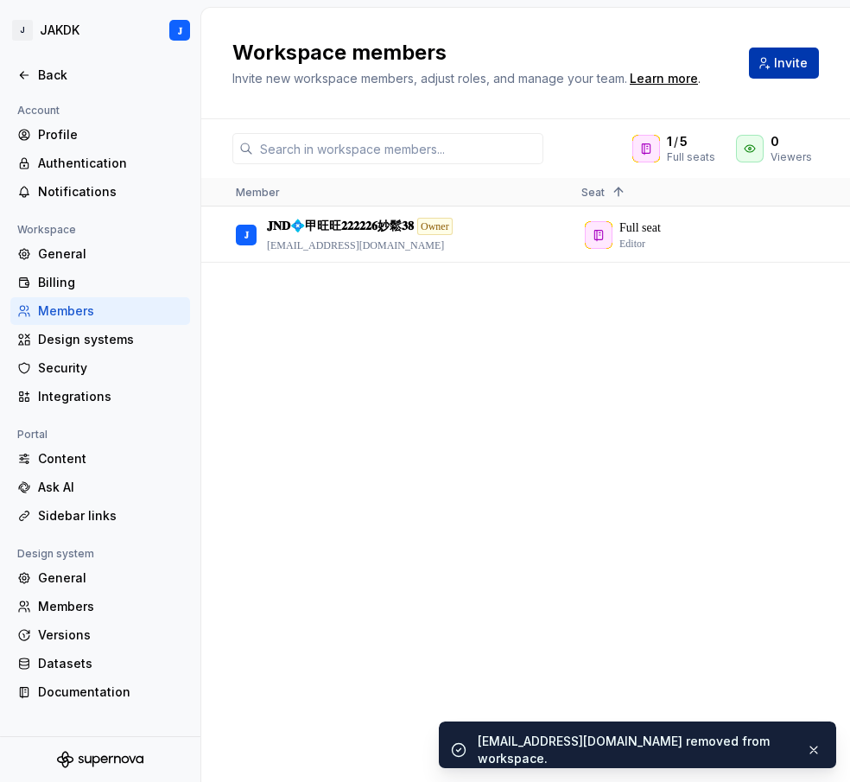
click at [789, 60] on span "Invite" at bounding box center [791, 62] width 34 height 17
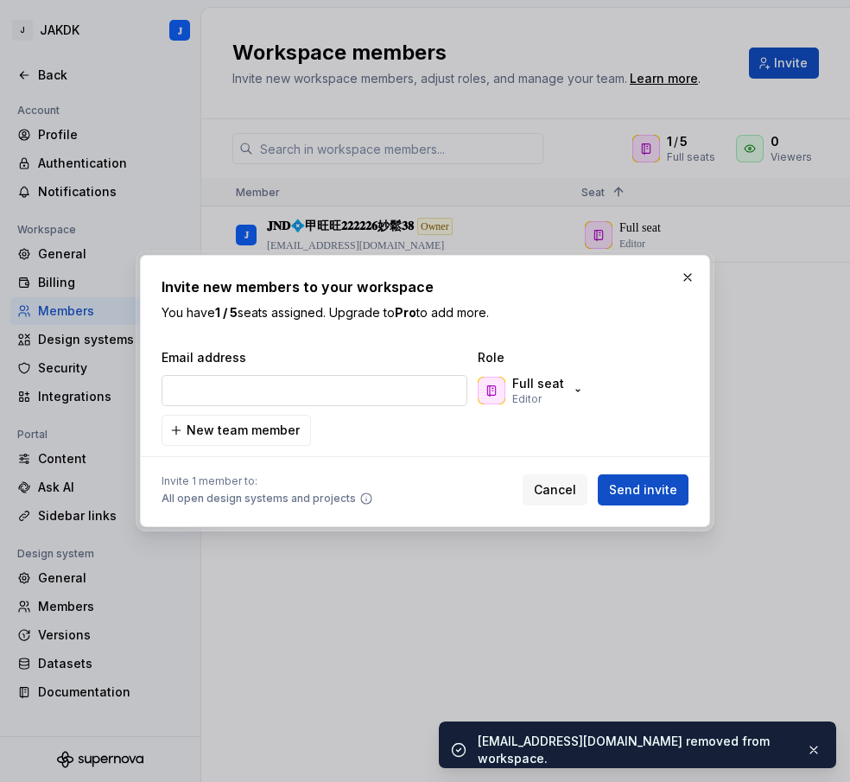
click at [279, 383] on input "email" at bounding box center [315, 390] width 306 height 31
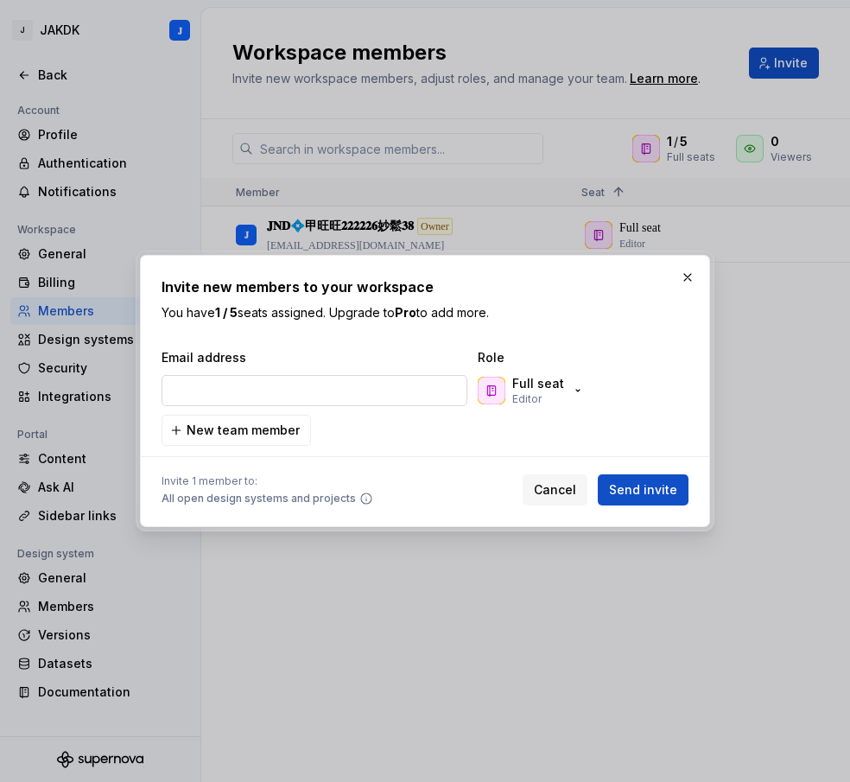
type input "[EMAIL_ADDRESS][DOMAIN_NAME]"
drag, startPoint x: 644, startPoint y: 490, endPoint x: 635, endPoint y: 475, distance: 17.0
click at [644, 490] on span "Send invite" at bounding box center [643, 489] width 68 height 17
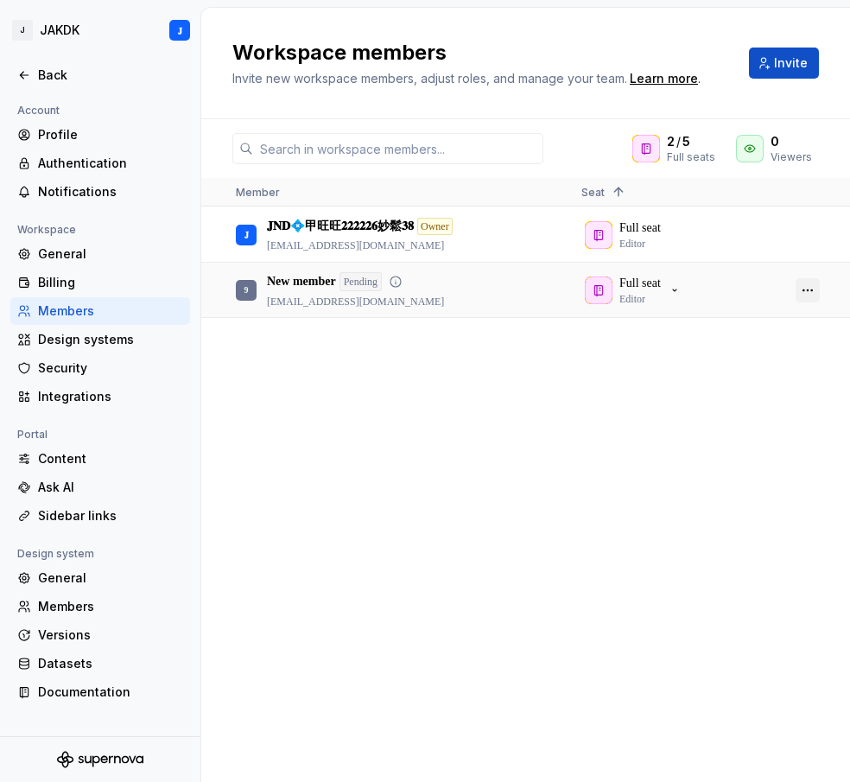
click at [807, 290] on button "button" at bounding box center [808, 290] width 24 height 24
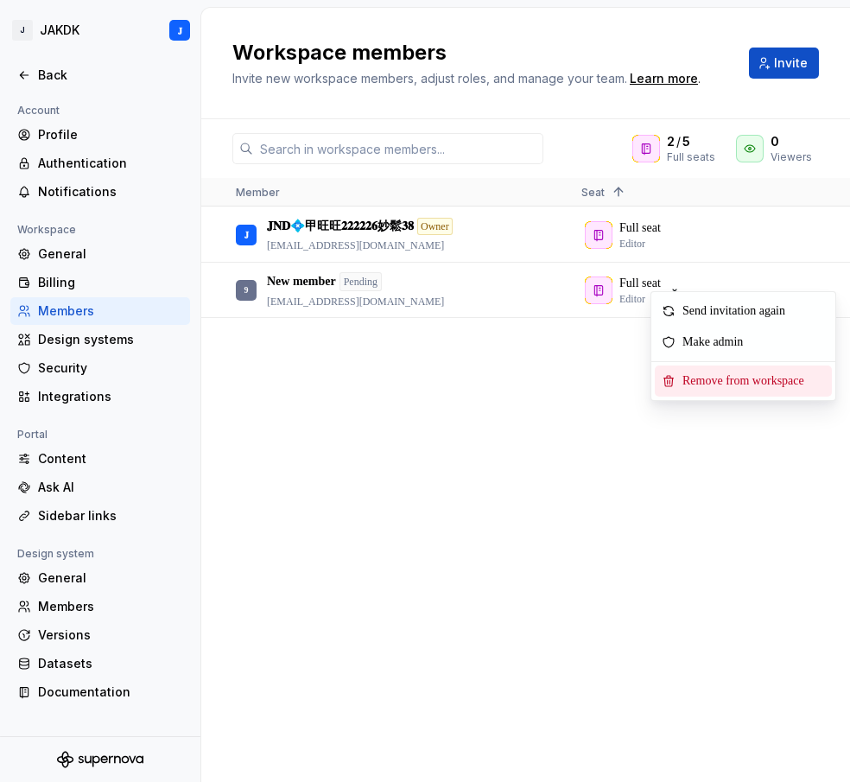
click at [741, 380] on span "Remove from workspace" at bounding box center [747, 380] width 143 height 31
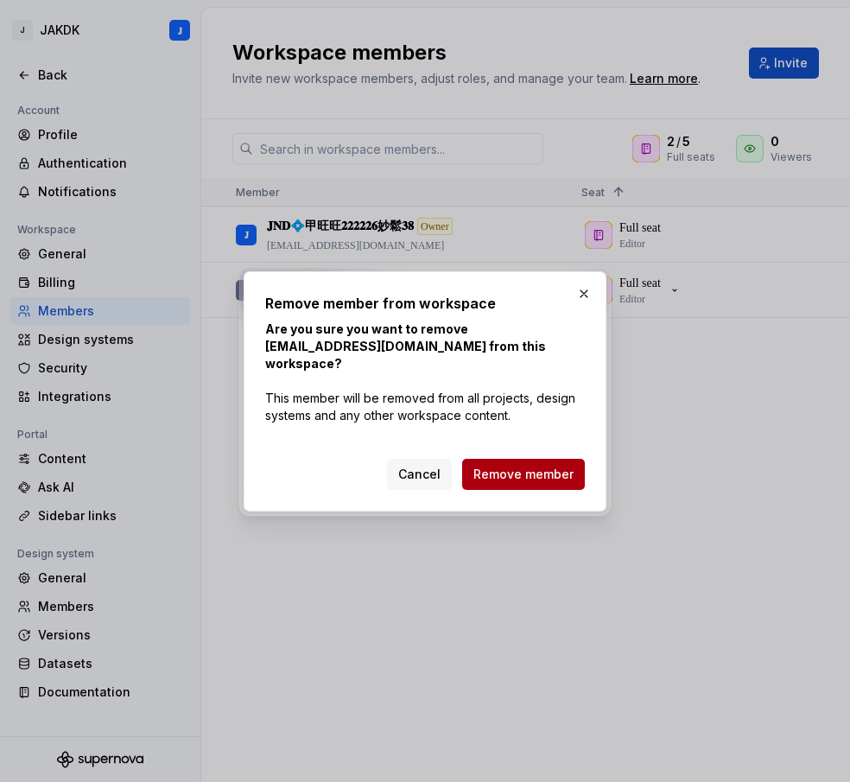
click at [512, 466] on span "Remove member" at bounding box center [523, 474] width 100 height 17
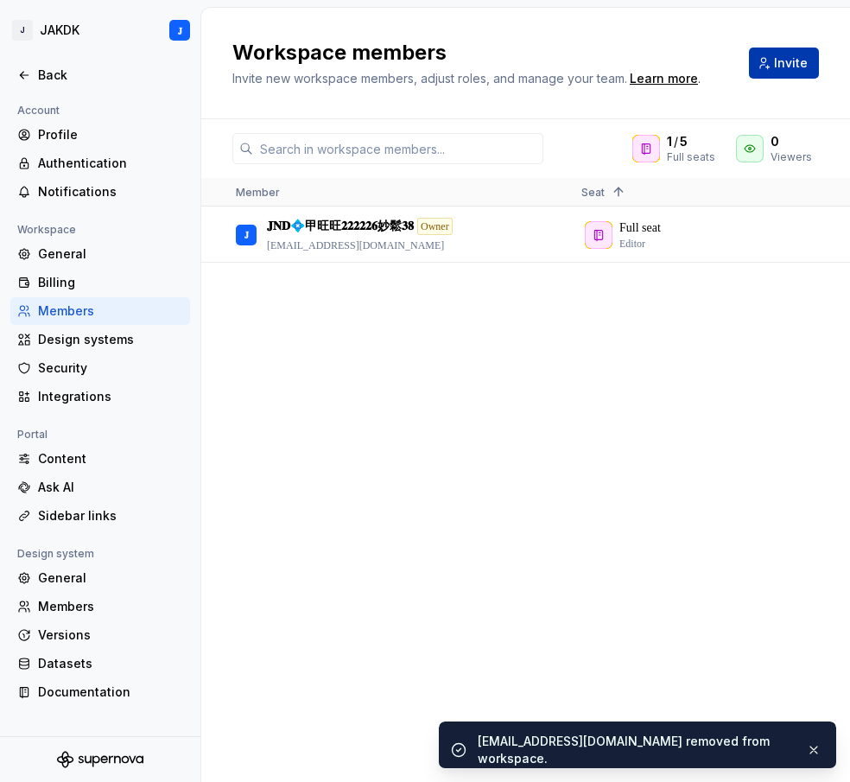
click at [803, 70] on span "Invite" at bounding box center [791, 62] width 34 height 17
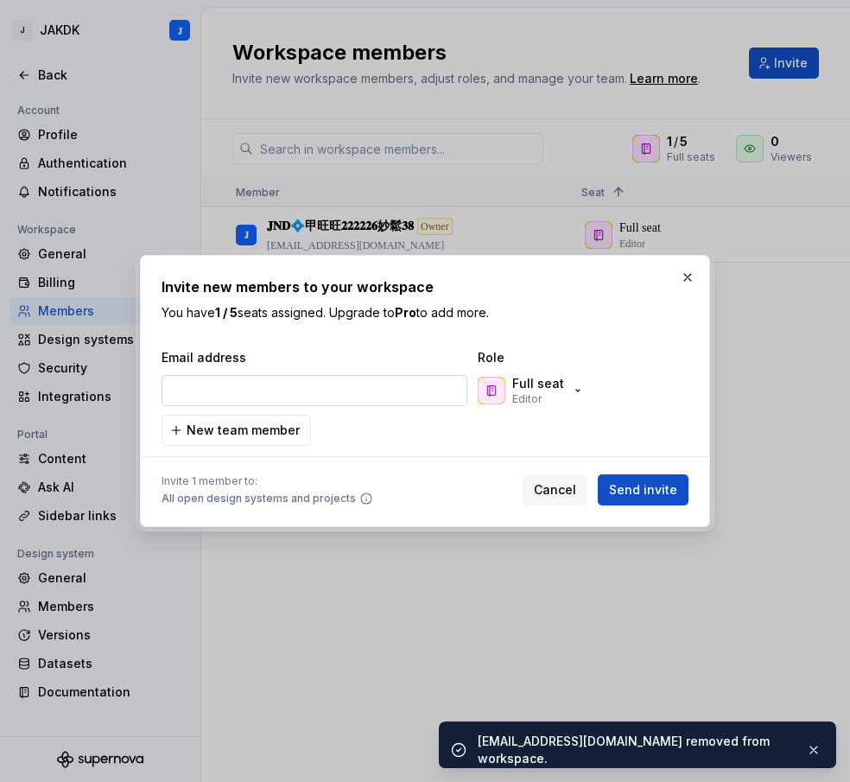
click at [269, 386] on input "email" at bounding box center [315, 390] width 306 height 31
type input "[EMAIL_ADDRESS][DOMAIN_NAME]"
click at [627, 491] on span "Send invite" at bounding box center [643, 489] width 68 height 17
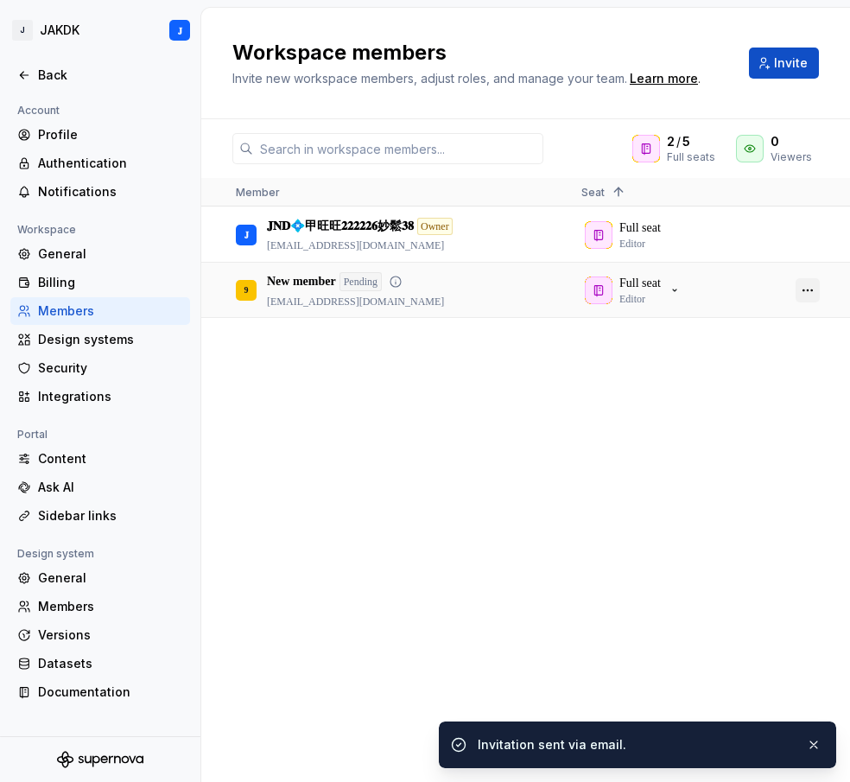
click at [810, 291] on button "button" at bounding box center [808, 290] width 24 height 24
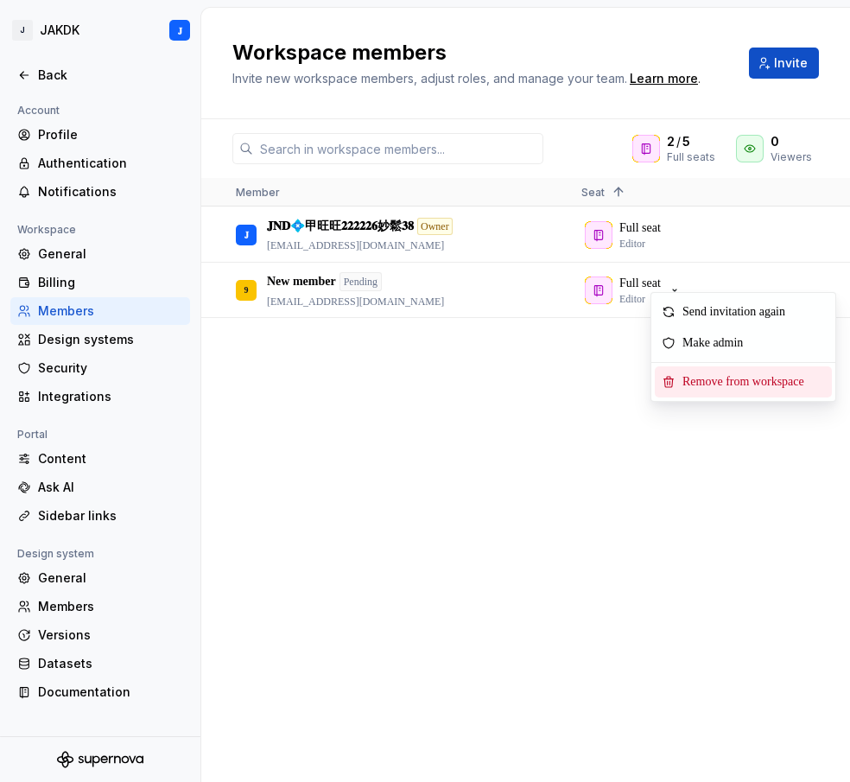
click at [737, 389] on span "Remove from workspace" at bounding box center [747, 381] width 143 height 31
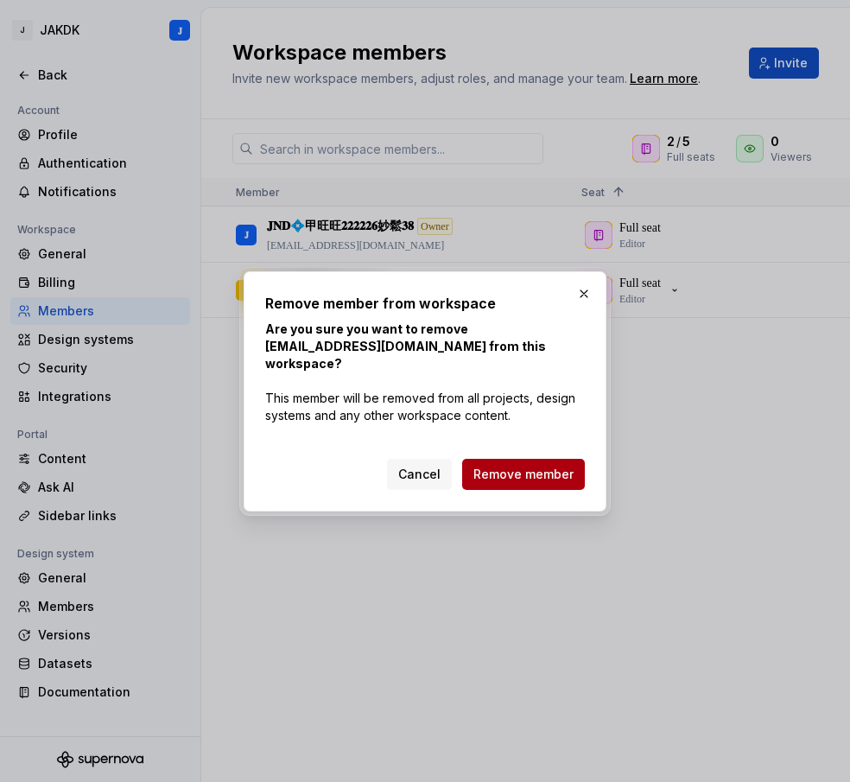
click at [517, 459] on button "Remove member" at bounding box center [523, 474] width 123 height 31
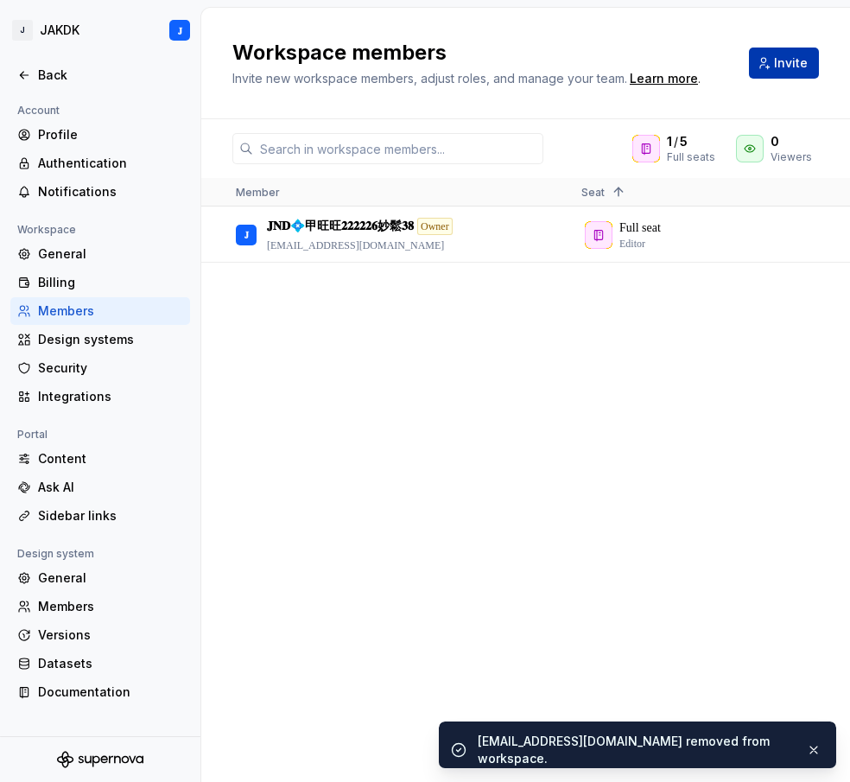
click at [796, 70] on span "Invite" at bounding box center [791, 62] width 34 height 17
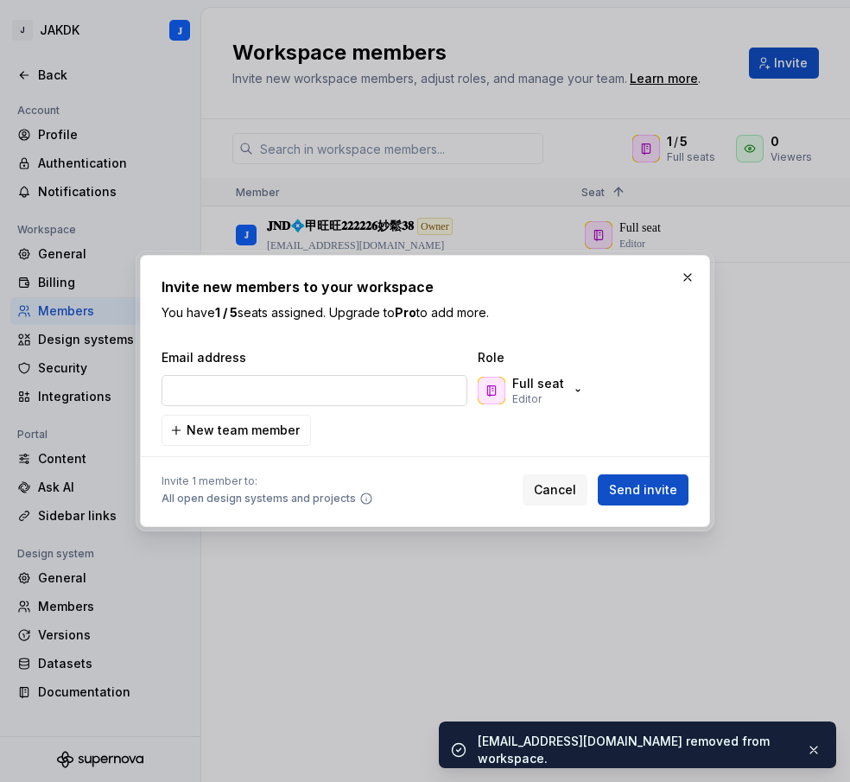
click at [267, 401] on input "email" at bounding box center [315, 390] width 306 height 31
type input "[EMAIL_ADDRESS][DOMAIN_NAME]"
click at [644, 485] on span "Send invite" at bounding box center [643, 489] width 68 height 17
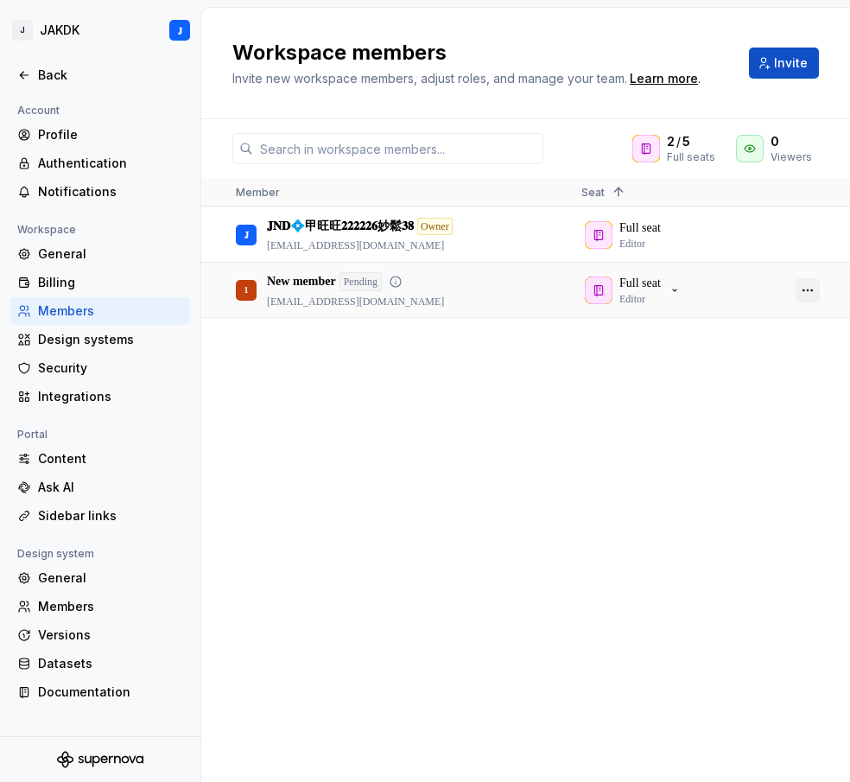
click at [806, 293] on button "button" at bounding box center [808, 290] width 24 height 24
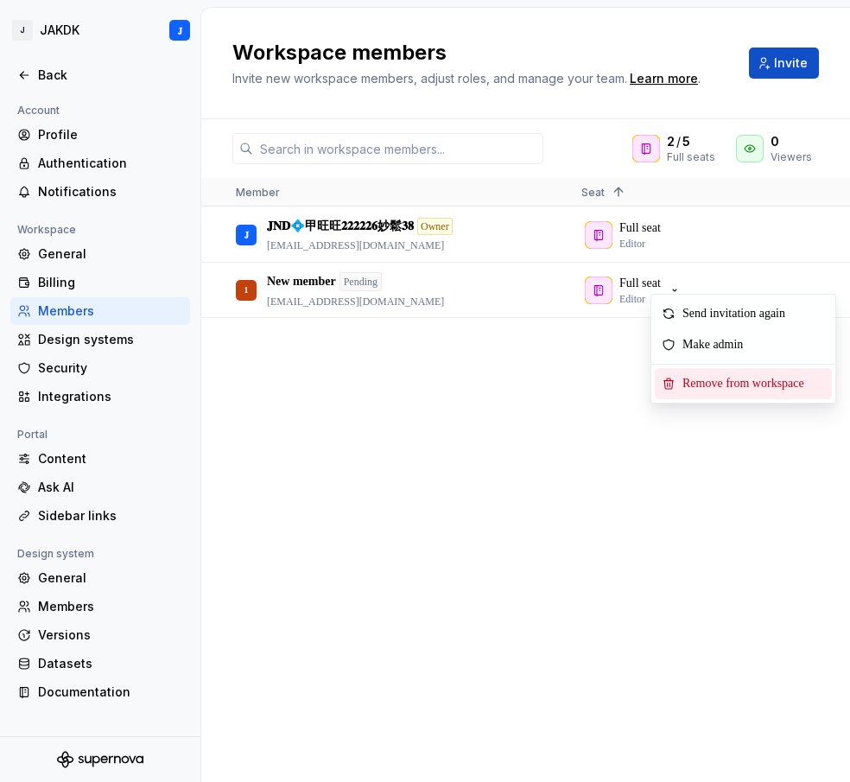
click at [717, 377] on span "Remove from workspace" at bounding box center [747, 383] width 143 height 31
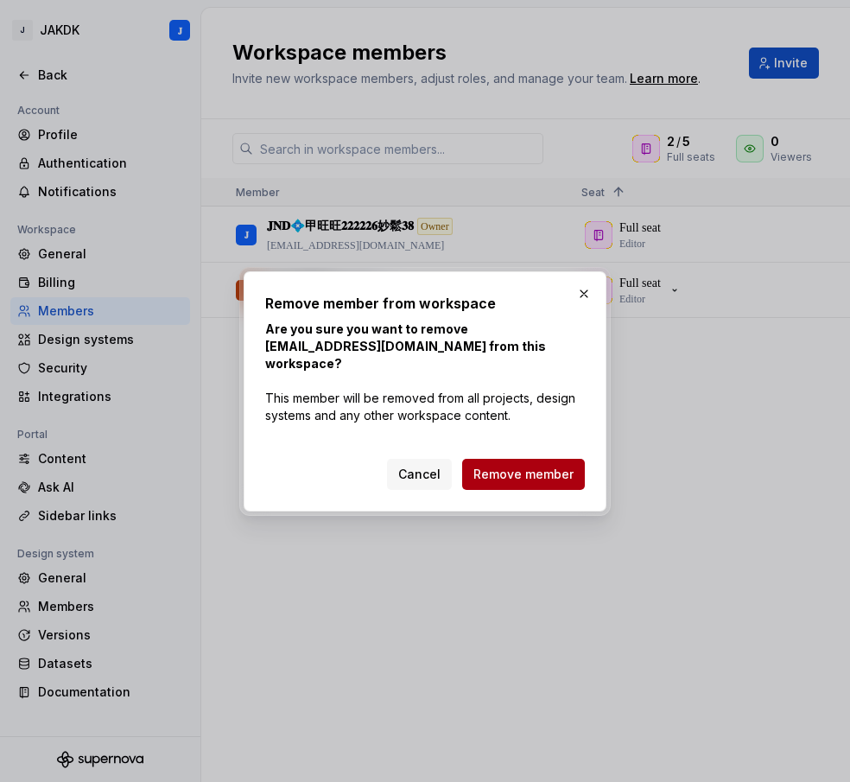
click at [498, 466] on span "Remove member" at bounding box center [523, 474] width 100 height 17
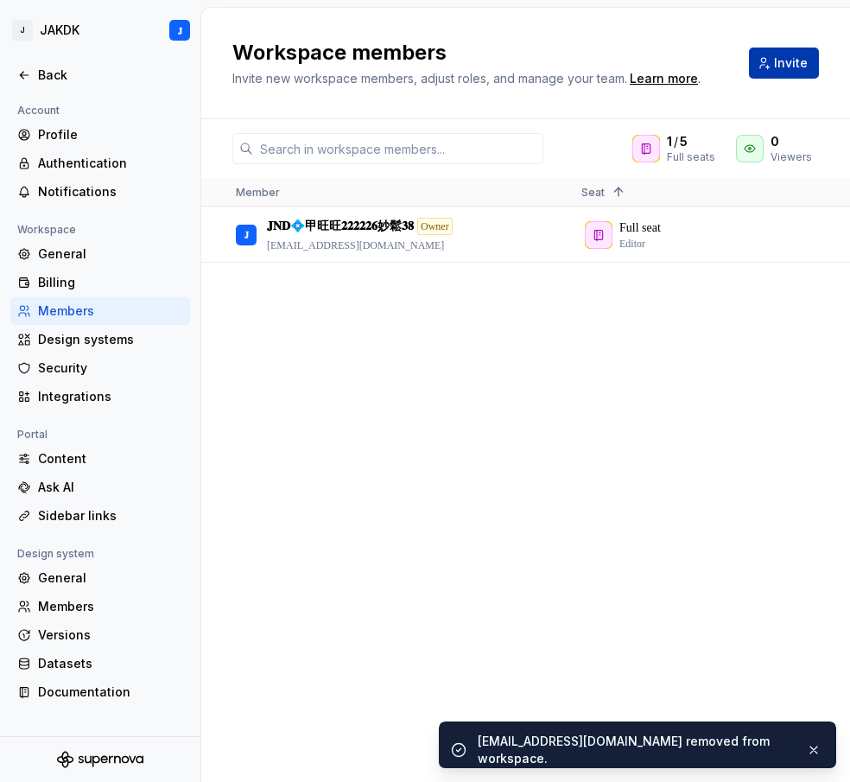
click at [783, 56] on span "Invite" at bounding box center [791, 62] width 34 height 17
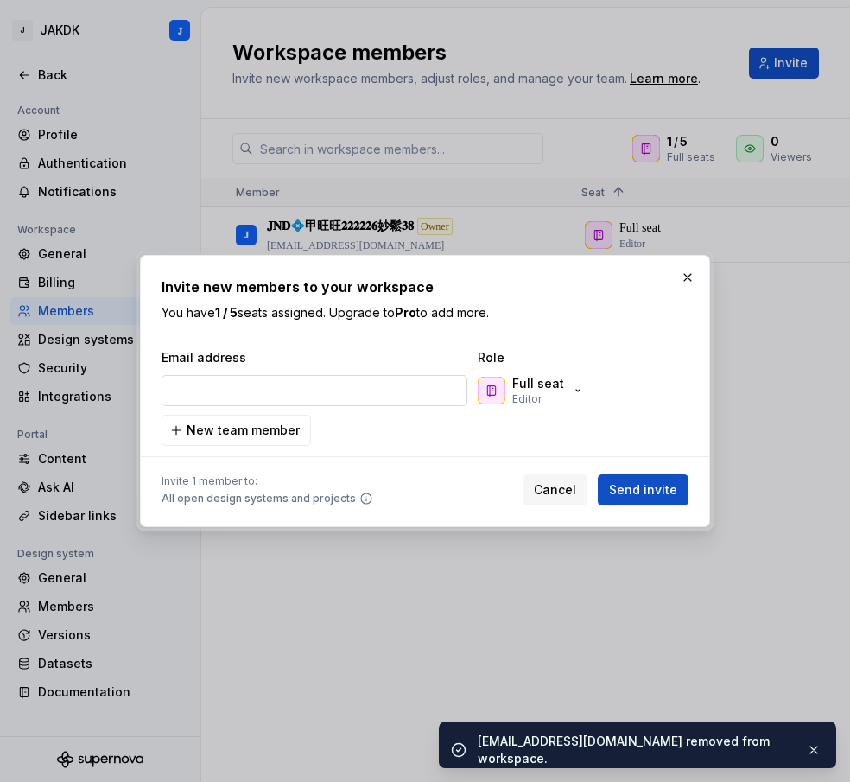
click at [289, 383] on input "email" at bounding box center [315, 390] width 306 height 31
type input "[EMAIL_ADDRESS][DOMAIN_NAME]"
click at [628, 479] on button "Send invite" at bounding box center [643, 489] width 91 height 31
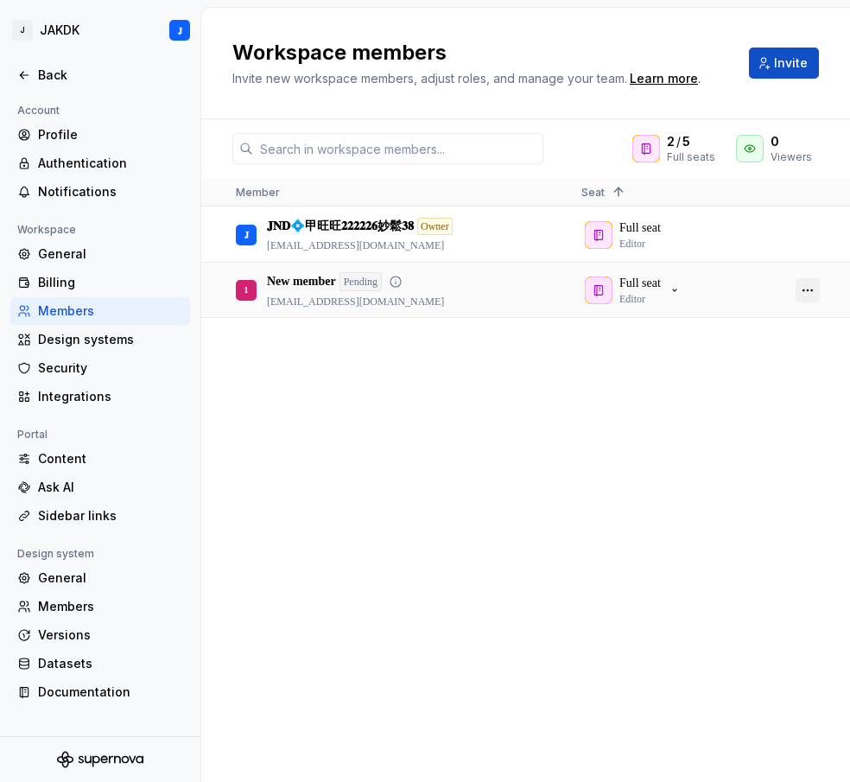
click at [810, 295] on button "button" at bounding box center [808, 290] width 24 height 24
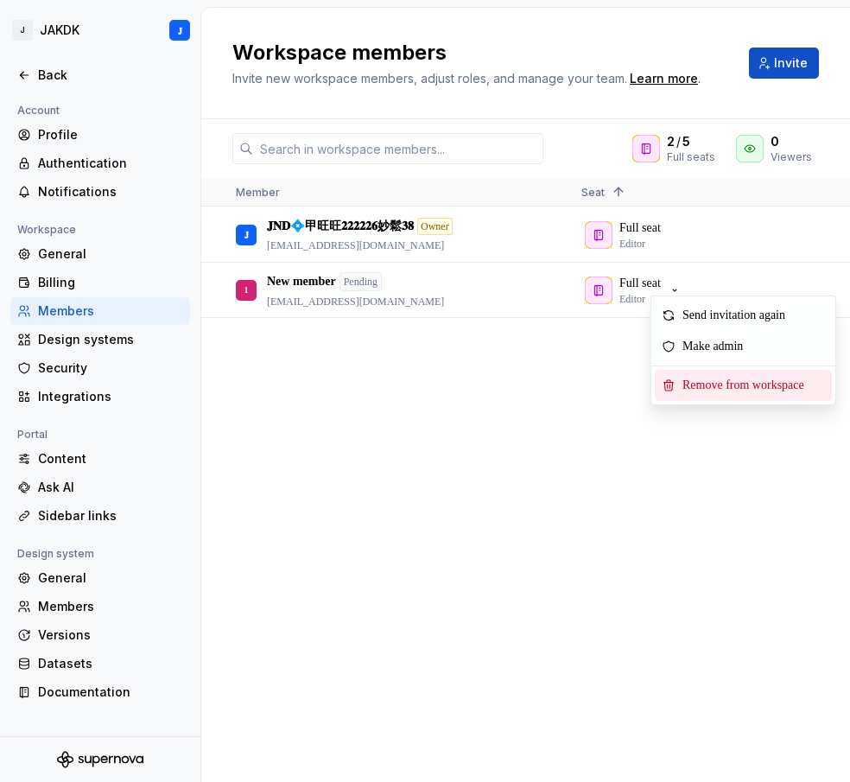
click at [746, 388] on span "Remove from workspace" at bounding box center [747, 385] width 143 height 31
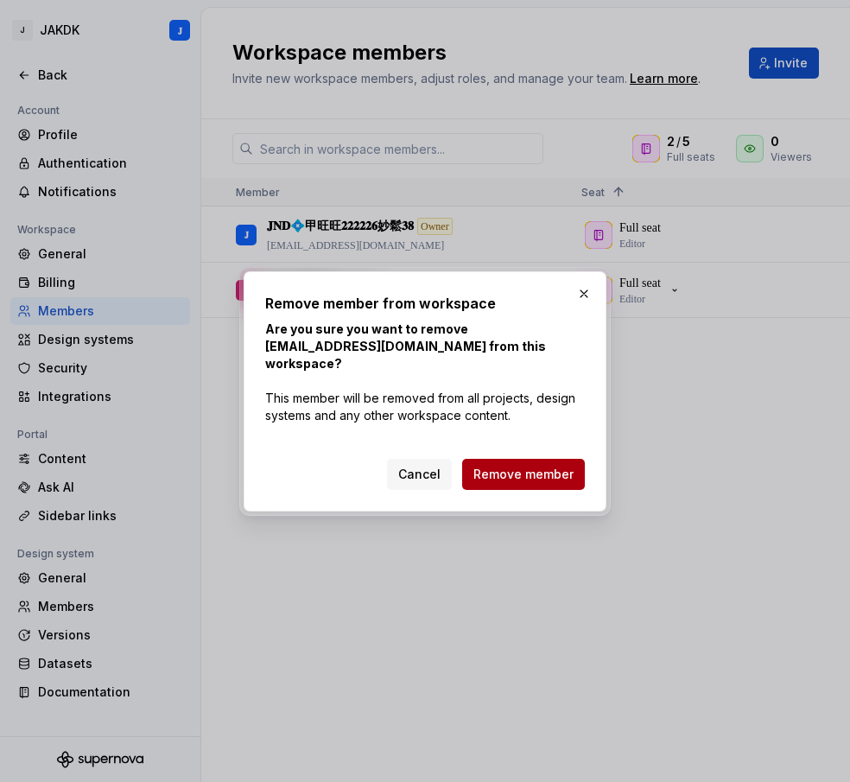
click at [505, 466] on span "Remove member" at bounding box center [523, 474] width 100 height 17
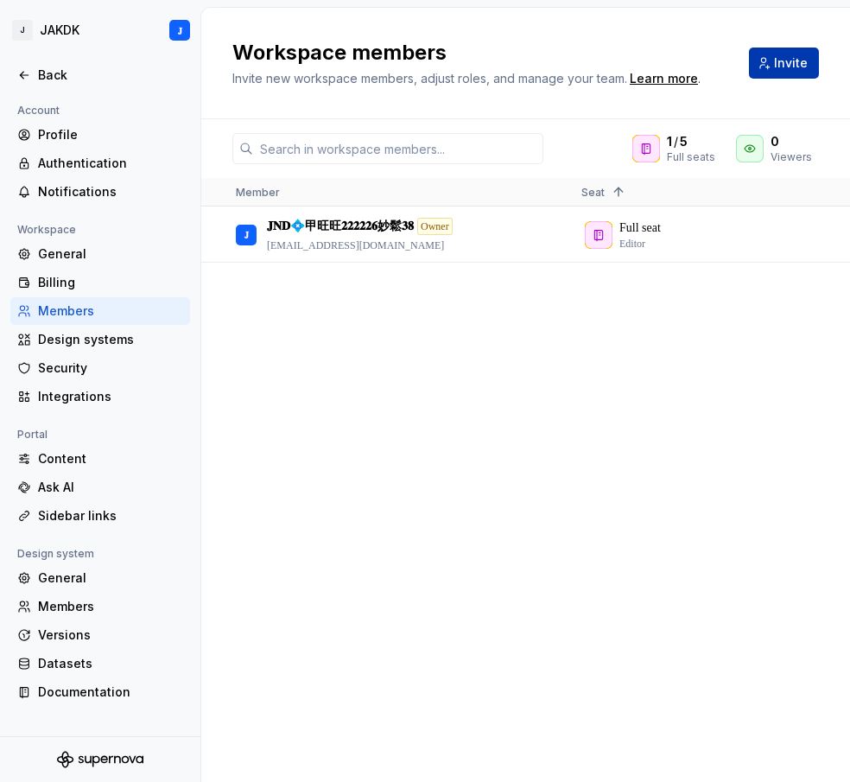
click at [780, 66] on span "Invite" at bounding box center [791, 62] width 34 height 17
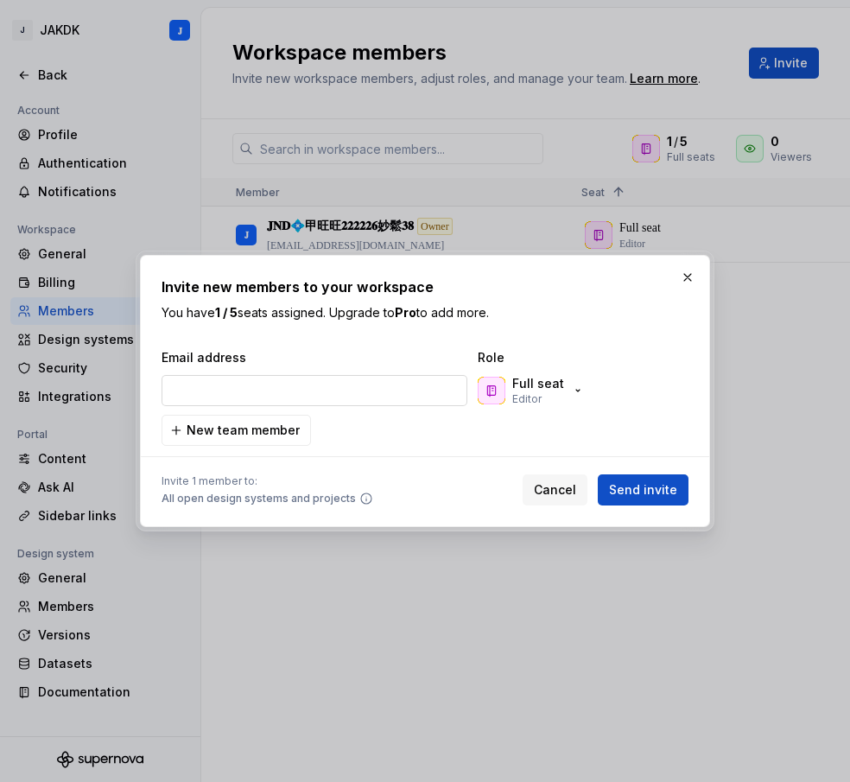
click at [242, 398] on input "email" at bounding box center [315, 390] width 306 height 31
type input "[EMAIL_ADDRESS][DOMAIN_NAME]"
click at [662, 491] on span "Send invite" at bounding box center [643, 489] width 68 height 17
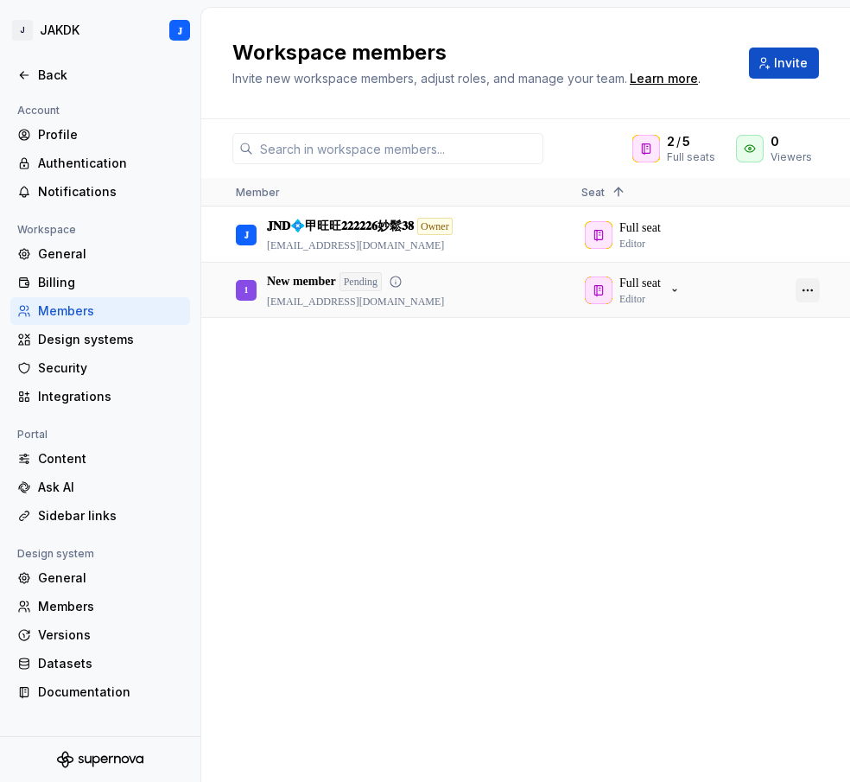
click at [809, 292] on button "button" at bounding box center [808, 290] width 24 height 24
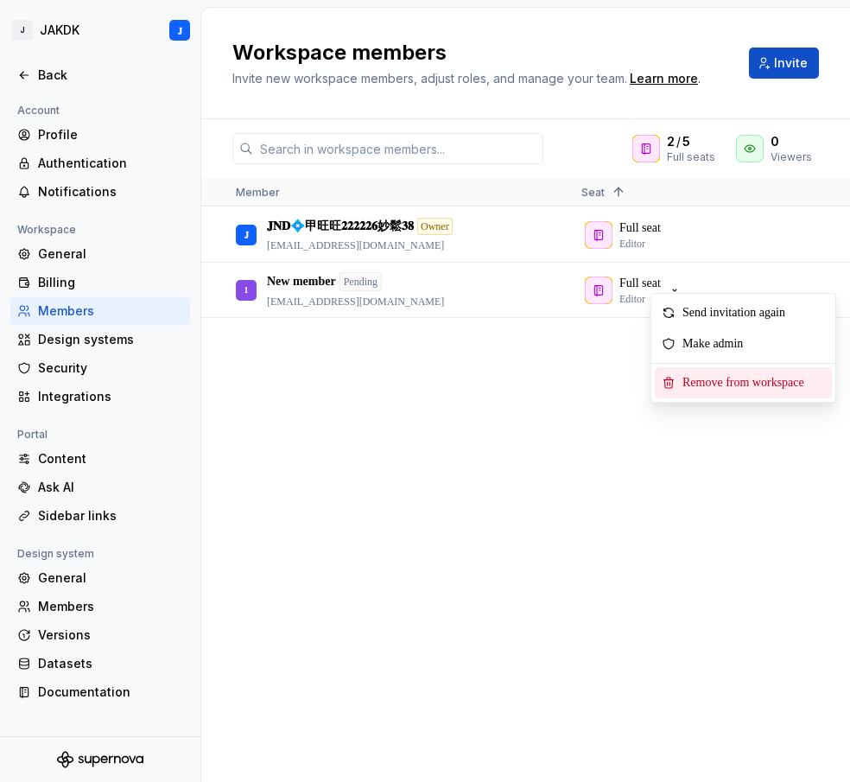
click at [755, 379] on span "Remove from workspace" at bounding box center [747, 382] width 143 height 31
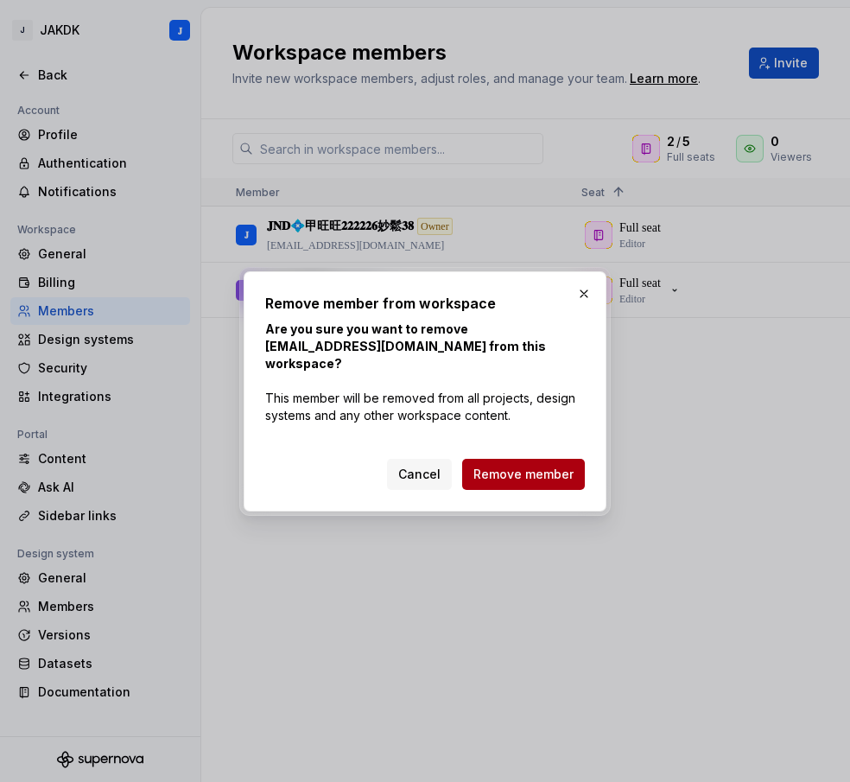
click at [512, 471] on span "Remove member" at bounding box center [523, 474] width 100 height 17
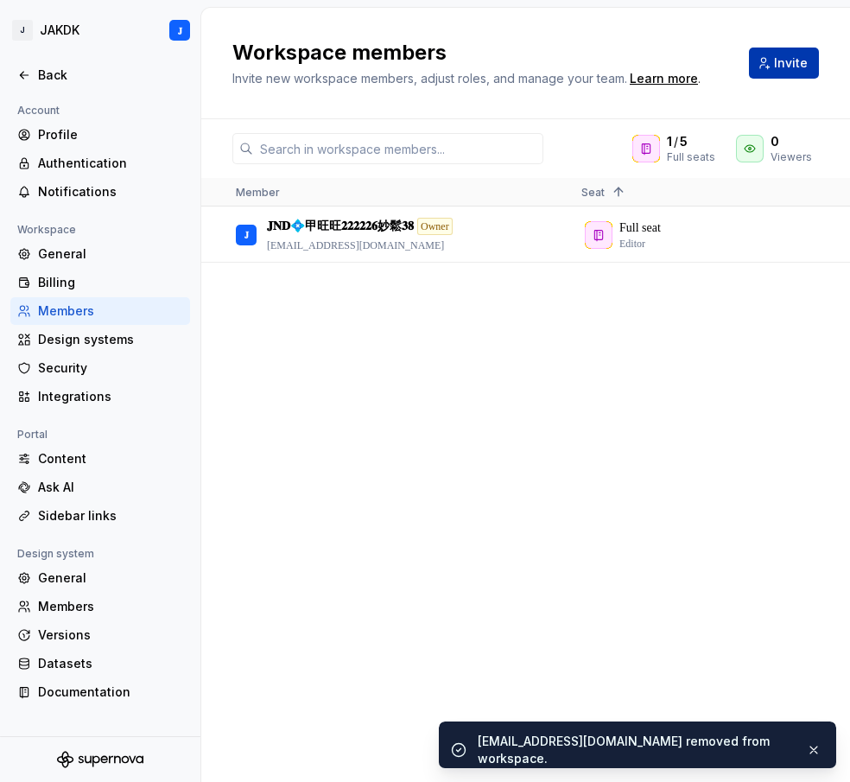
click at [776, 63] on button "Invite" at bounding box center [784, 63] width 70 height 31
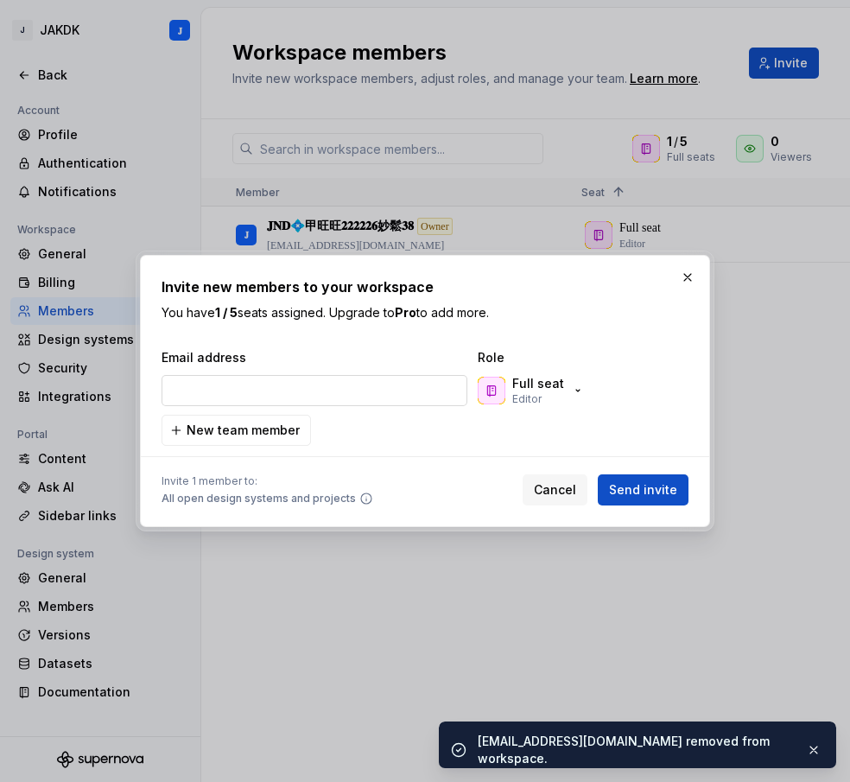
click at [262, 389] on input "email" at bounding box center [315, 390] width 306 height 31
type input "[EMAIL_ADDRESS][DOMAIN_NAME]"
click at [632, 489] on span "Send invite" at bounding box center [643, 489] width 68 height 17
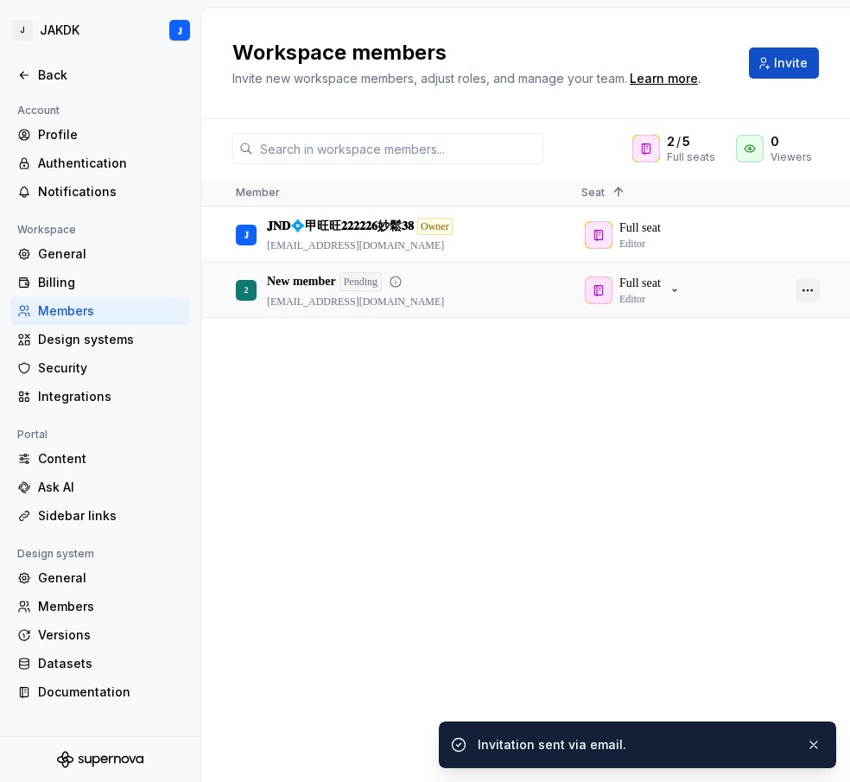
click at [811, 293] on button "button" at bounding box center [808, 290] width 24 height 24
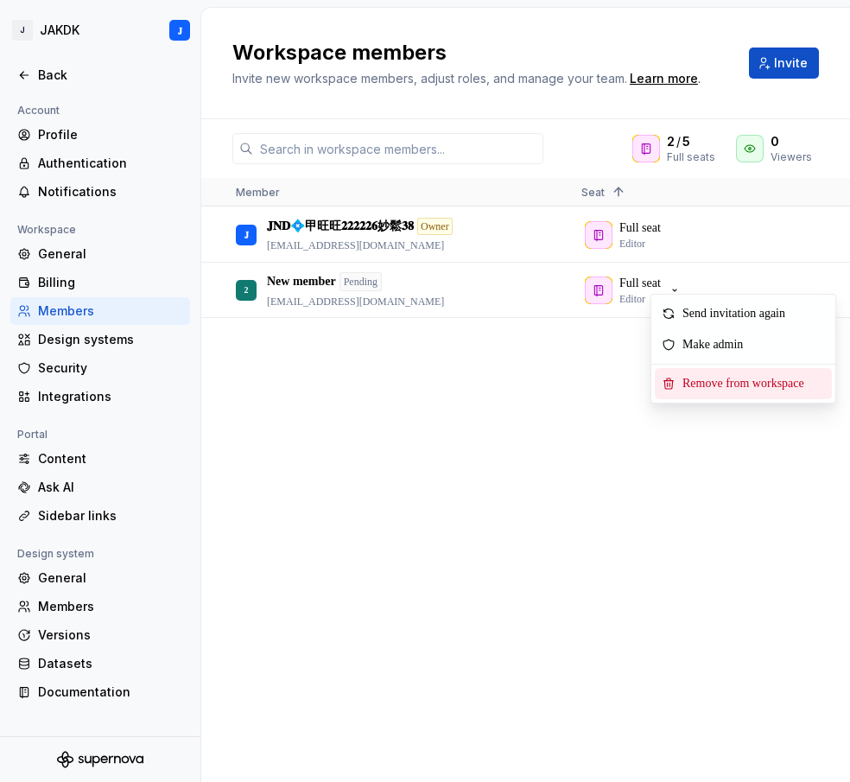
click at [754, 374] on span "Remove from workspace" at bounding box center [747, 383] width 143 height 31
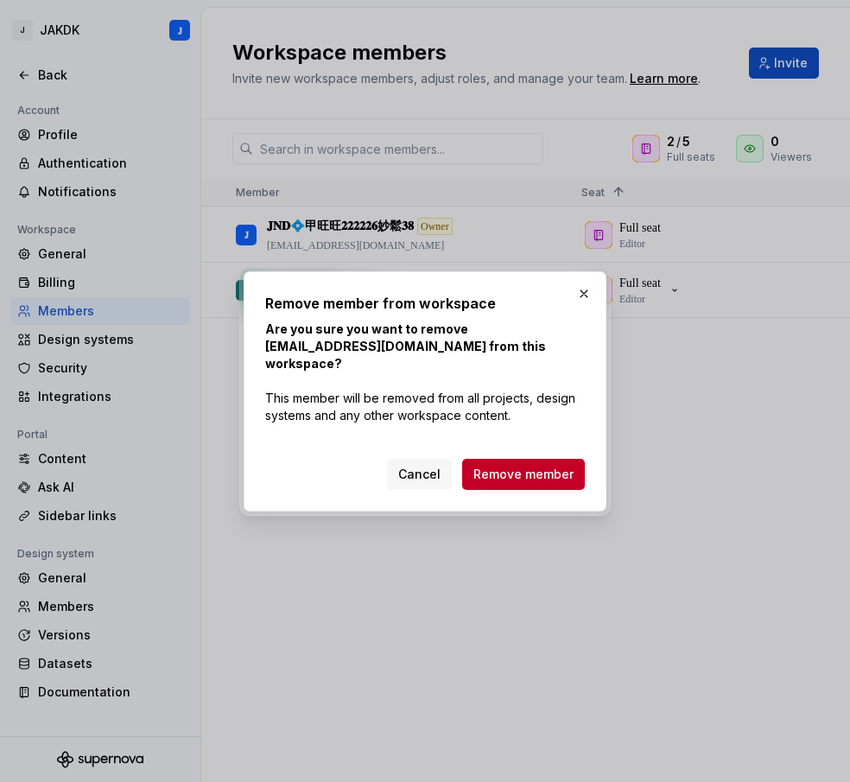
click at [498, 466] on span "Remove member" at bounding box center [523, 474] width 100 height 17
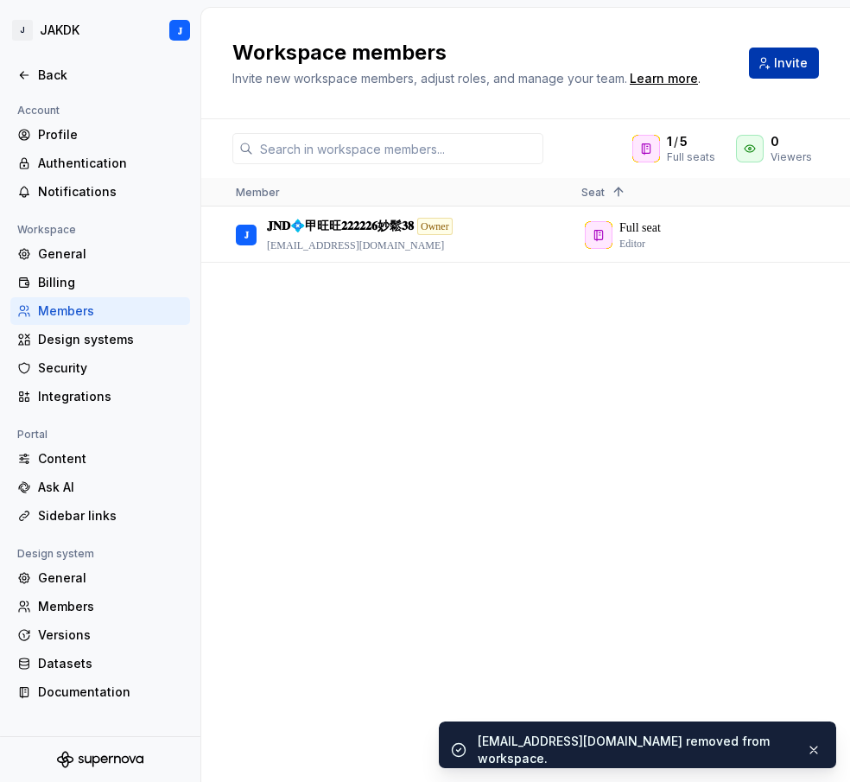
click at [804, 64] on span "Invite" at bounding box center [791, 62] width 34 height 17
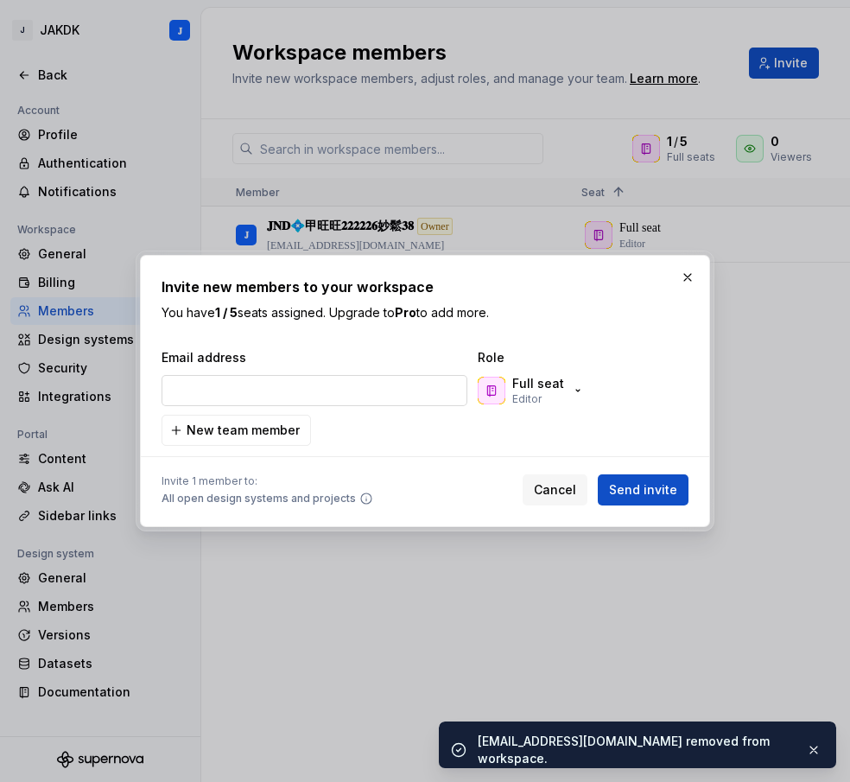
click at [264, 383] on input "email" at bounding box center [315, 390] width 306 height 31
type input "[EMAIL_ADDRESS][DOMAIN_NAME]"
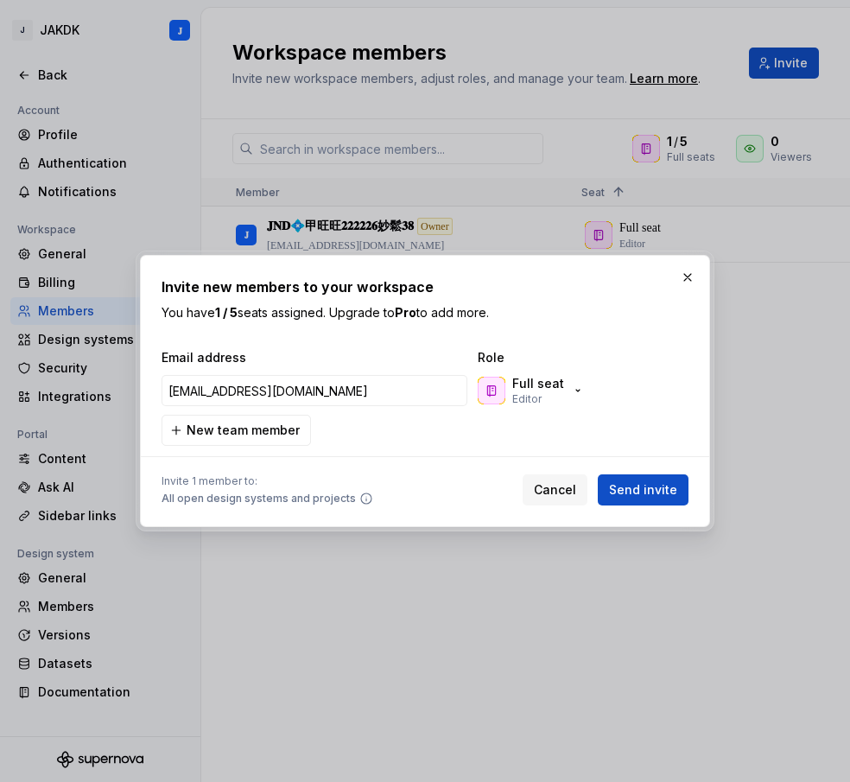
click at [644, 483] on span "Send invite" at bounding box center [643, 489] width 68 height 17
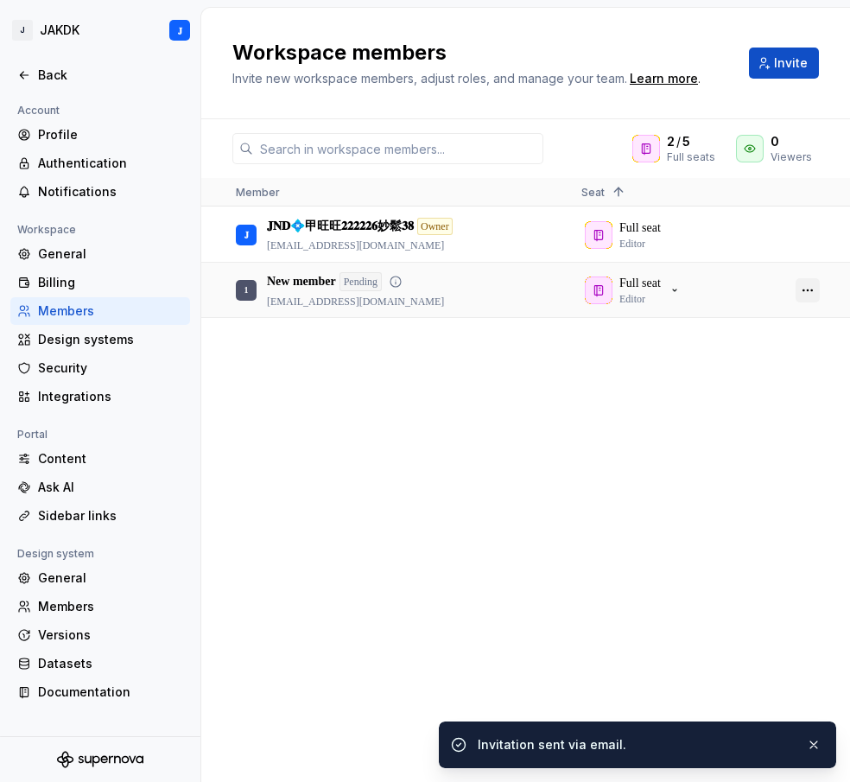
click at [797, 294] on button "button" at bounding box center [808, 290] width 24 height 24
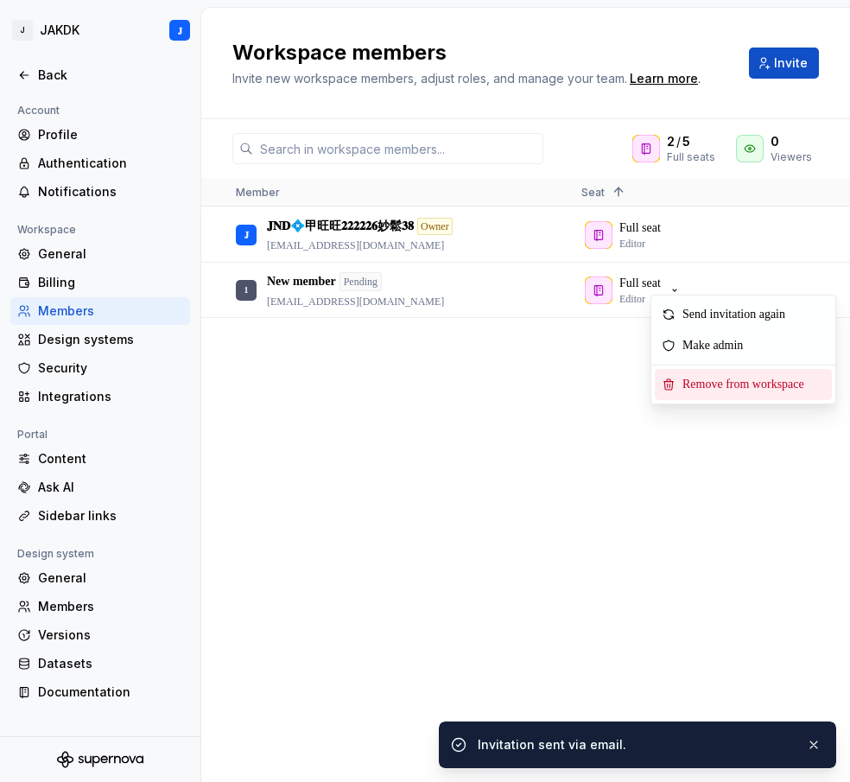
click at [749, 379] on span "Remove from workspace" at bounding box center [747, 384] width 143 height 31
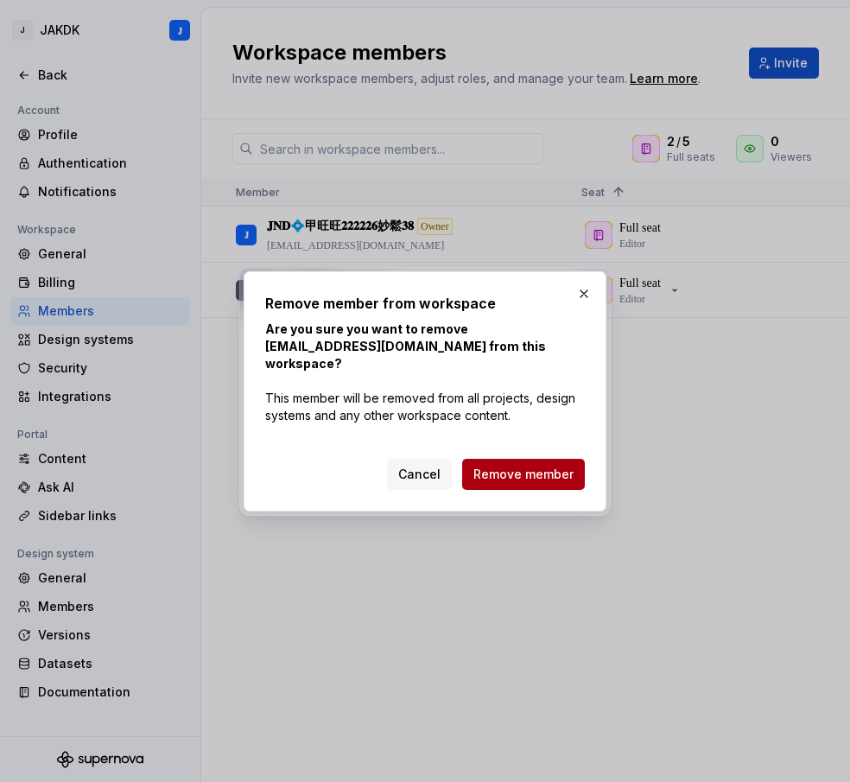
click at [492, 466] on span "Remove member" at bounding box center [523, 474] width 100 height 17
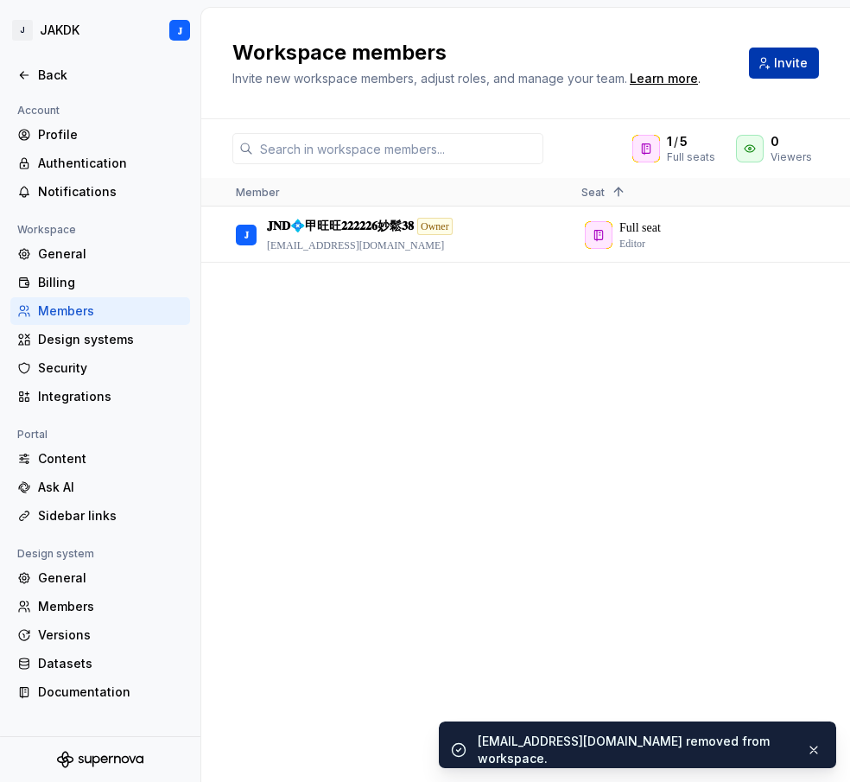
click at [784, 64] on span "Invite" at bounding box center [791, 62] width 34 height 17
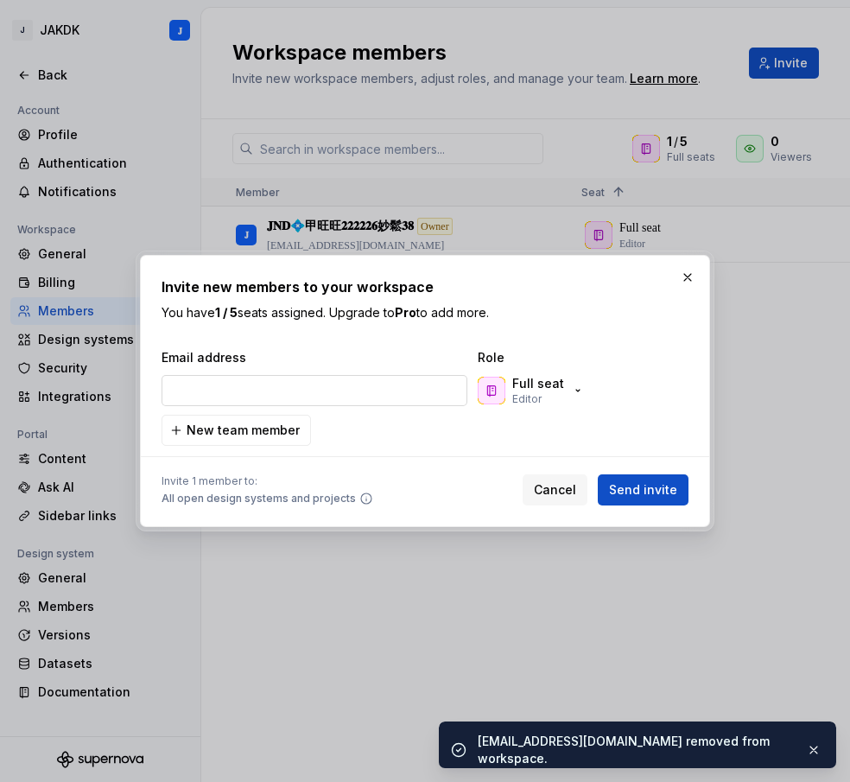
click at [238, 400] on input "email" at bounding box center [315, 390] width 306 height 31
type input "[EMAIL_ADDRESS][DOMAIN_NAME]"
click at [659, 485] on span "Send invite" at bounding box center [643, 489] width 68 height 17
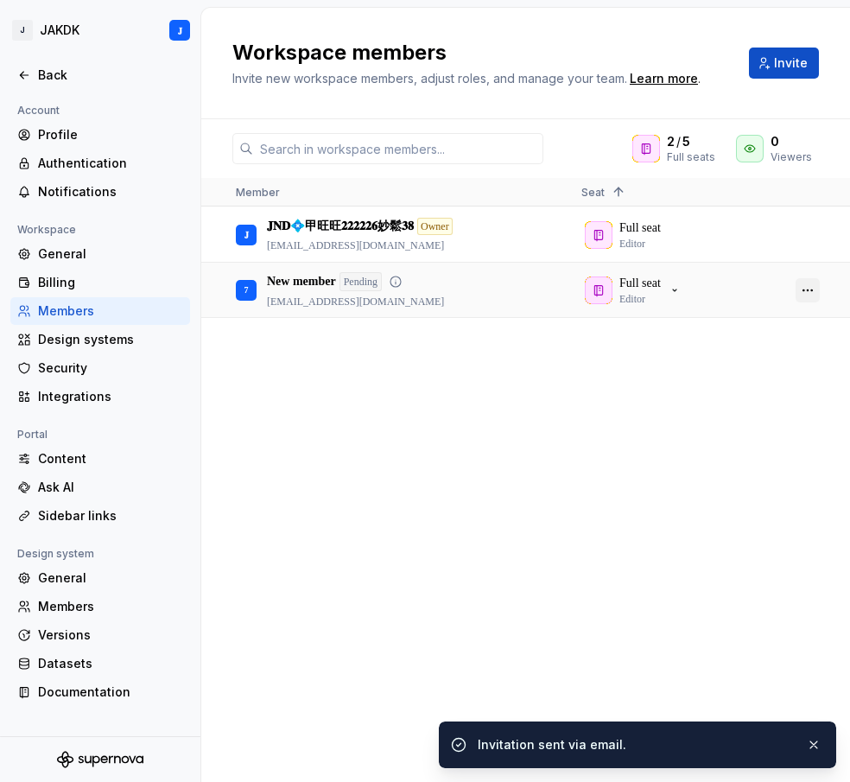
click at [811, 293] on button "button" at bounding box center [808, 290] width 24 height 24
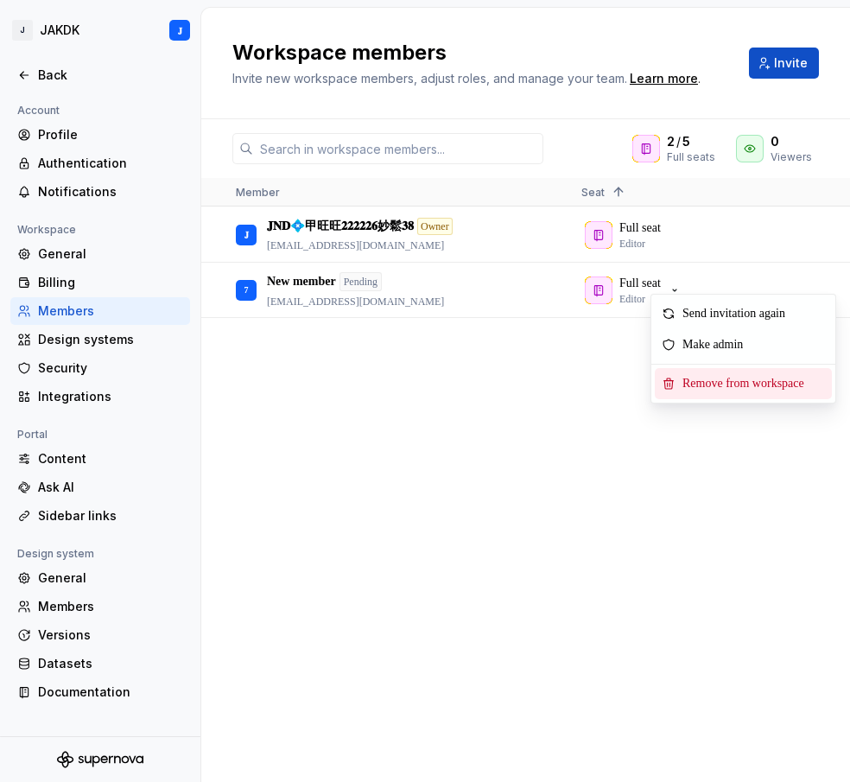
click at [700, 391] on span "Remove from workspace" at bounding box center [747, 383] width 143 height 31
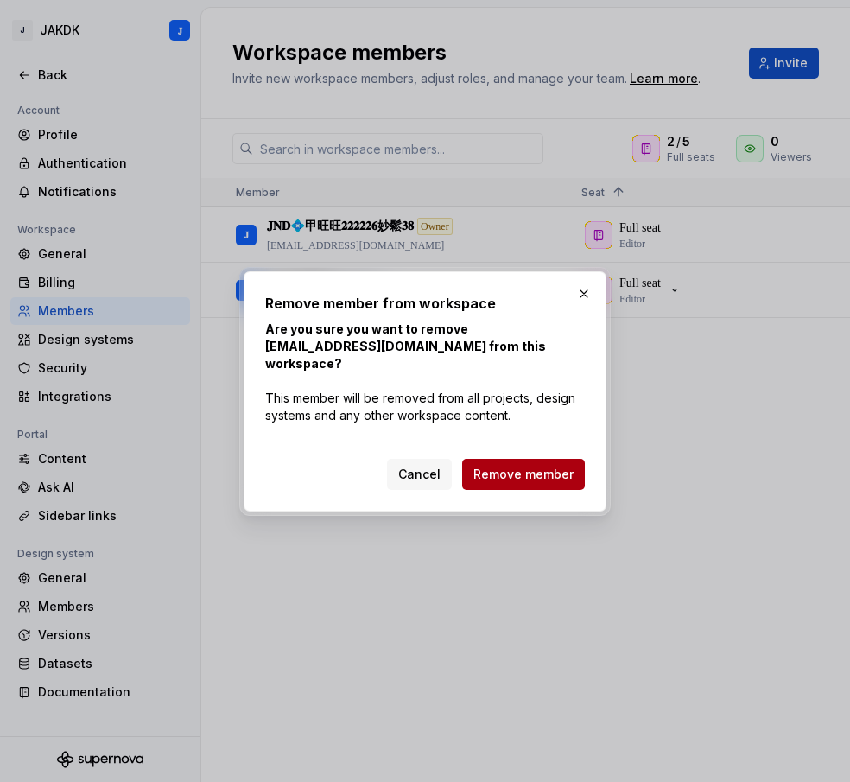
click at [516, 466] on span "Remove member" at bounding box center [523, 474] width 100 height 17
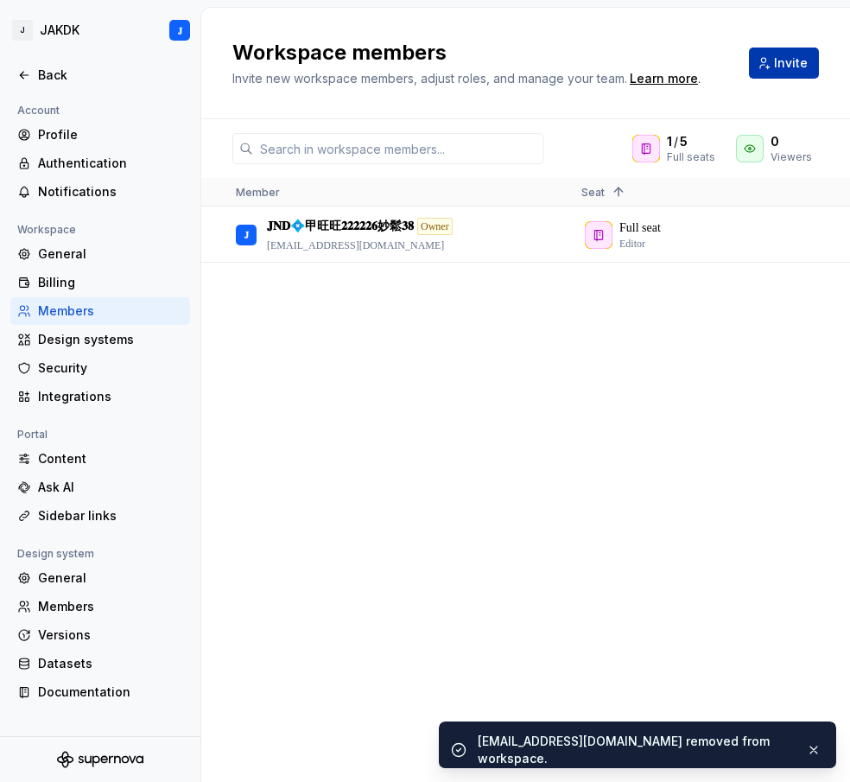
click at [807, 52] on button "Invite" at bounding box center [784, 63] width 70 height 31
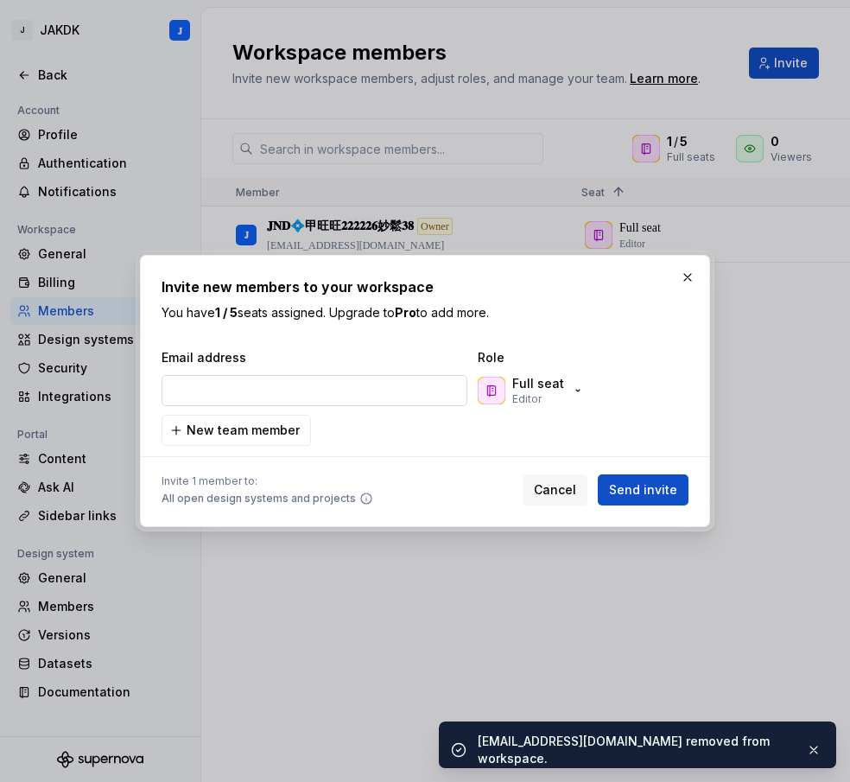
click at [316, 384] on input "email" at bounding box center [315, 390] width 306 height 31
type input "[EMAIL_ADDRESS][DOMAIN_NAME]"
click at [626, 492] on span "Send invite" at bounding box center [643, 489] width 68 height 17
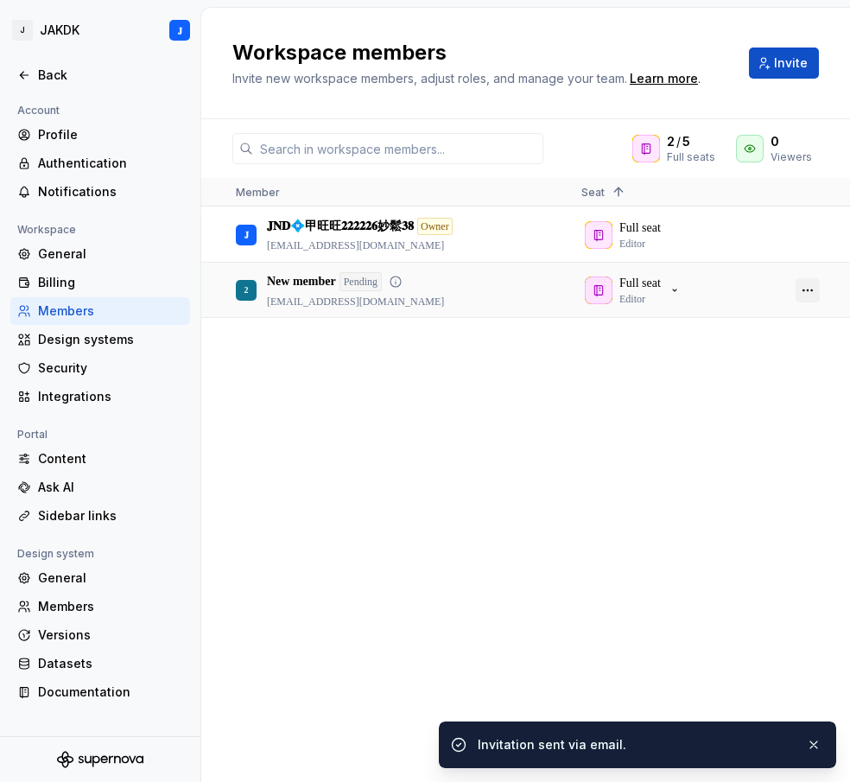
click at [806, 294] on button "button" at bounding box center [808, 290] width 24 height 24
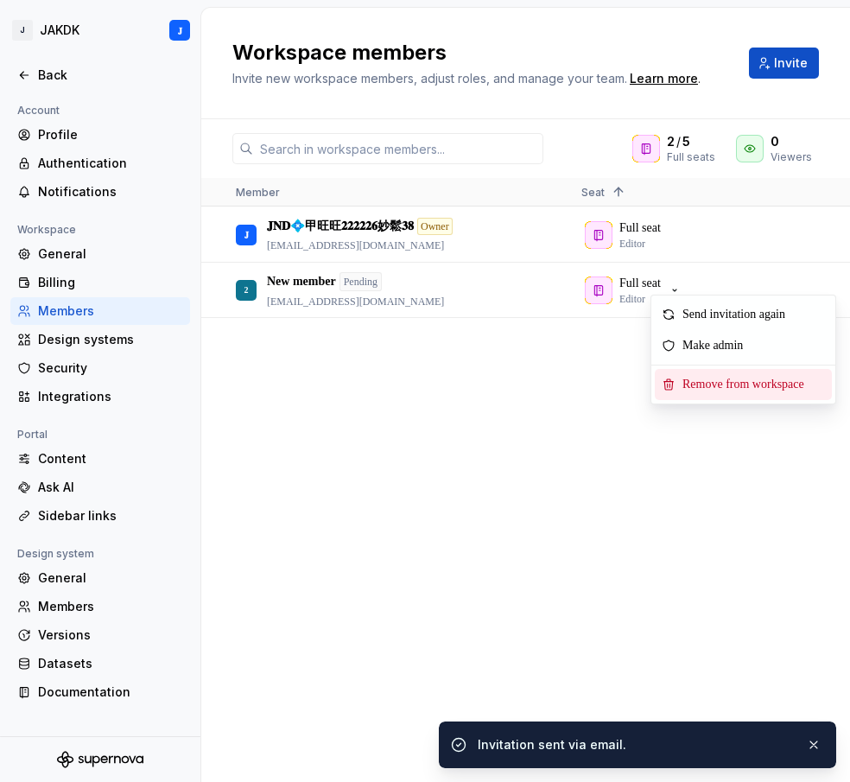
click at [735, 377] on span "Remove from workspace" at bounding box center [747, 384] width 143 height 31
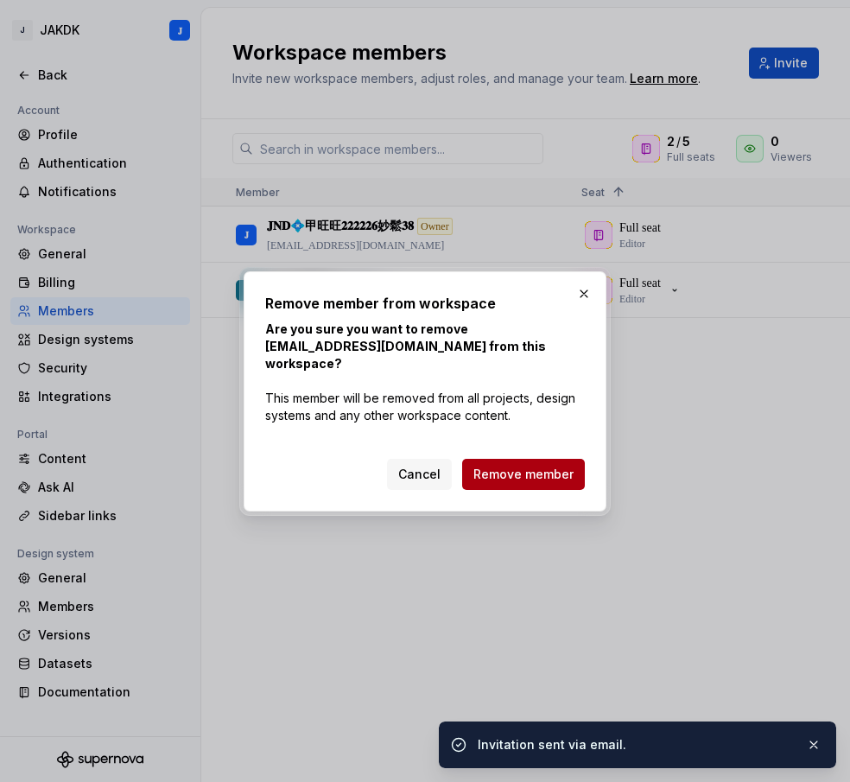
click at [505, 466] on span "Remove member" at bounding box center [523, 474] width 100 height 17
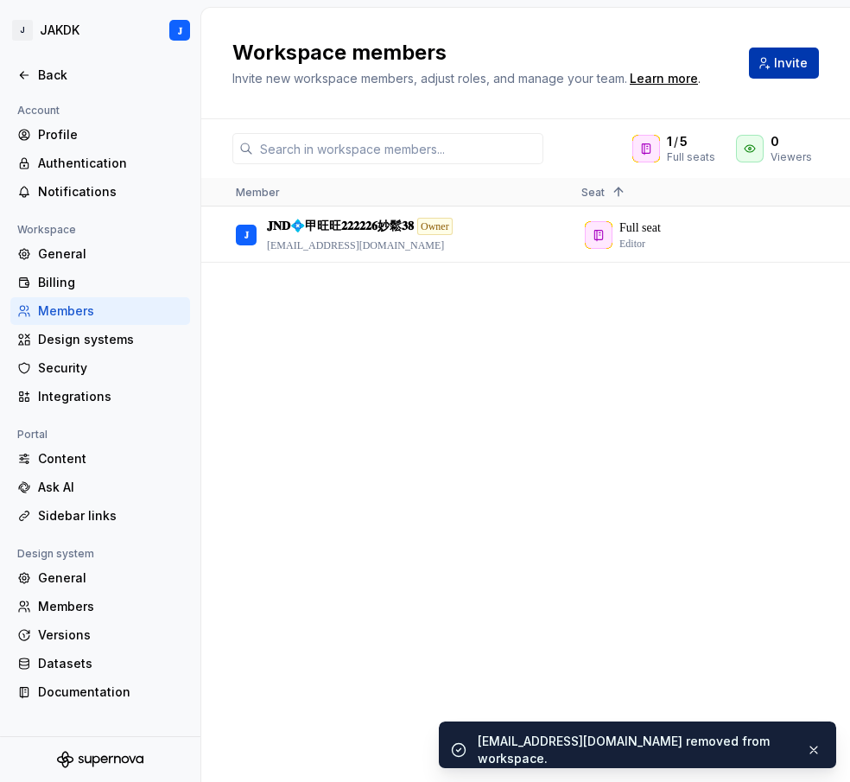
click at [784, 63] on span "Invite" at bounding box center [791, 62] width 34 height 17
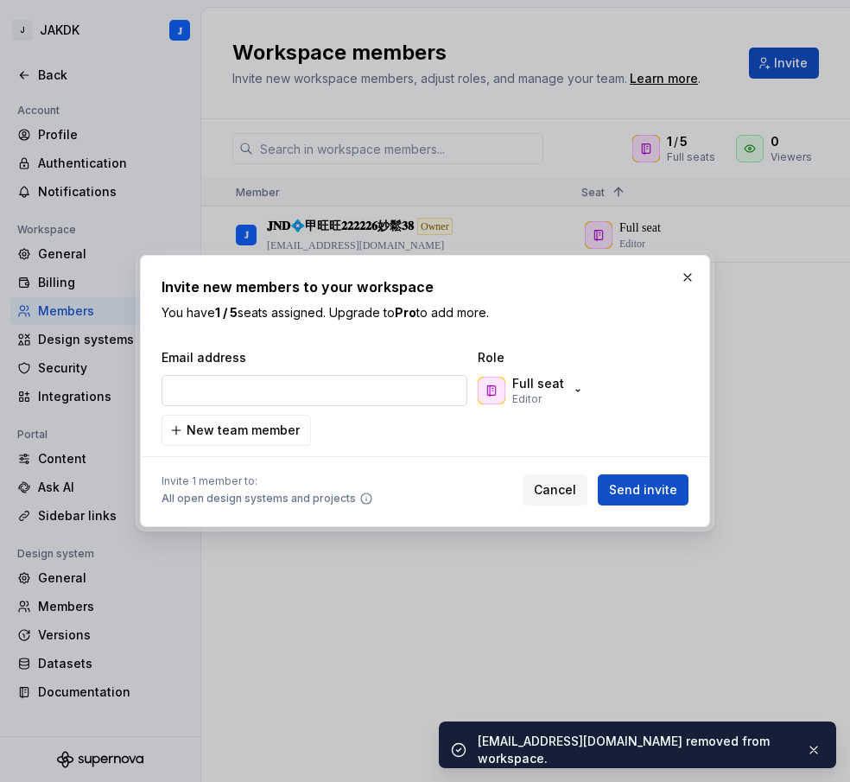
click at [297, 384] on input "email" at bounding box center [315, 390] width 306 height 31
type input "[EMAIL_ADDRESS][DOMAIN_NAME]"
click at [651, 489] on span "Send invite" at bounding box center [643, 489] width 68 height 17
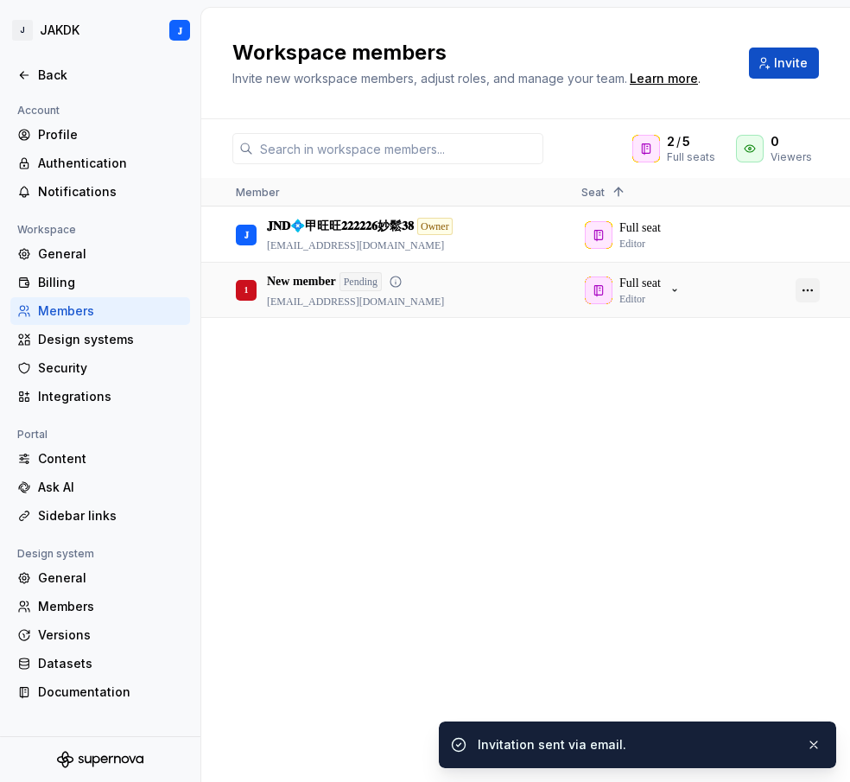
click at [810, 296] on button "button" at bounding box center [808, 290] width 24 height 24
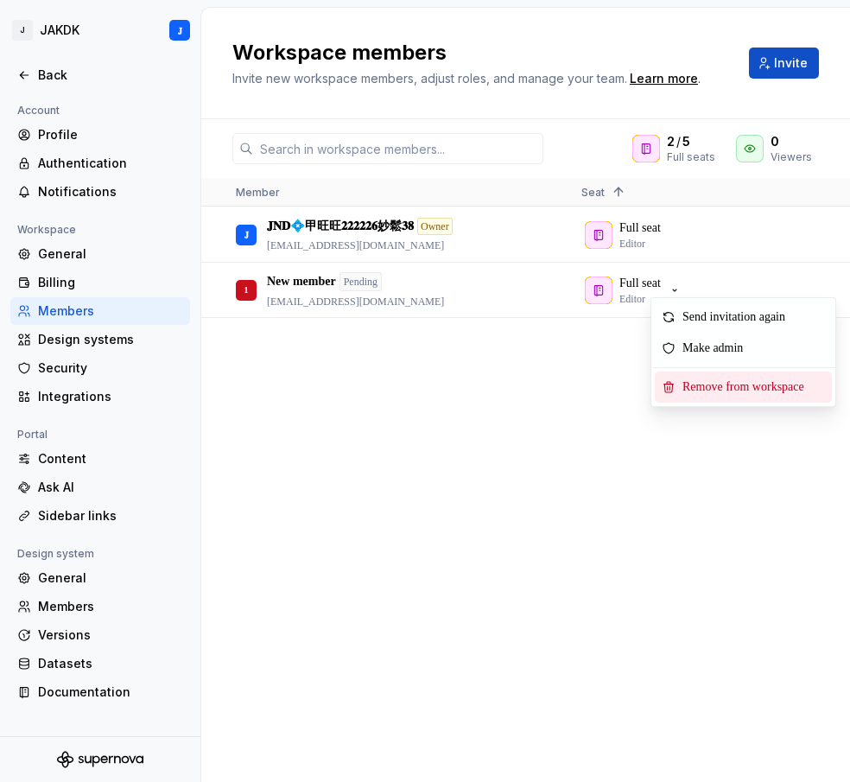
click at [747, 384] on span "Remove from workspace" at bounding box center [747, 387] width 143 height 31
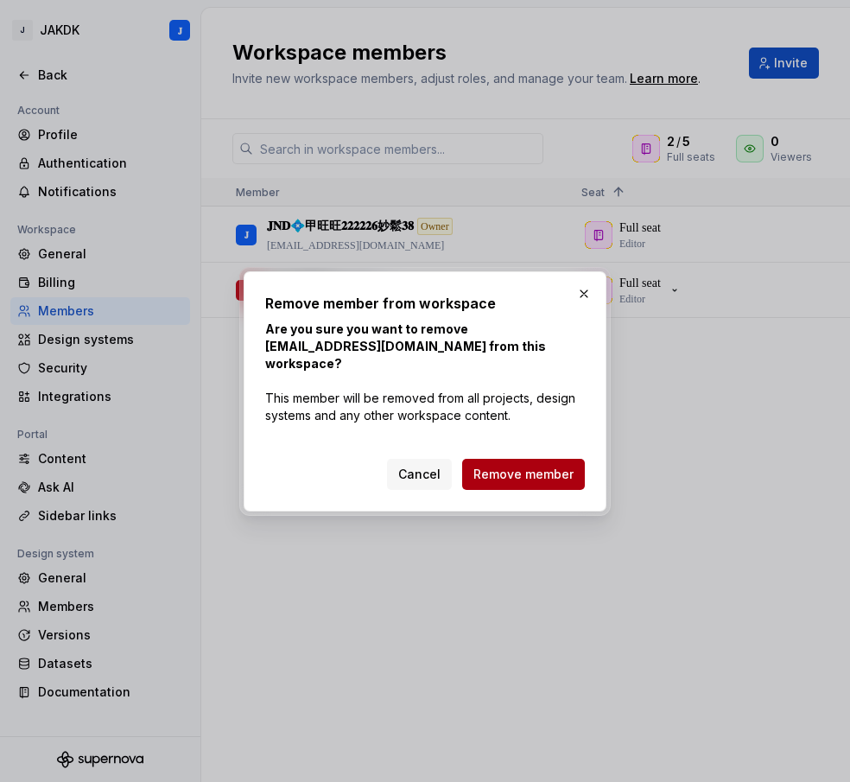
click at [518, 466] on span "Remove member" at bounding box center [523, 474] width 100 height 17
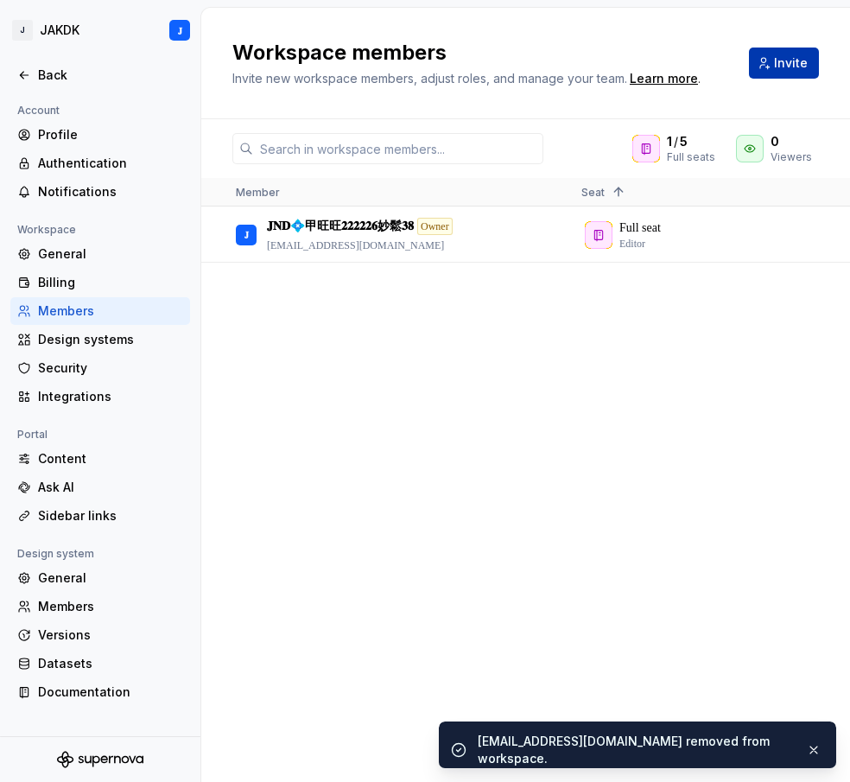
click at [783, 67] on span "Invite" at bounding box center [791, 62] width 34 height 17
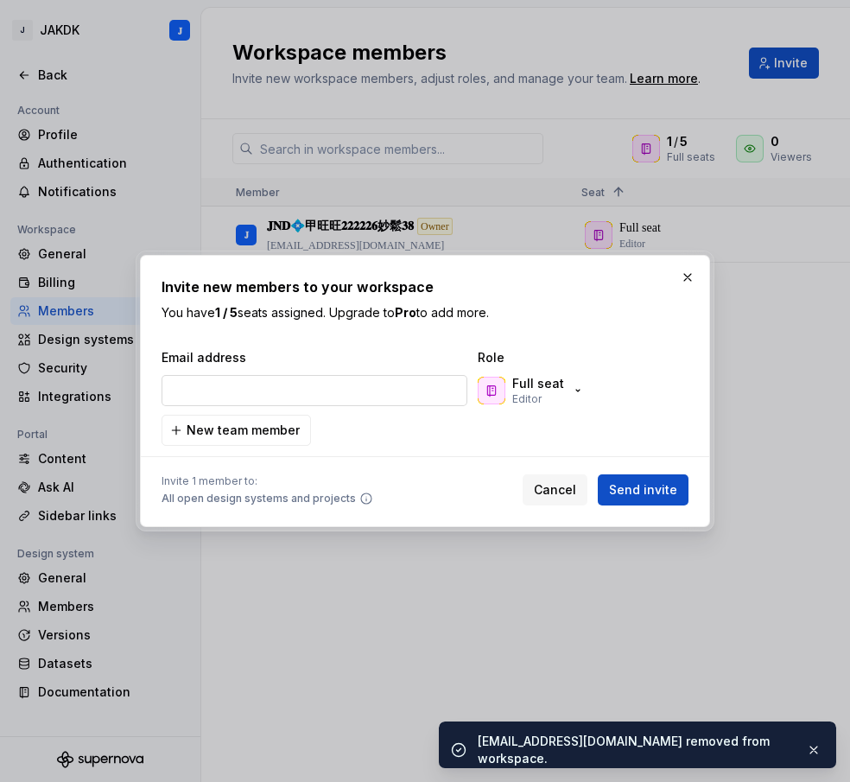
click at [342, 387] on input "email" at bounding box center [315, 390] width 306 height 31
type input "[EMAIL_ADDRESS][DOMAIN_NAME]"
click at [637, 492] on span "Send invite" at bounding box center [643, 489] width 68 height 17
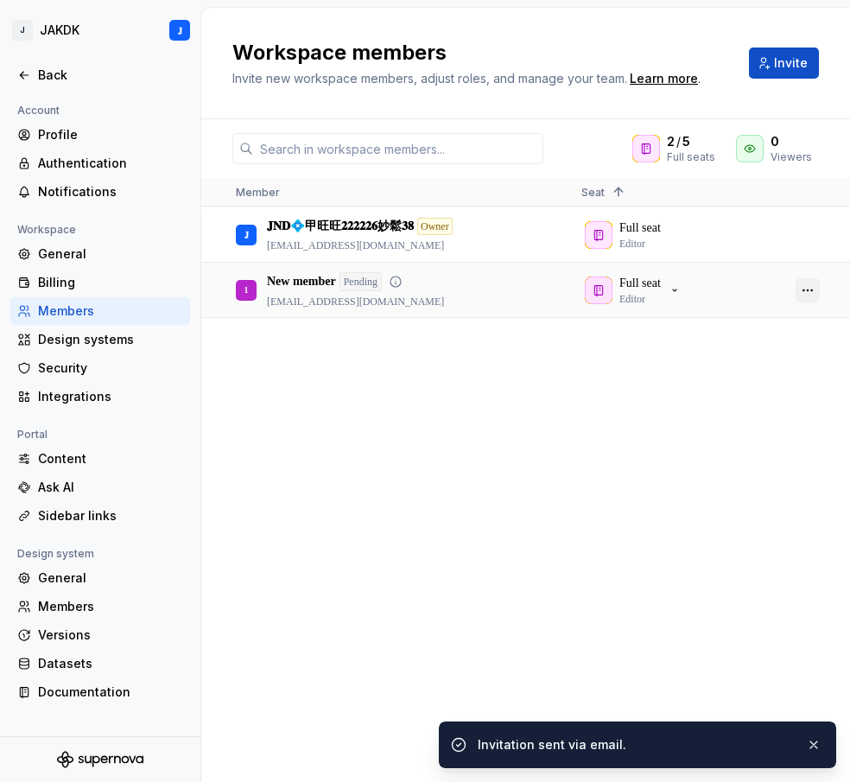
click at [809, 291] on button "button" at bounding box center [808, 290] width 24 height 24
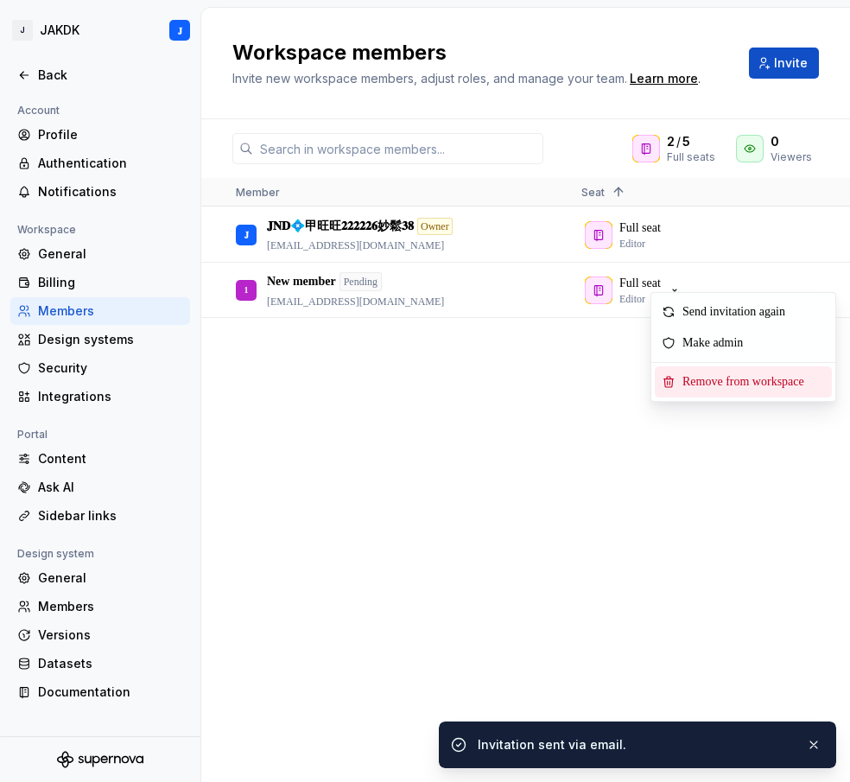
click at [740, 387] on span "Remove from workspace" at bounding box center [747, 381] width 143 height 31
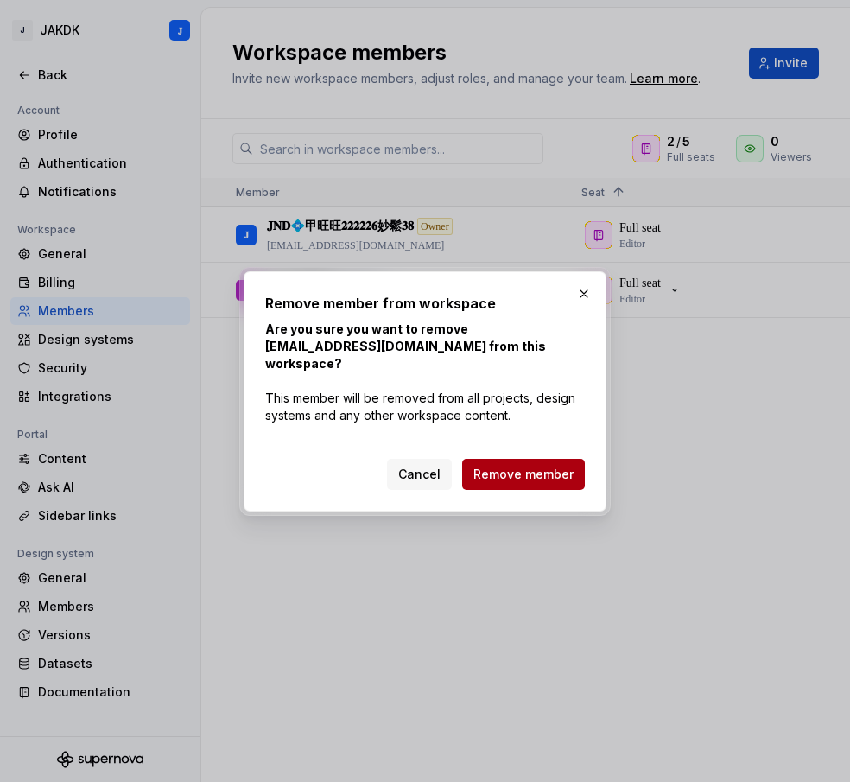
click at [536, 473] on span "Remove member" at bounding box center [523, 474] width 100 height 17
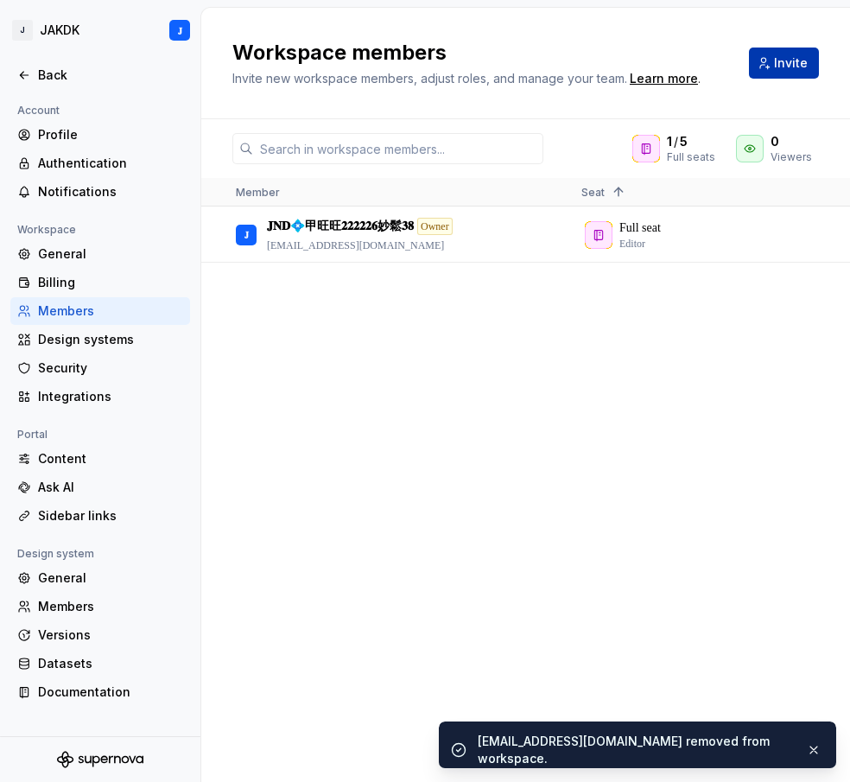
click at [785, 67] on span "Invite" at bounding box center [791, 62] width 34 height 17
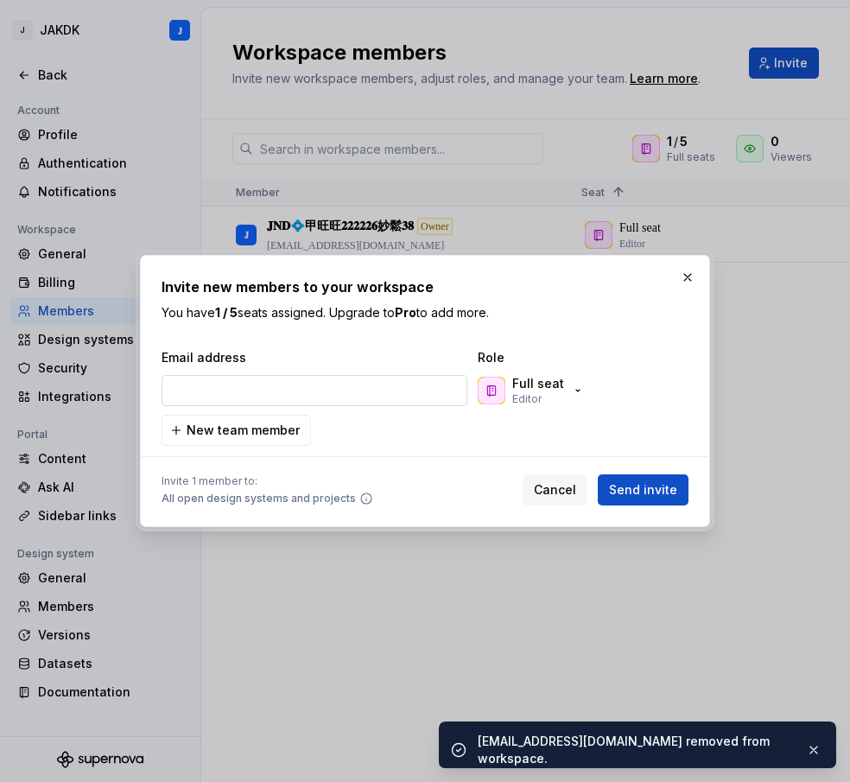
click at [322, 391] on input "email" at bounding box center [315, 390] width 306 height 31
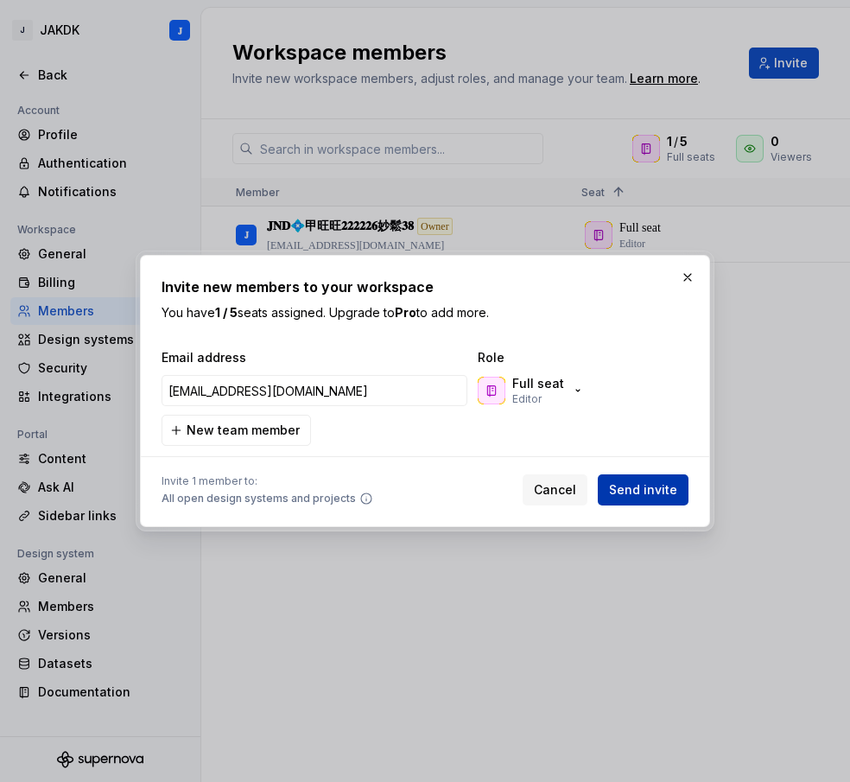
type input "[EMAIL_ADDRESS][DOMAIN_NAME]"
click at [641, 491] on span "Send invite" at bounding box center [643, 489] width 68 height 17
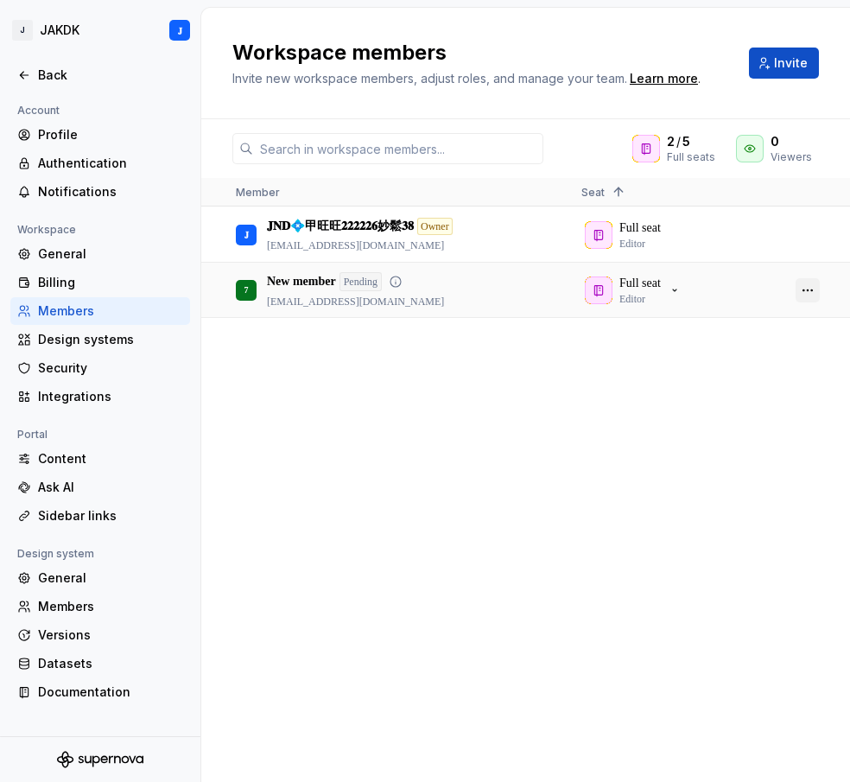
click at [816, 286] on button "button" at bounding box center [808, 290] width 24 height 24
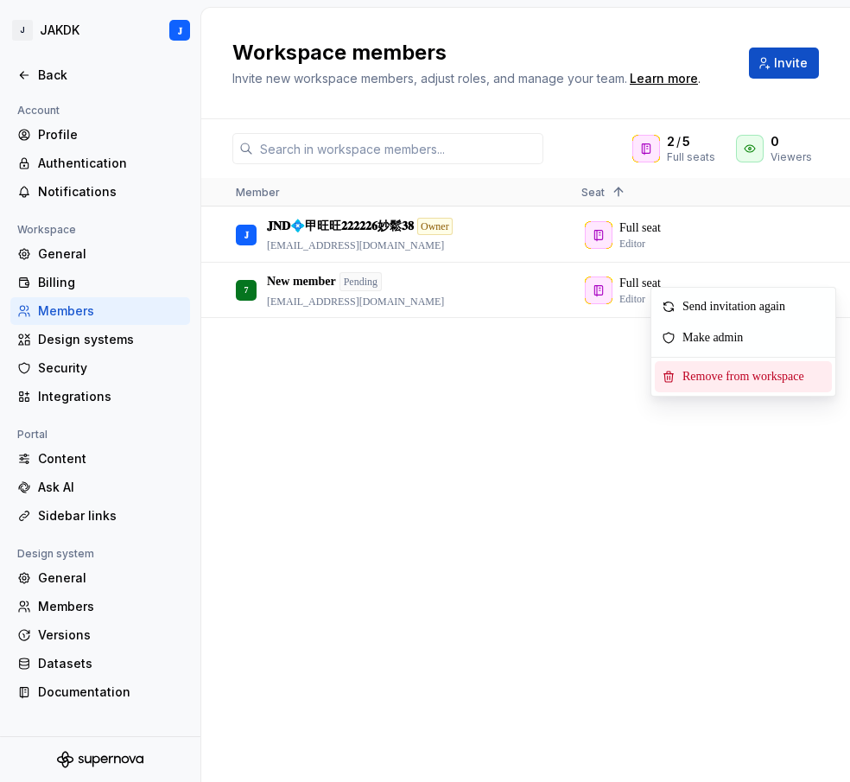
click at [732, 377] on span "Remove from workspace" at bounding box center [747, 376] width 143 height 31
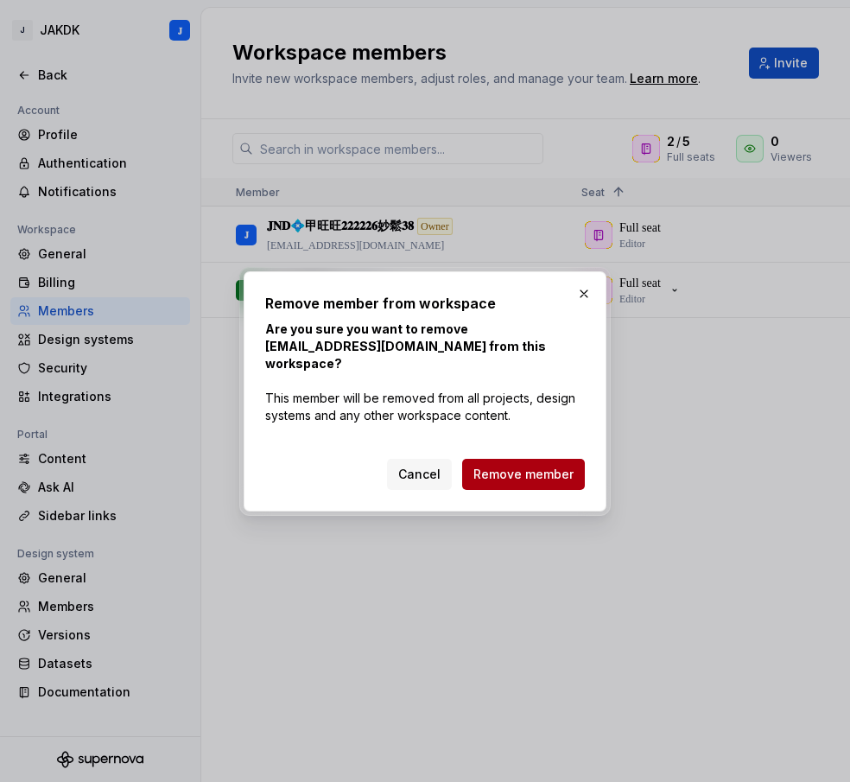
click at [540, 466] on span "Remove member" at bounding box center [523, 474] width 100 height 17
